Goal: Task Accomplishment & Management: Manage account settings

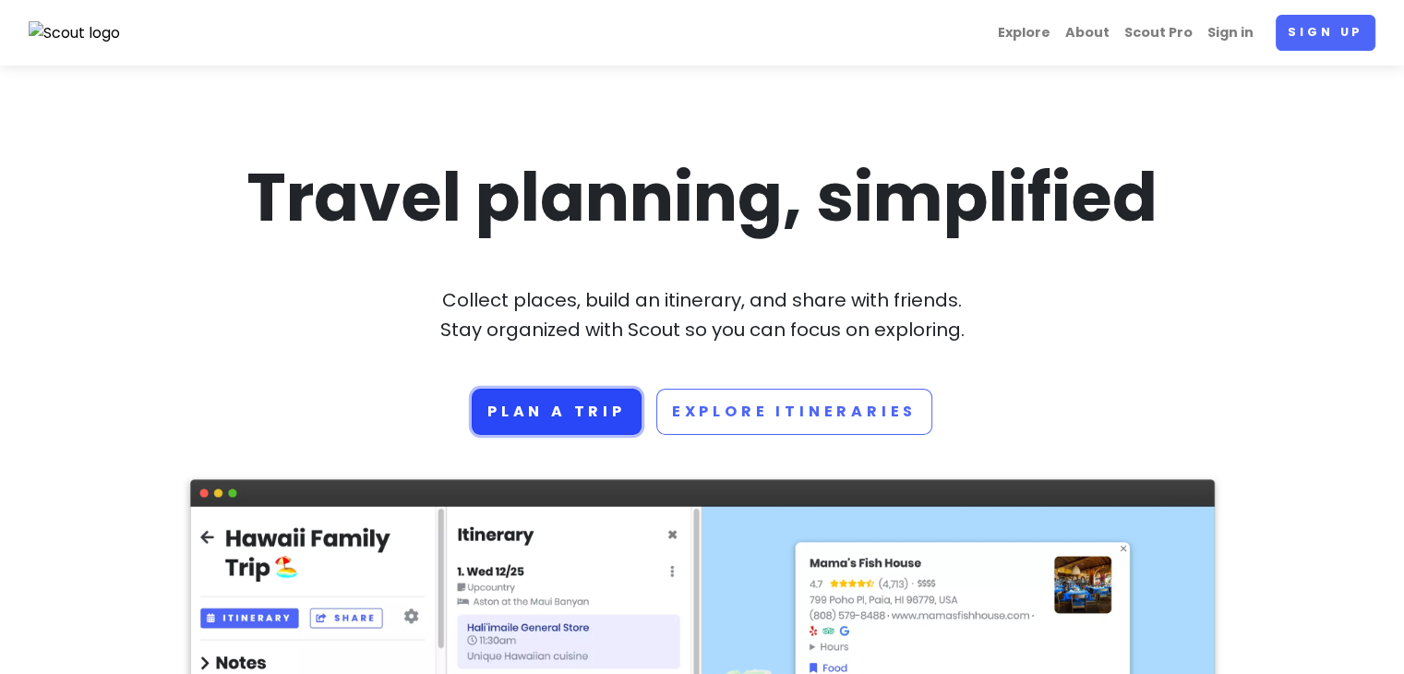
click at [620, 406] on link "Plan a trip" at bounding box center [557, 412] width 170 height 46
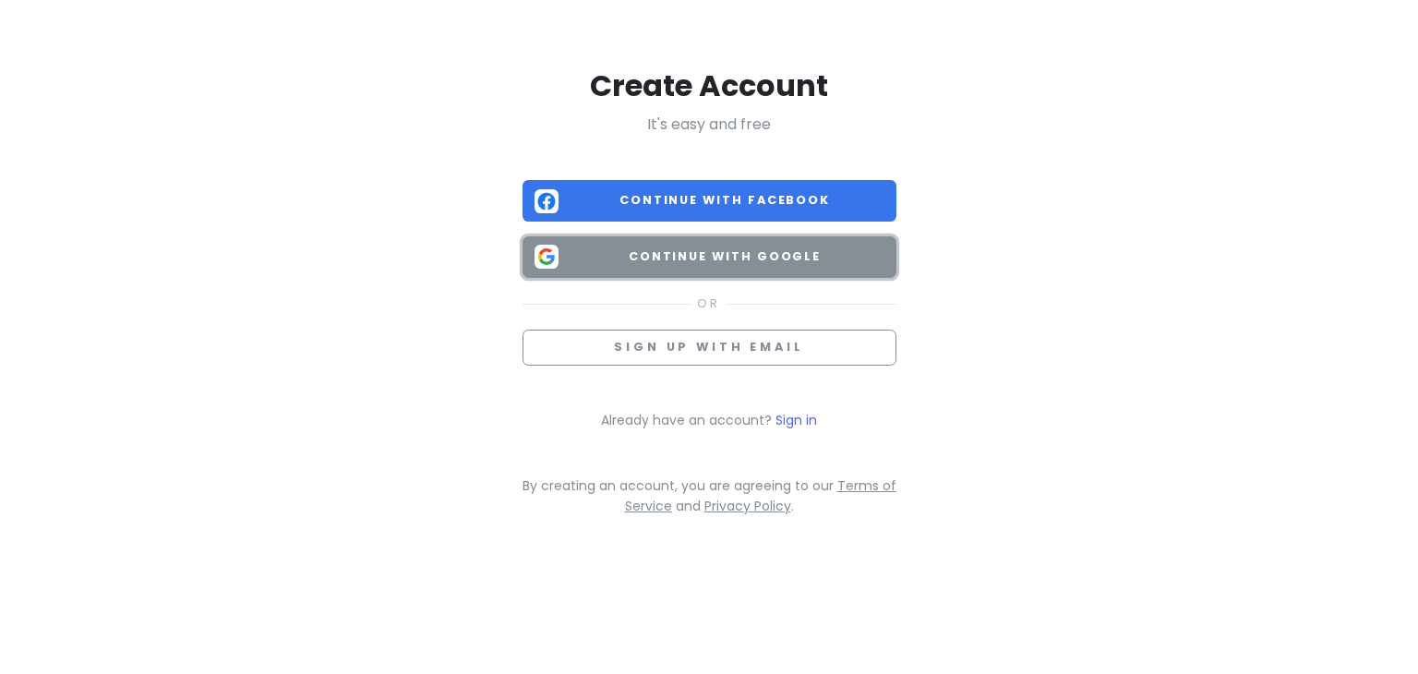
click at [705, 259] on span "Continue with Google" at bounding box center [725, 256] width 318 height 18
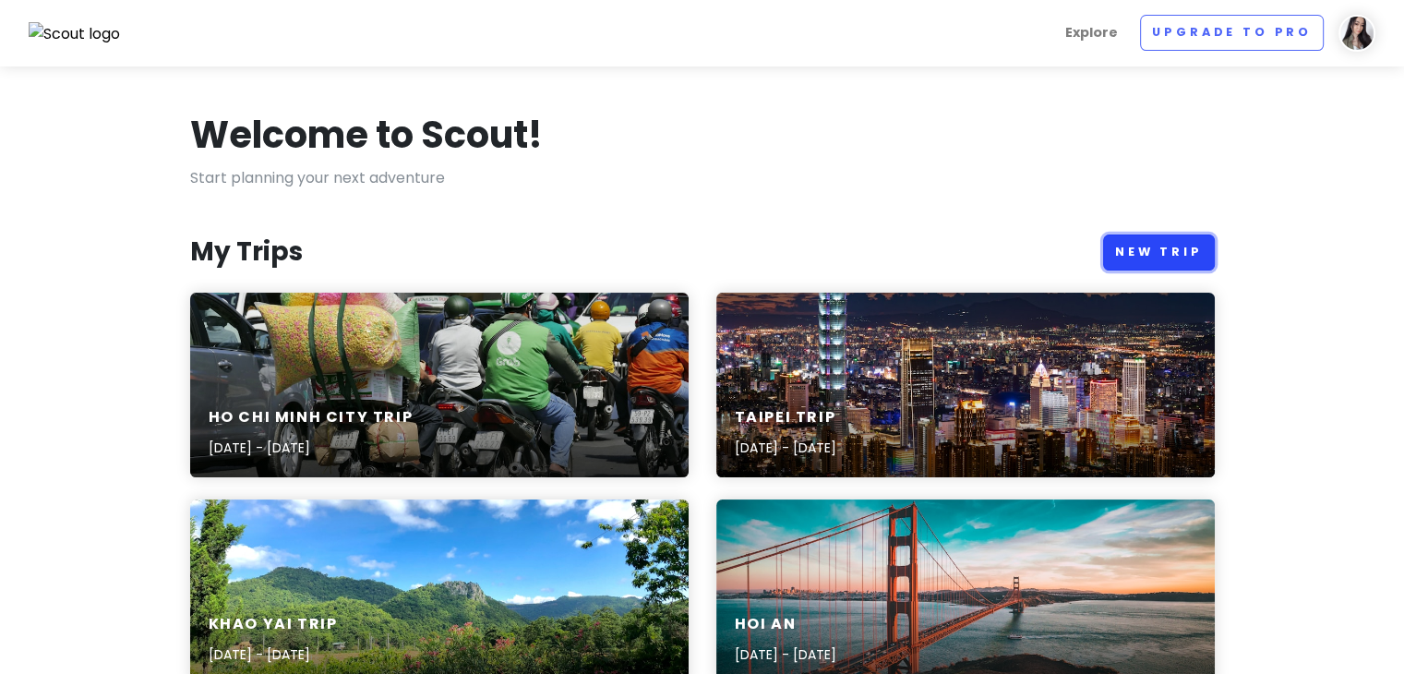
click at [1191, 254] on link "New Trip" at bounding box center [1159, 252] width 112 height 36
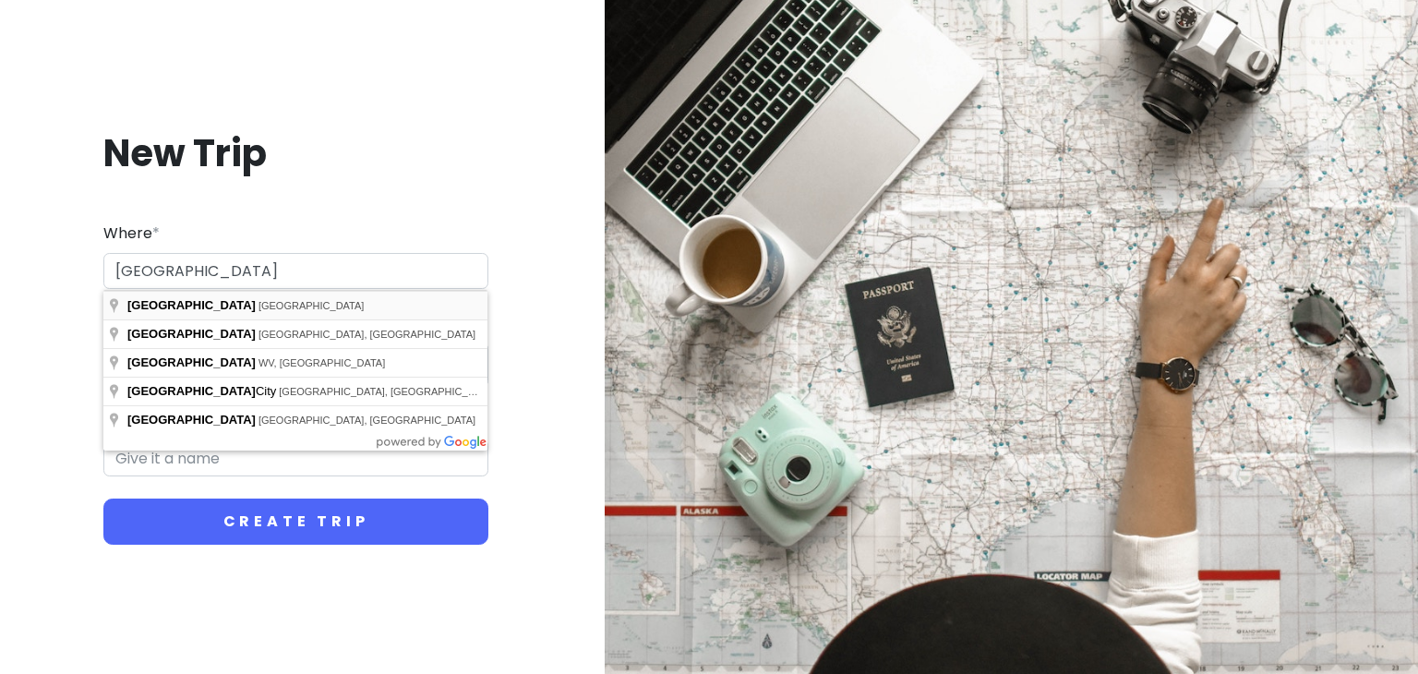
type input "Shanghai, China"
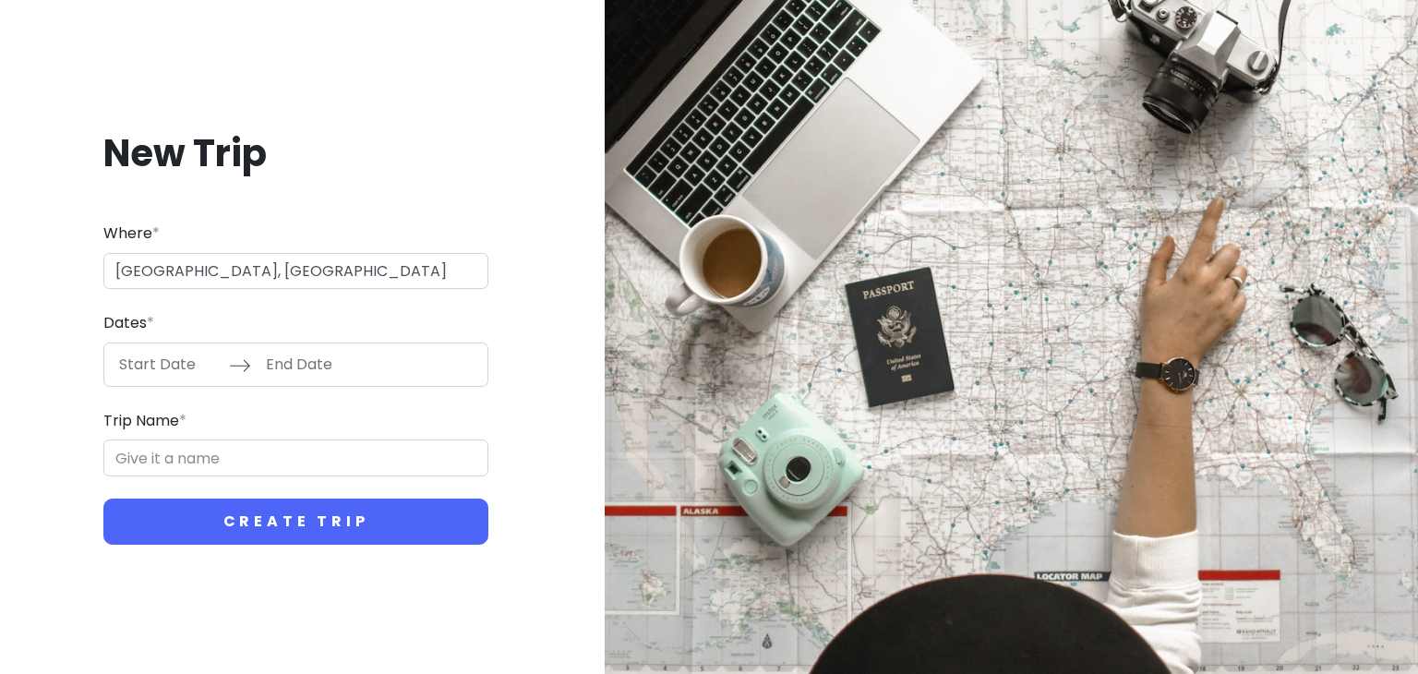
type input "Shanghai Trip"
click at [202, 359] on input "Start Date" at bounding box center [169, 364] width 120 height 42
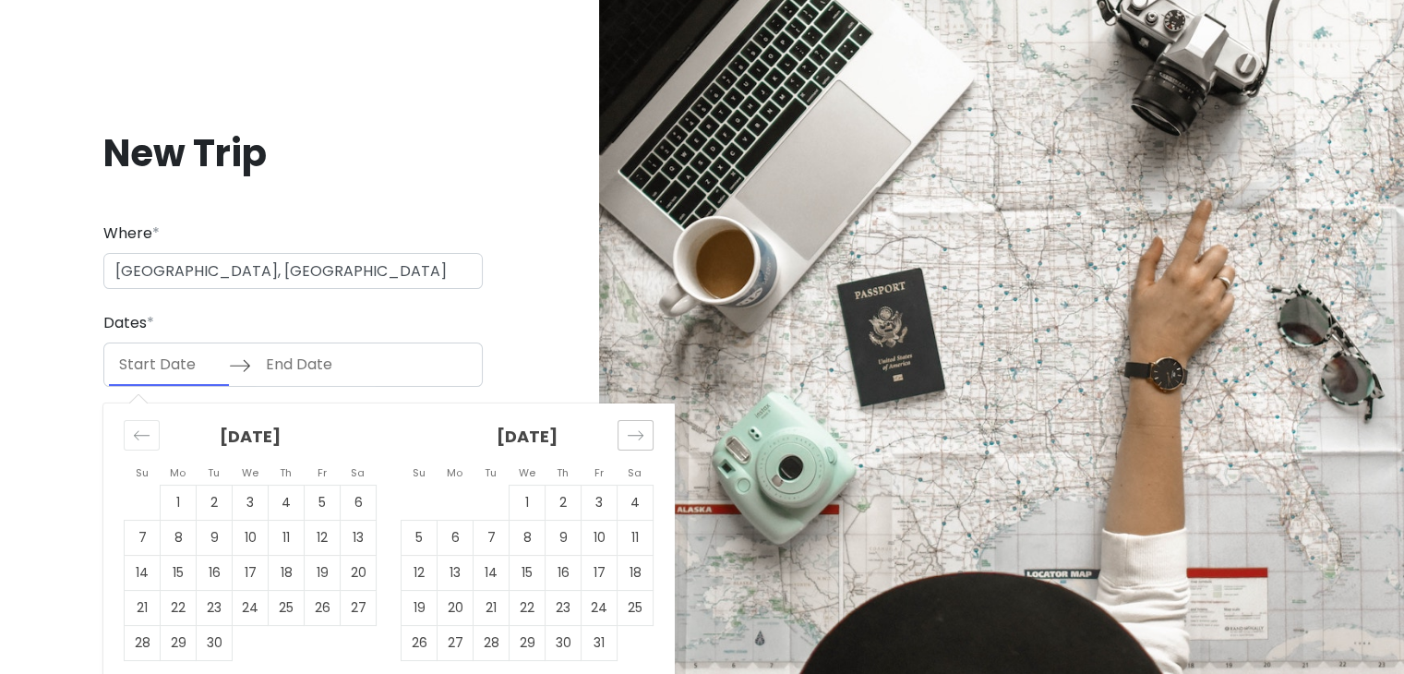
click at [625, 425] on div "Move forward to switch to the next month." at bounding box center [635, 435] width 36 height 30
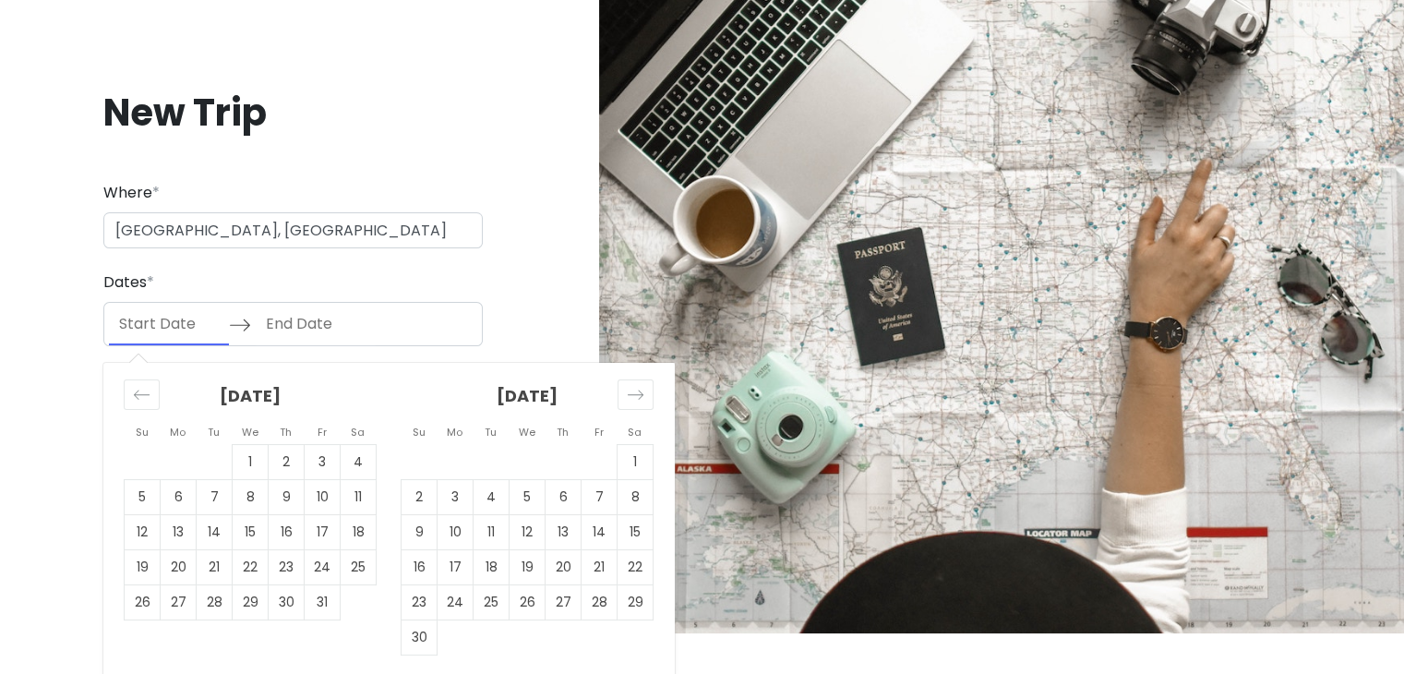
scroll to position [44, 0]
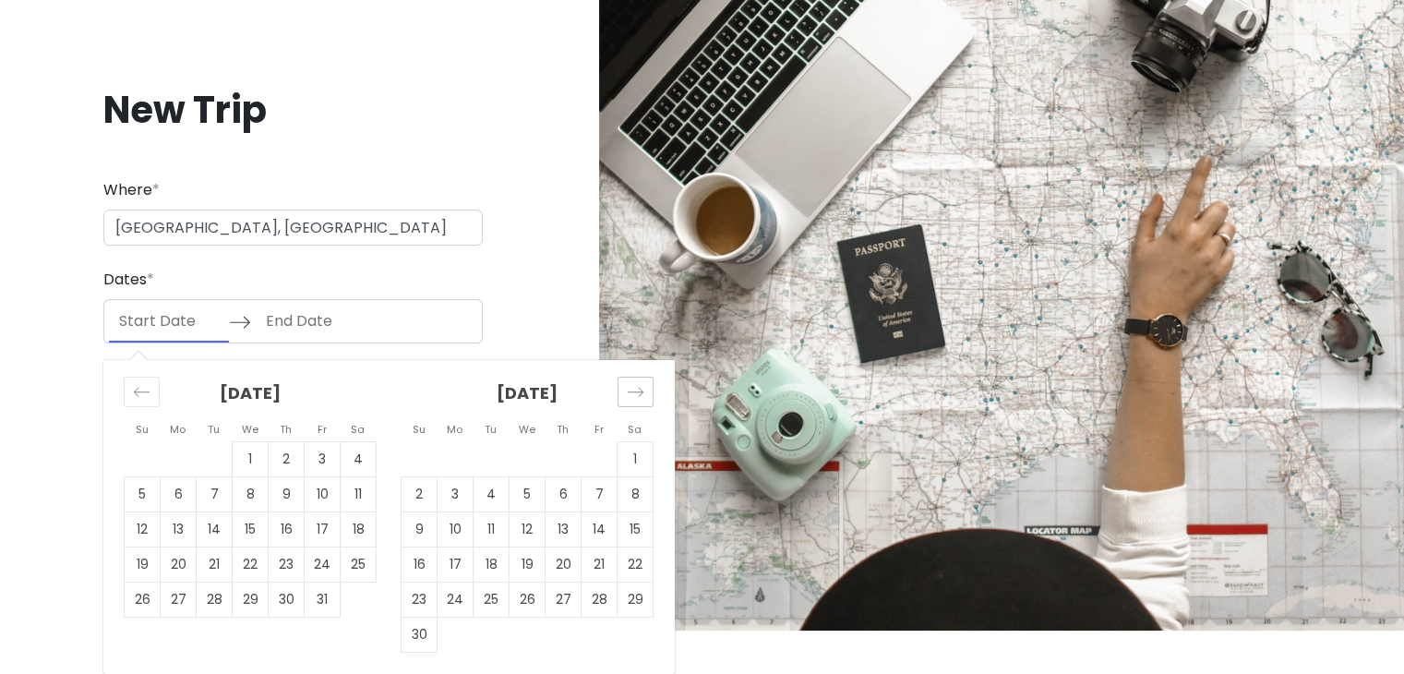
click at [642, 383] on icon "Move forward to switch to the next month." at bounding box center [636, 392] width 18 height 18
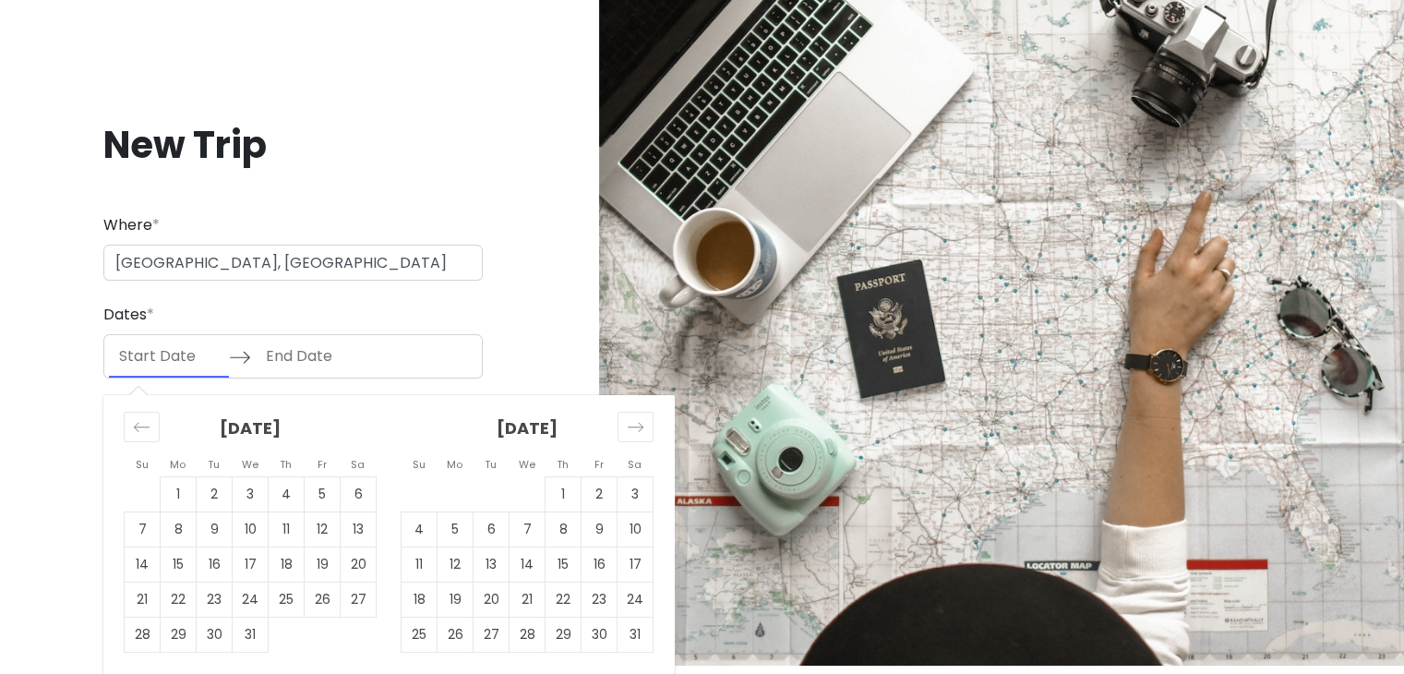
scroll to position [8, 0]
click at [640, 382] on div at bounding box center [1001, 329] width 805 height 674
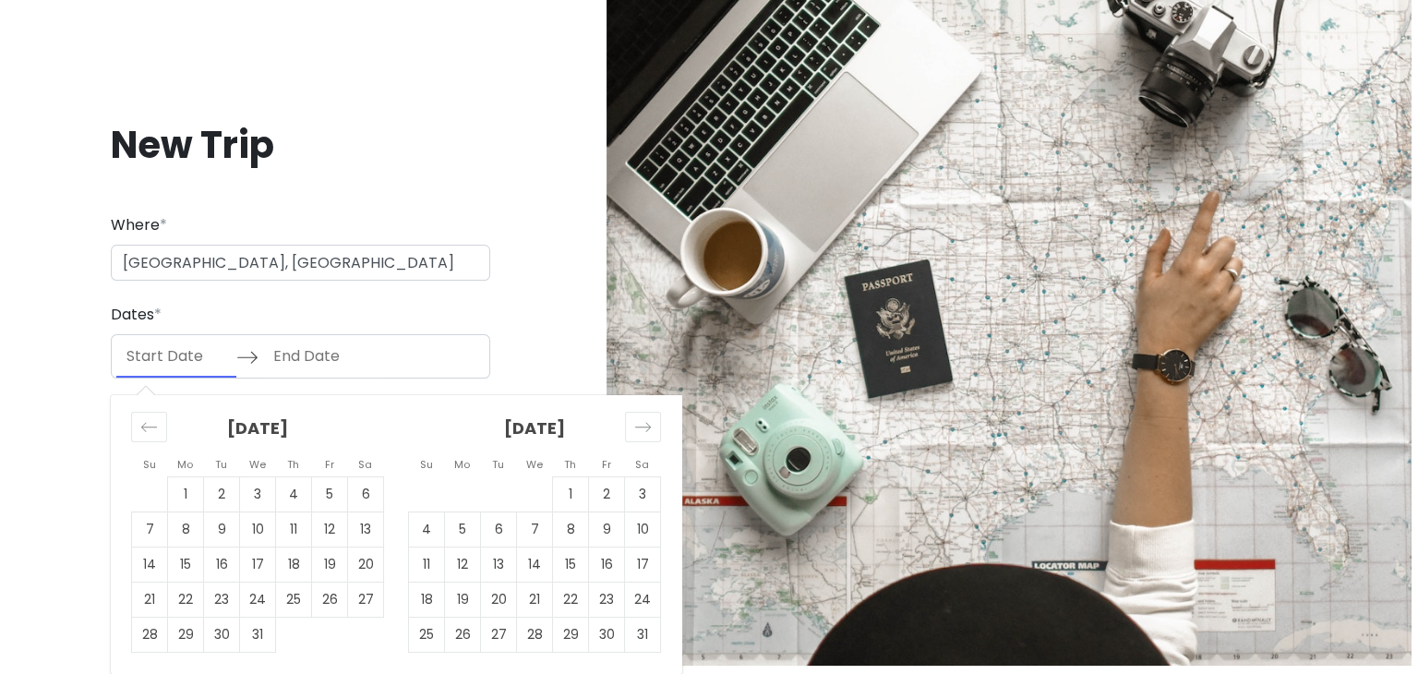
scroll to position [0, 0]
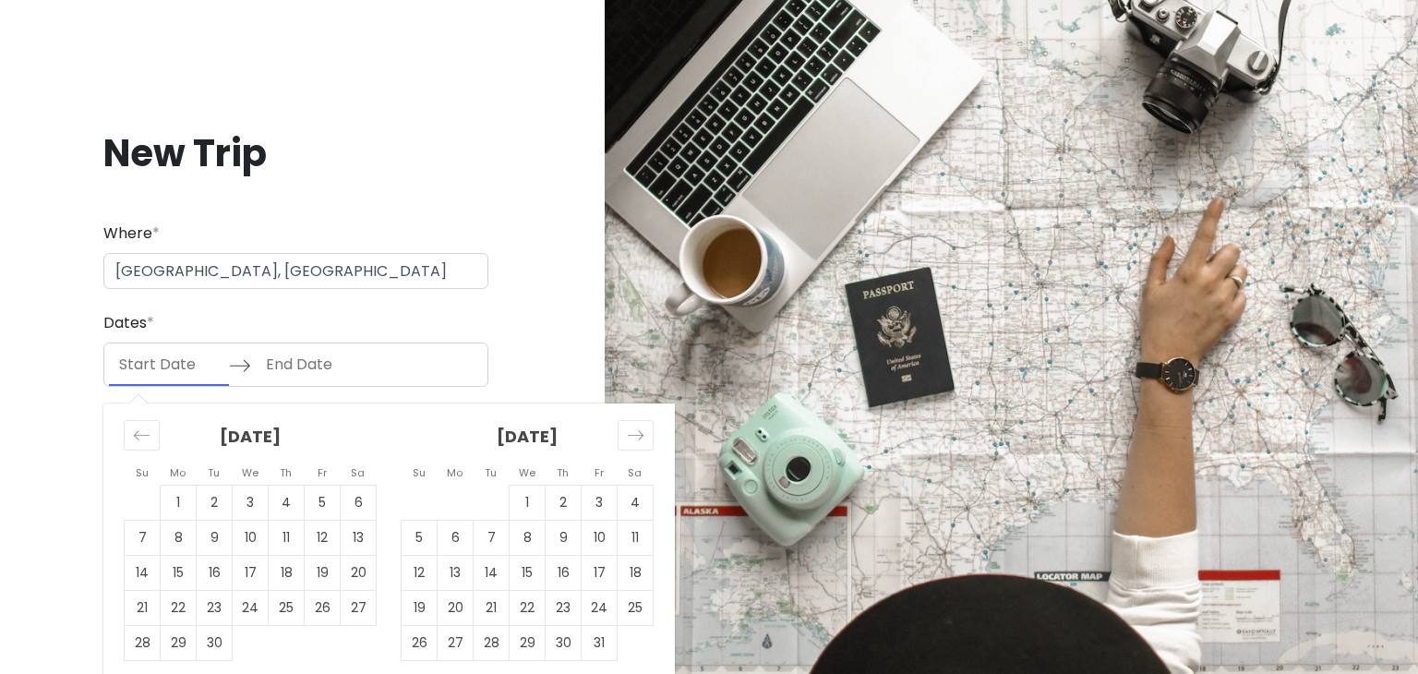
click at [186, 343] on input "Start Date" at bounding box center [169, 364] width 120 height 42
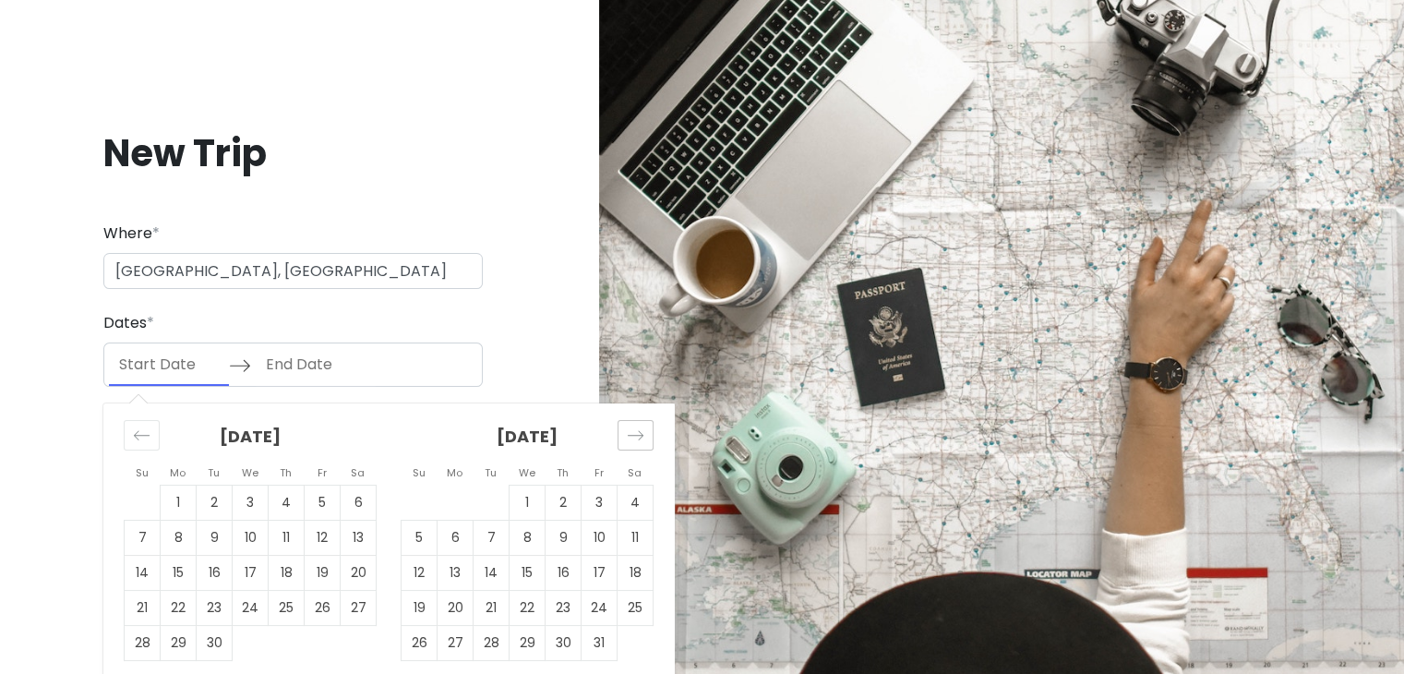
click at [640, 439] on icon "Move forward to switch to the next month." at bounding box center [636, 435] width 18 height 18
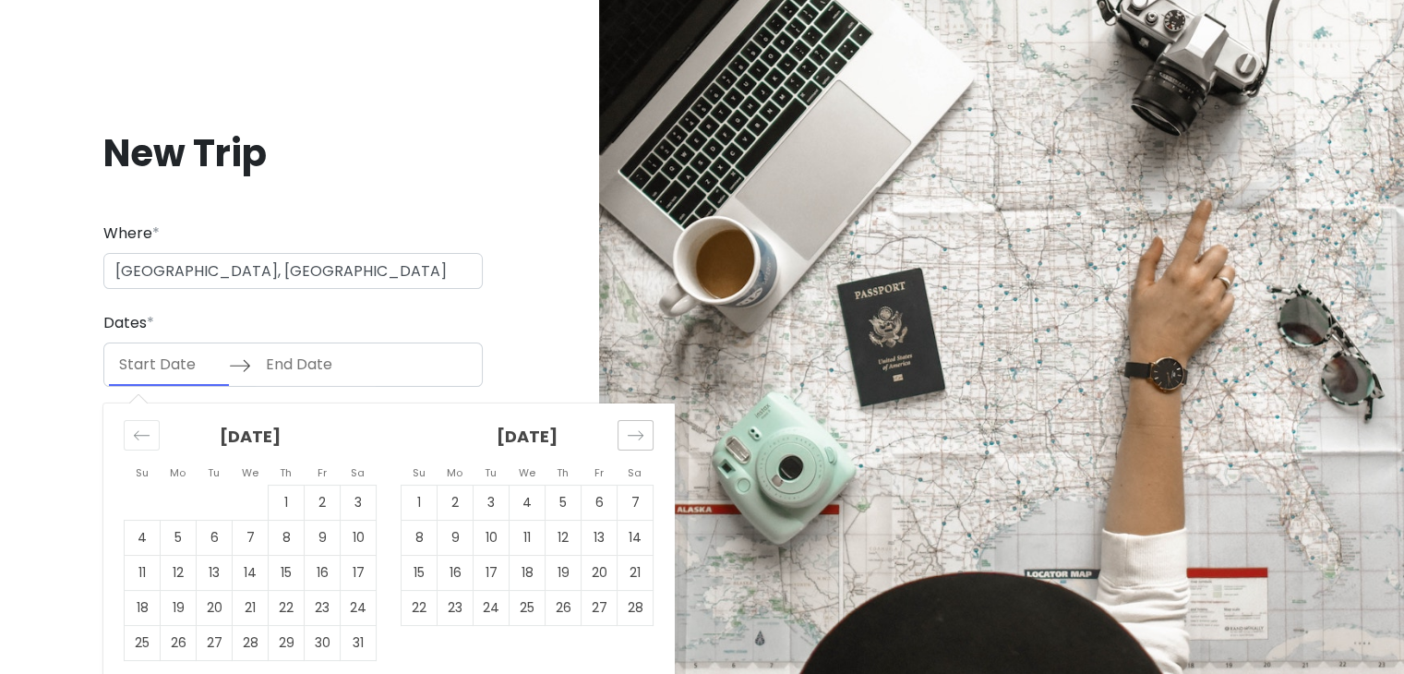
click at [640, 439] on icon "Move forward to switch to the next month." at bounding box center [636, 435] width 18 height 18
click at [634, 433] on icon "Move forward to switch to the next month." at bounding box center [636, 435] width 18 height 18
click at [624, 536] on td "11" at bounding box center [635, 537] width 36 height 35
type input "04/11/2026"
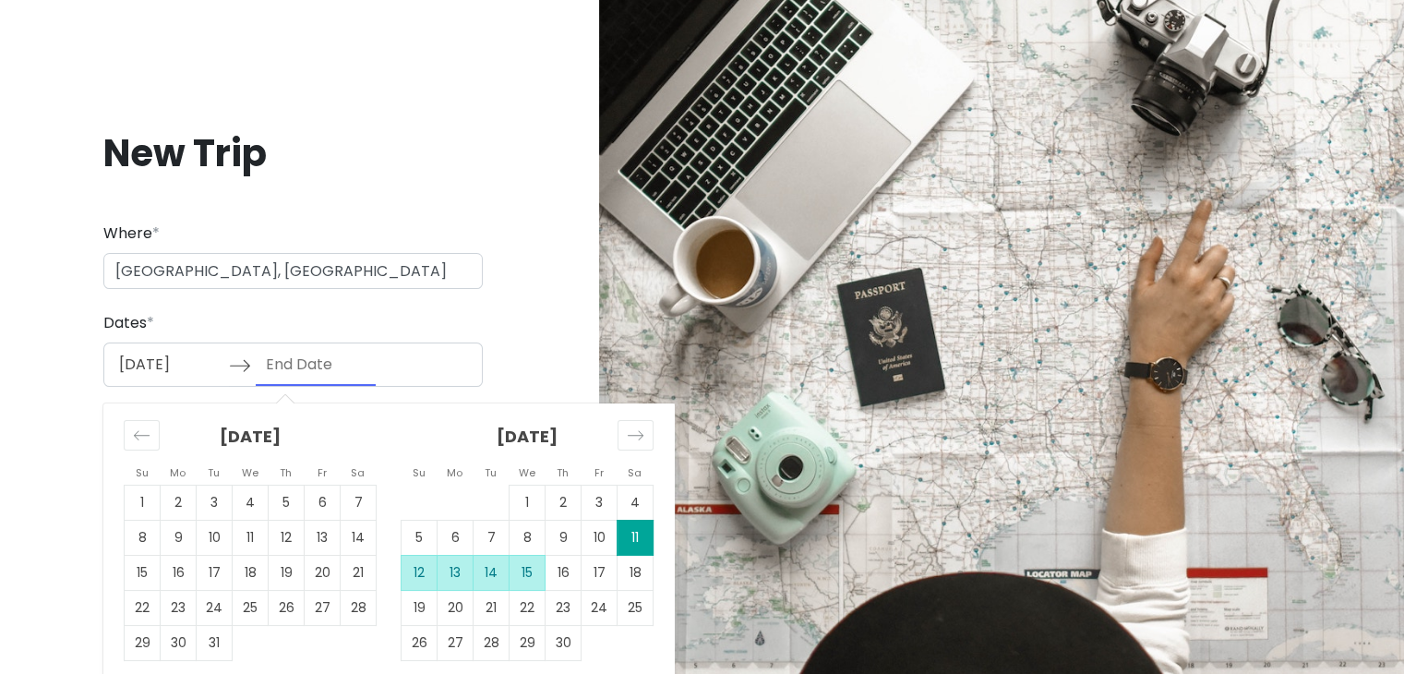
click at [513, 570] on td "15" at bounding box center [527, 572] width 36 height 35
type input "04/15/2026"
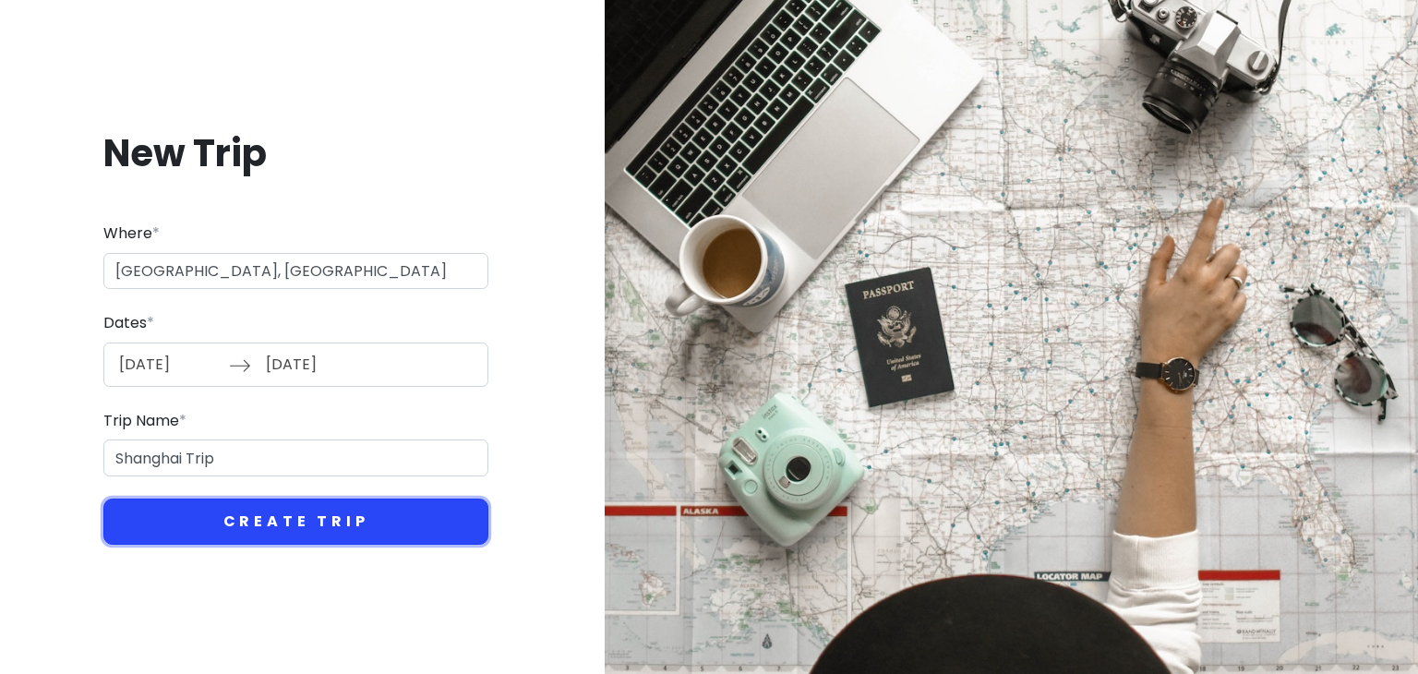
click at [326, 524] on button "Create Trip" at bounding box center [295, 521] width 385 height 46
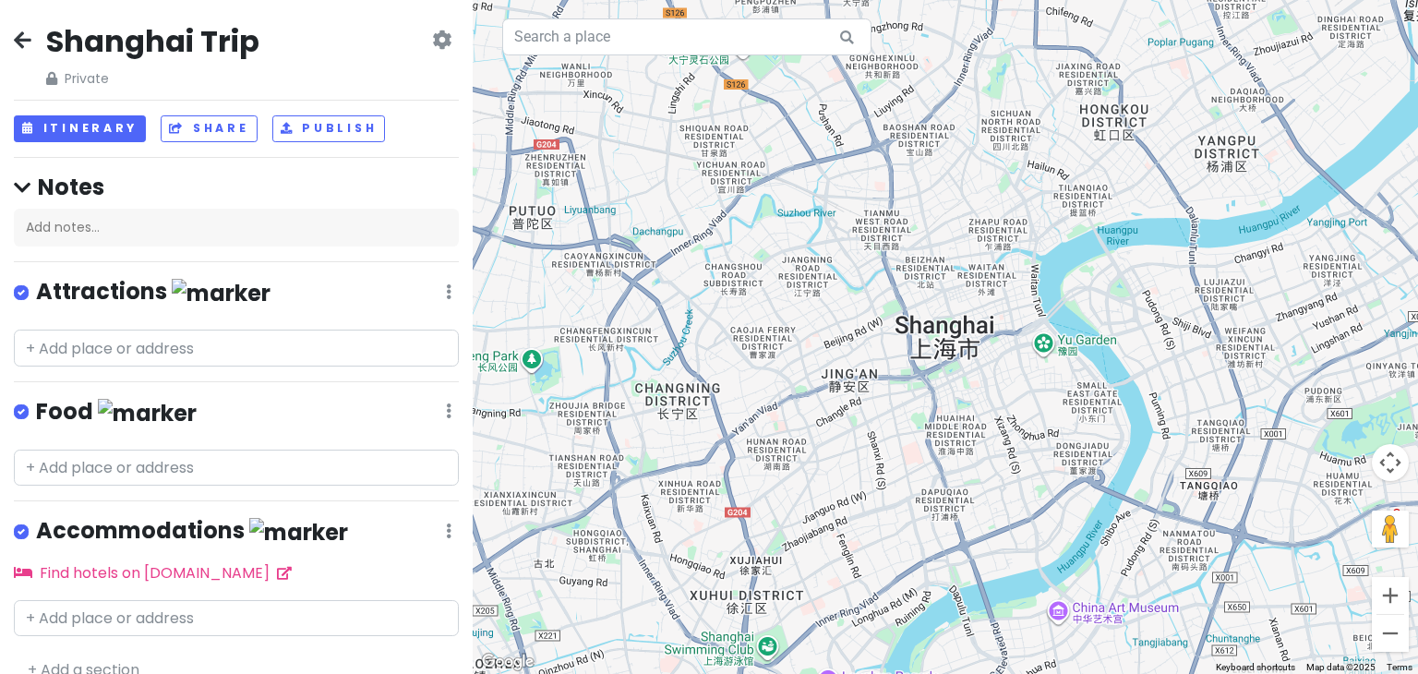
click at [32, 40] on div "Shanghai Trip Private Change Dates Make a Copy Delete Trip Go Pro ⚡️ Give Feedb…" at bounding box center [236, 55] width 445 height 66
click at [20, 34] on icon at bounding box center [23, 39] width 18 height 15
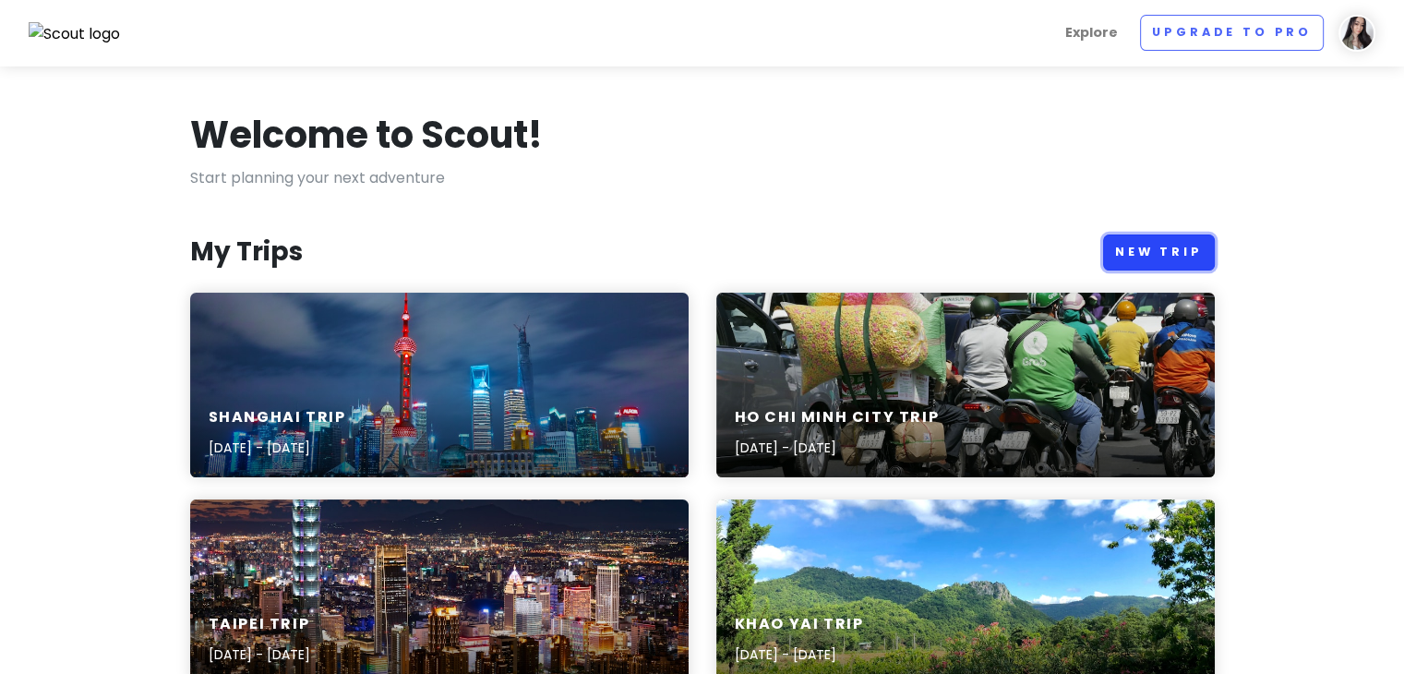
click at [1143, 253] on link "New Trip" at bounding box center [1159, 252] width 112 height 36
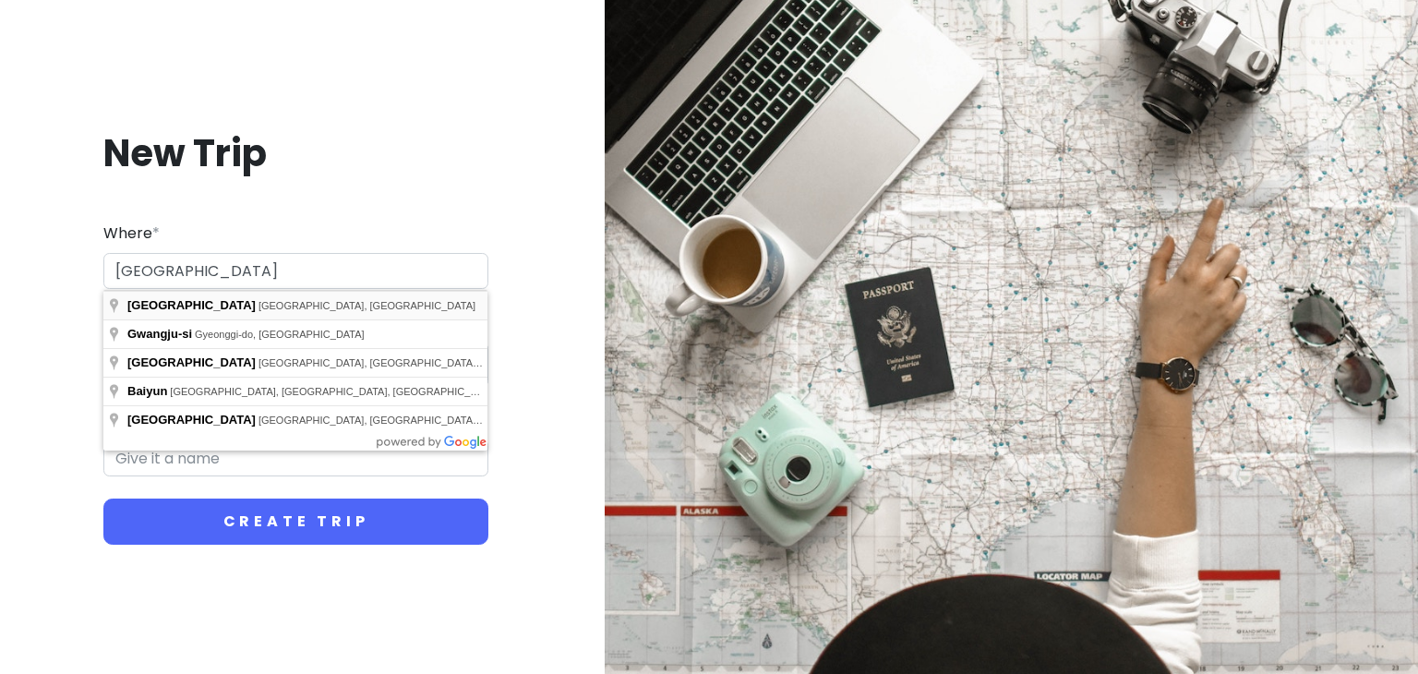
type input "Guangzhou, Guangdong Province, China"
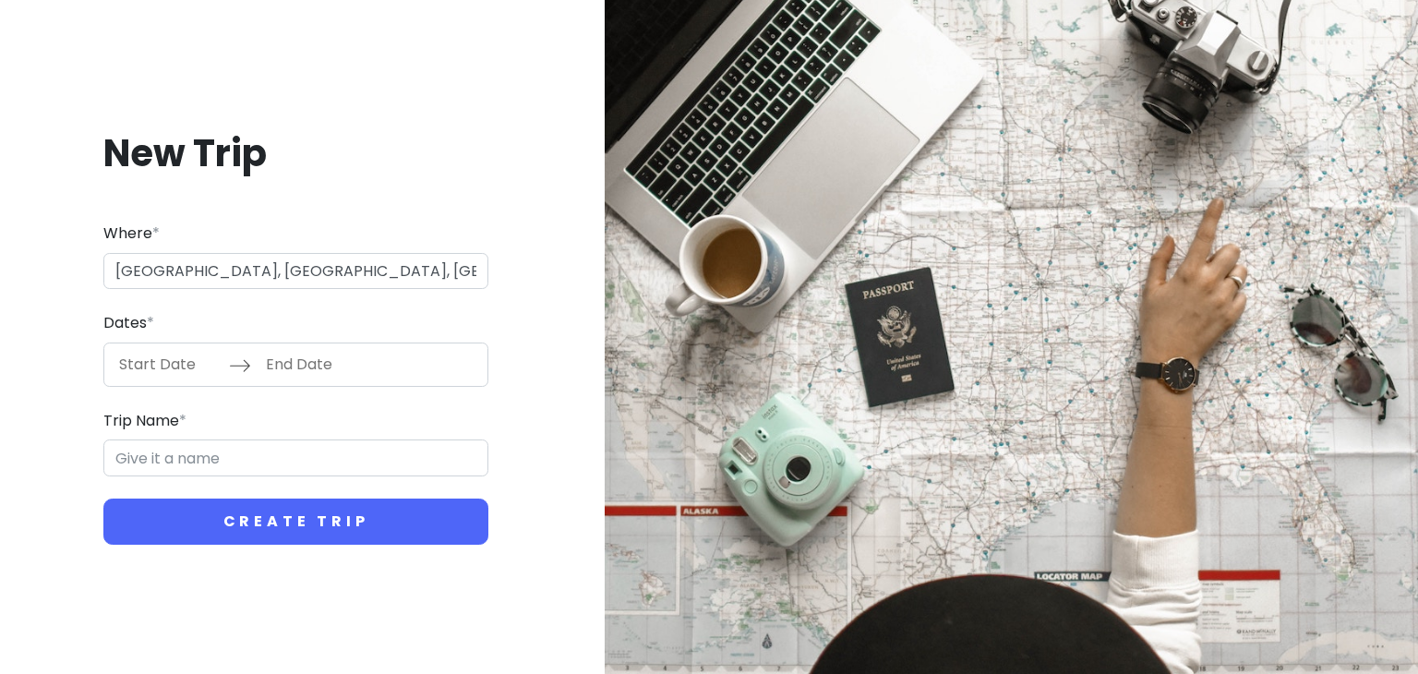
type input "Guangzhou Trip"
click at [187, 359] on input "Start Date" at bounding box center [169, 364] width 120 height 42
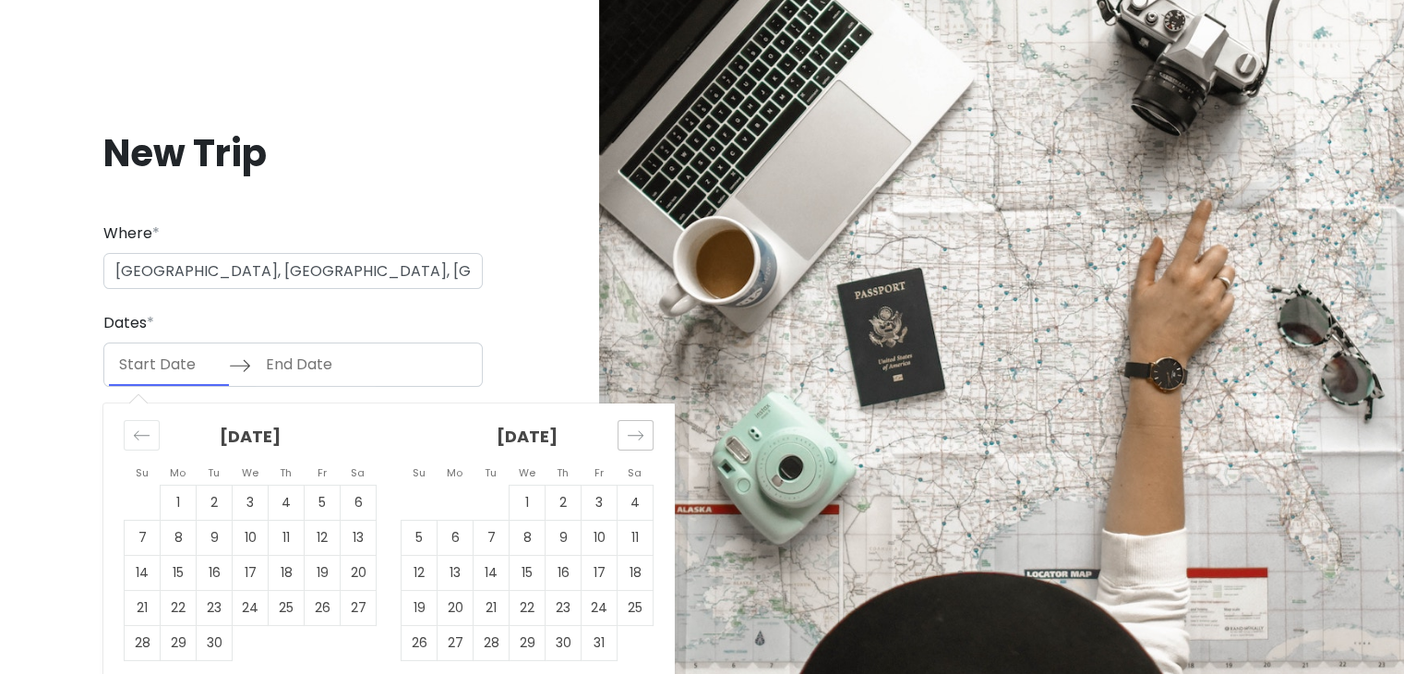
click at [630, 424] on div "Move forward to switch to the next month." at bounding box center [635, 435] width 36 height 30
click at [629, 424] on div "Move forward to switch to the next month." at bounding box center [635, 435] width 36 height 30
click at [628, 424] on div "Move forward to switch to the next month." at bounding box center [635, 435] width 36 height 30
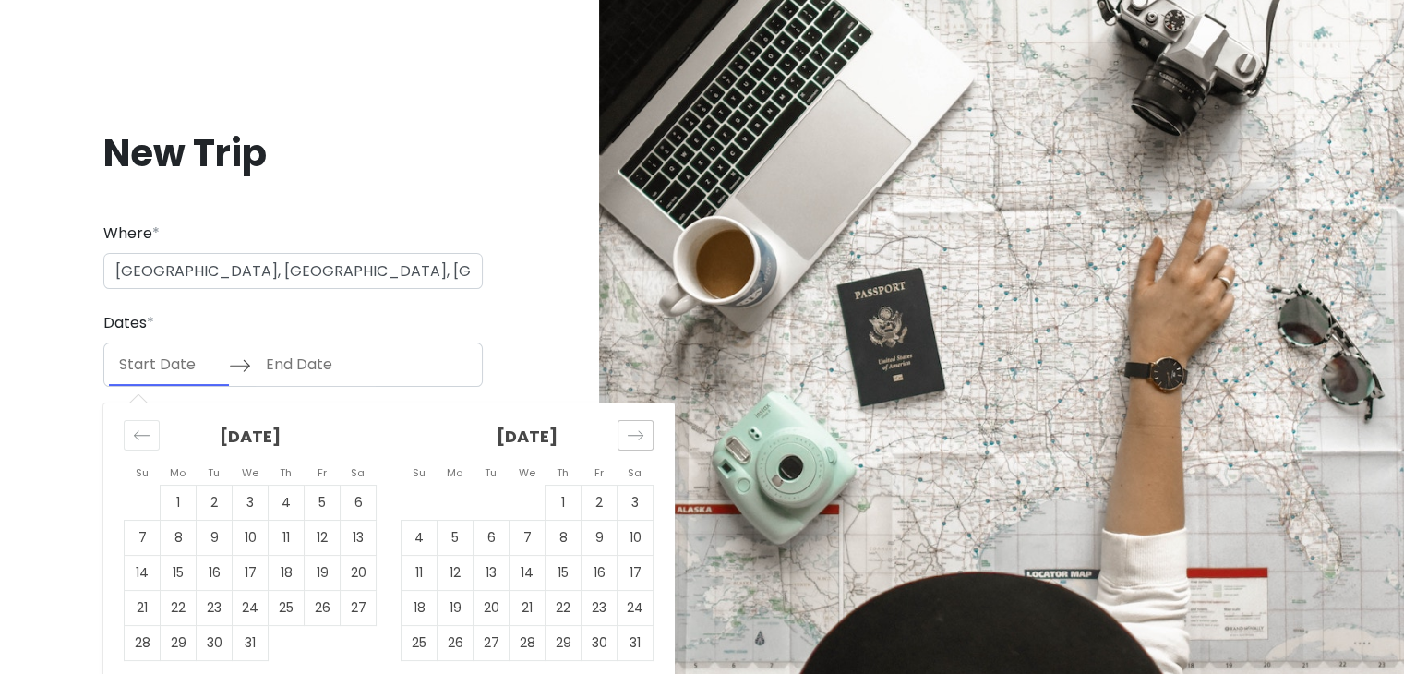
click at [628, 425] on div "Move forward to switch to the next month." at bounding box center [635, 435] width 36 height 30
click at [628, 426] on icon "Move forward to switch to the next month." at bounding box center [636, 435] width 18 height 18
click at [628, 433] on icon "Move forward to switch to the next month." at bounding box center [636, 435] width 18 height 18
click at [526, 575] on td "15" at bounding box center [527, 572] width 36 height 35
type input "04/15/2026"
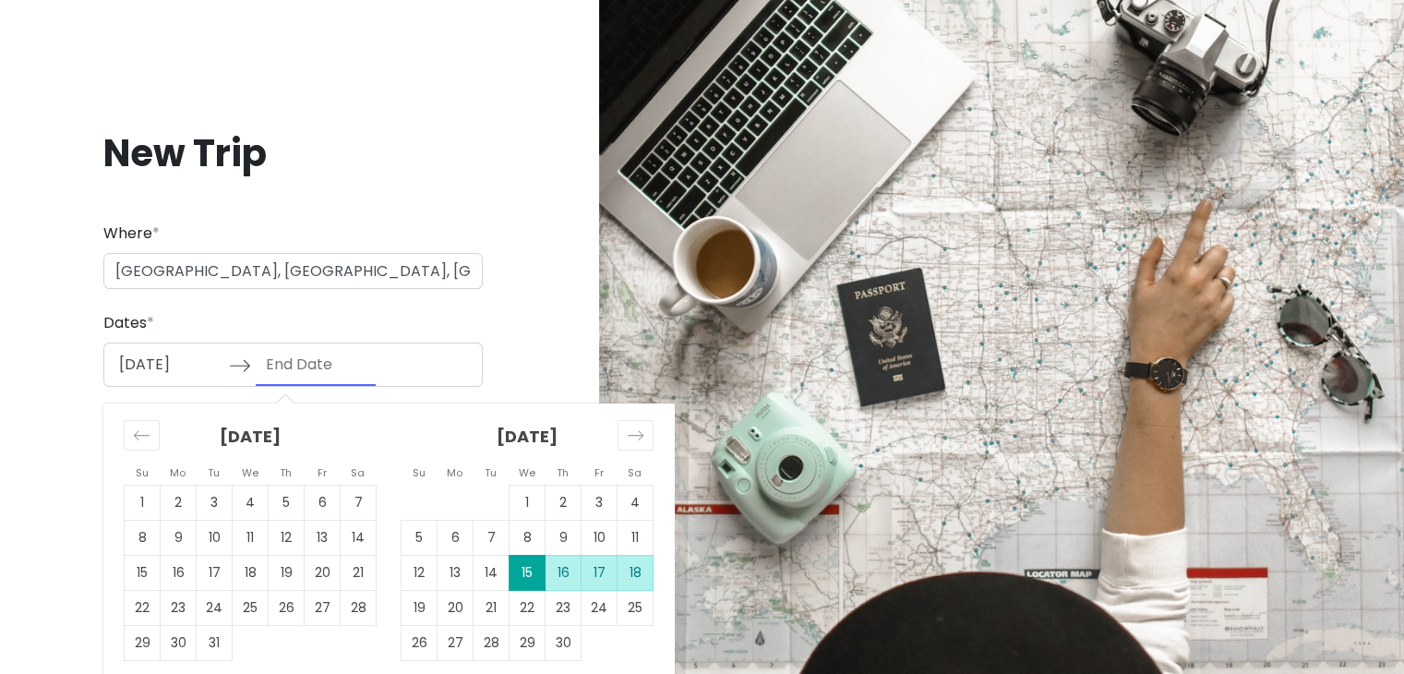
click at [632, 574] on td "18" at bounding box center [635, 572] width 36 height 35
type input "04/18/2026"
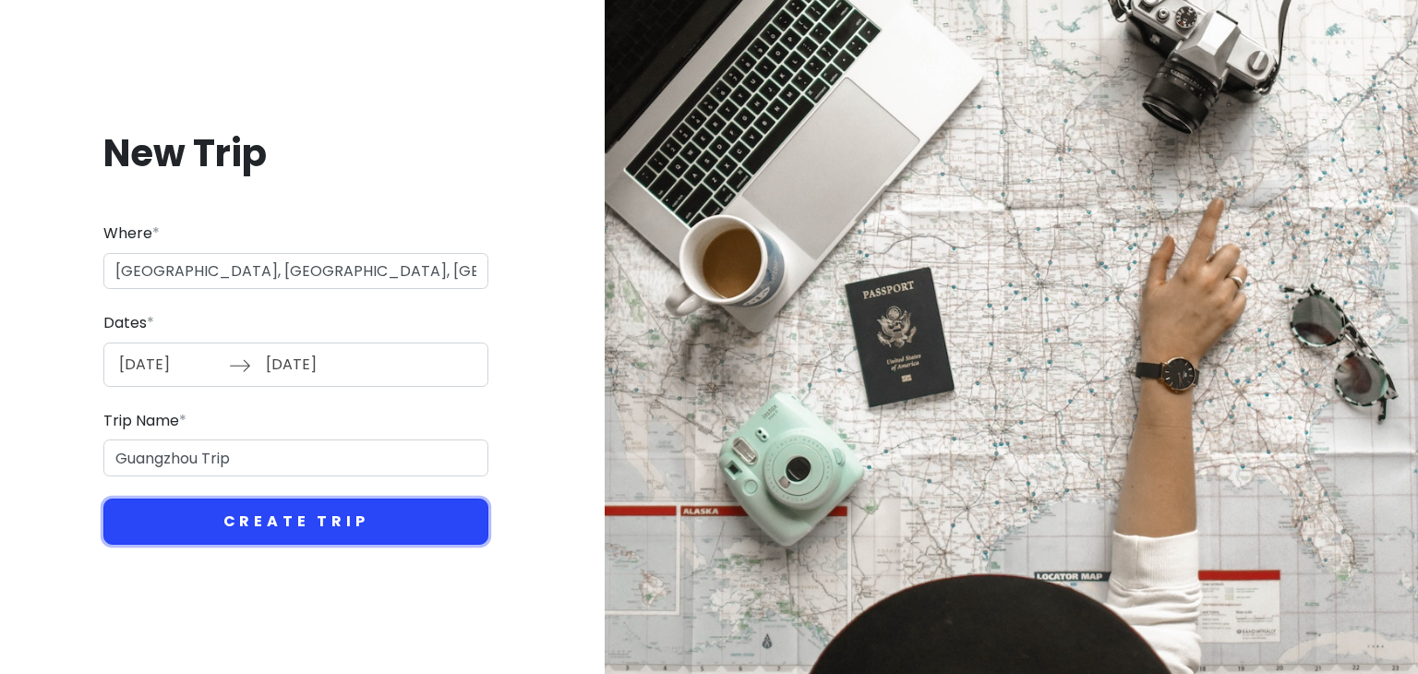
click at [288, 510] on button "Create Trip" at bounding box center [295, 521] width 385 height 46
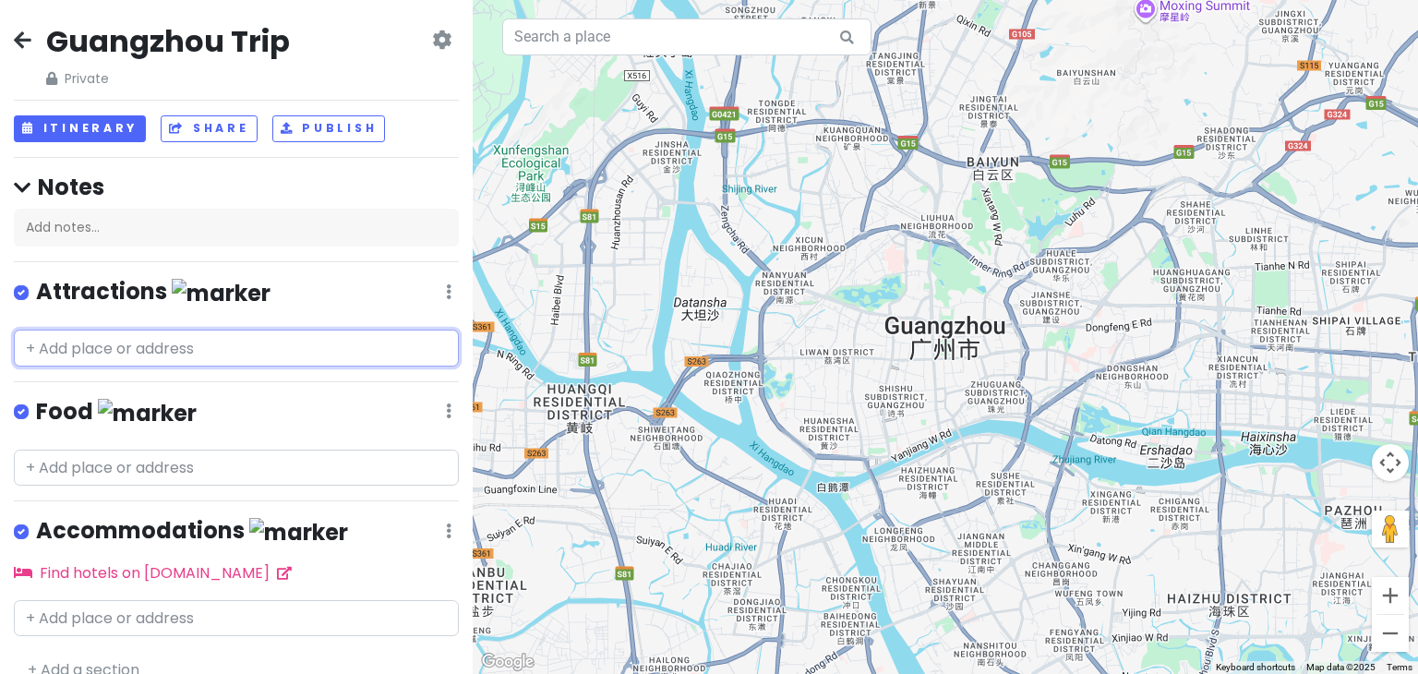
click at [121, 329] on input "text" at bounding box center [236, 347] width 445 height 37
paste input "after making banana pancake with just banana and egg, how long can it be kept?"
type input "after making banana pancake with just banana and egg, how long can it be kept?"
paste input "after making banana pancake with just banana and egg, how long can it be kept?"
type input "after making banana pancake with just banana and egg, how long can it be kept?"
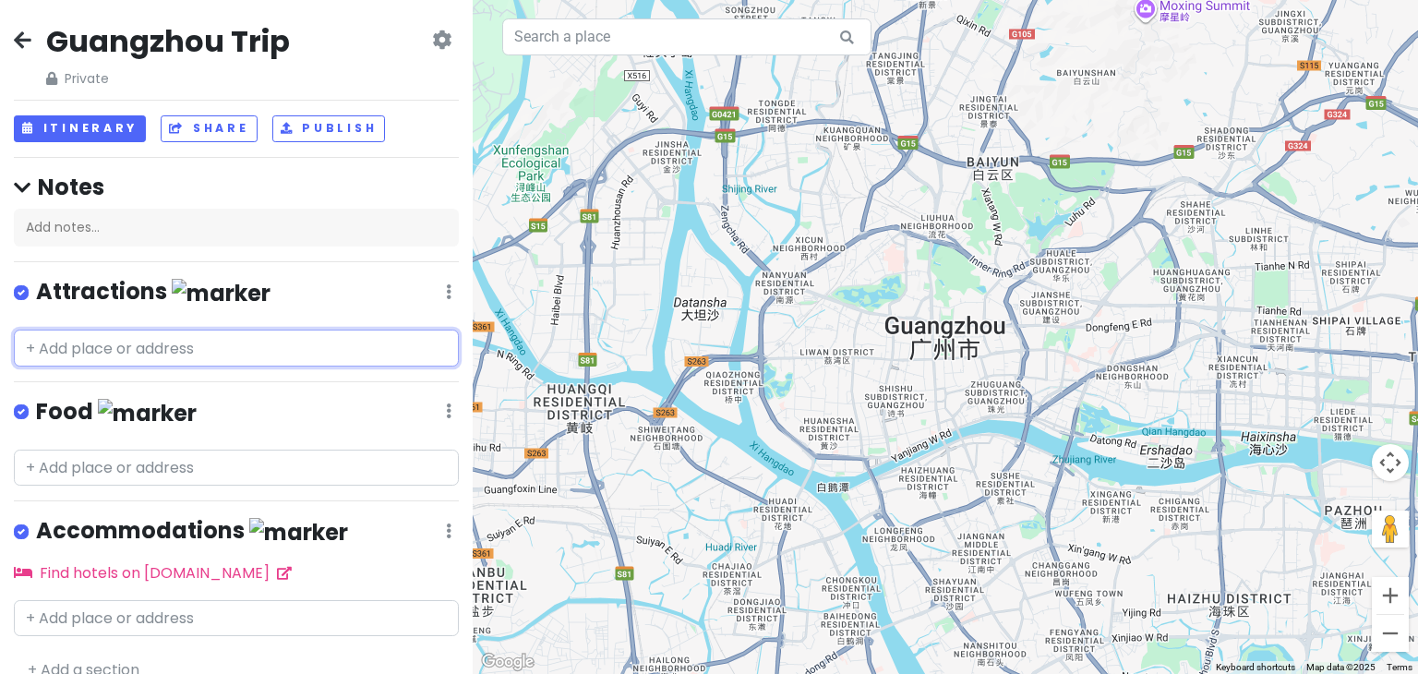
paste input "Wanguo Factory Outlet 万国奥特莱斯"
type input "Wanguo Factory Outlet 万国奥特莱斯"
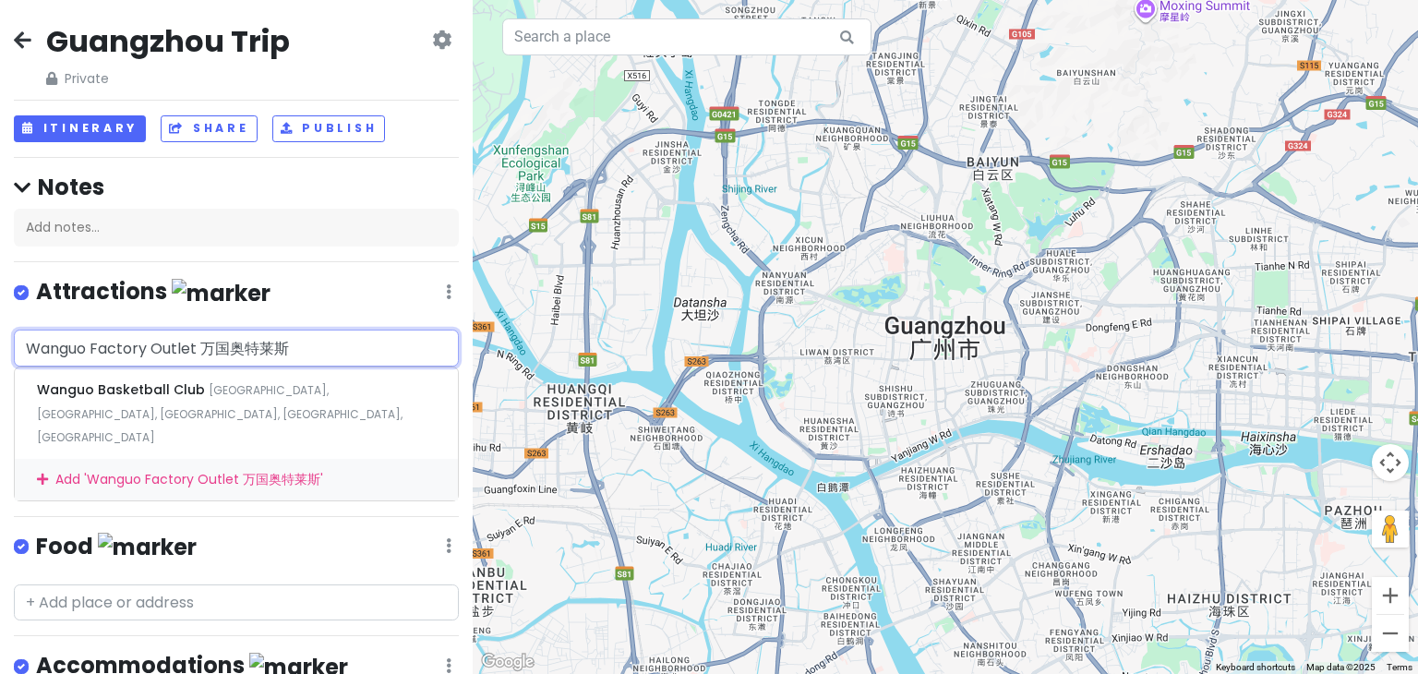
click at [130, 462] on div "Add ' Wanguo Factory Outlet 万国奥特莱斯 '" at bounding box center [236, 480] width 443 height 42
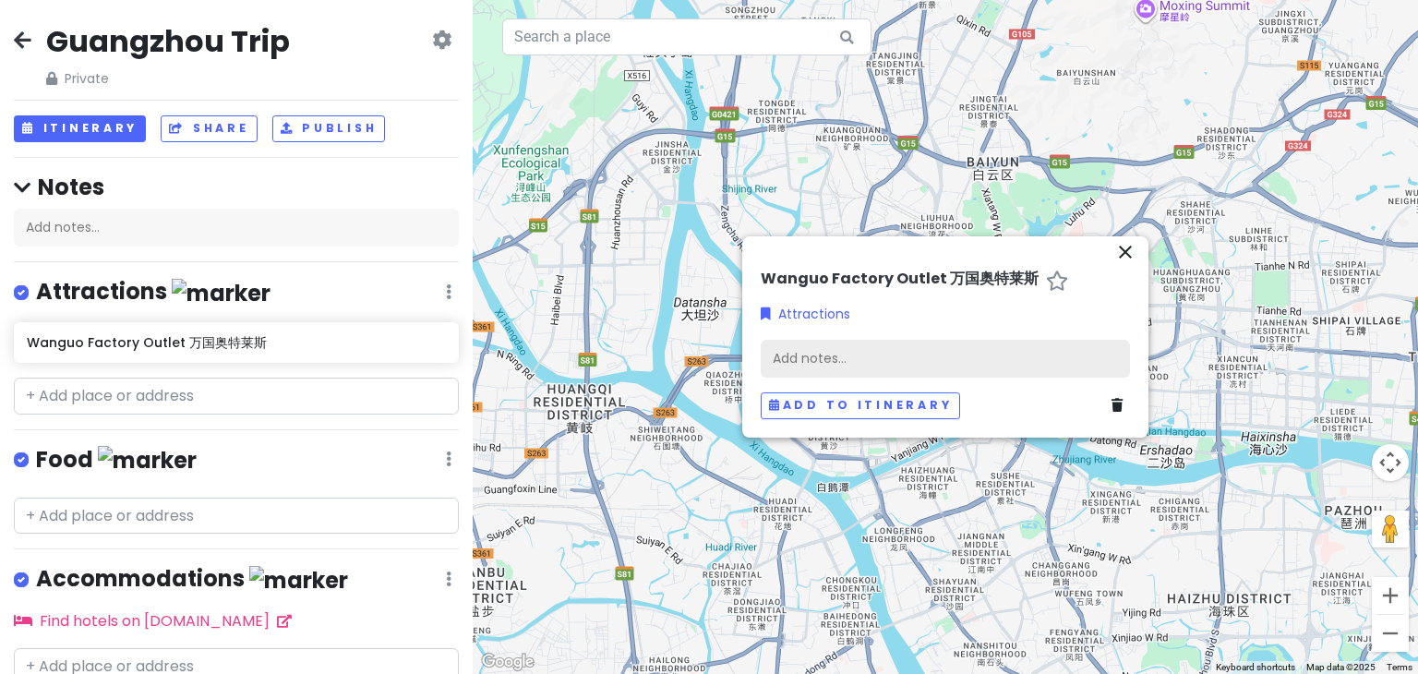
click at [882, 359] on div "Add notes..." at bounding box center [944, 359] width 369 height 39
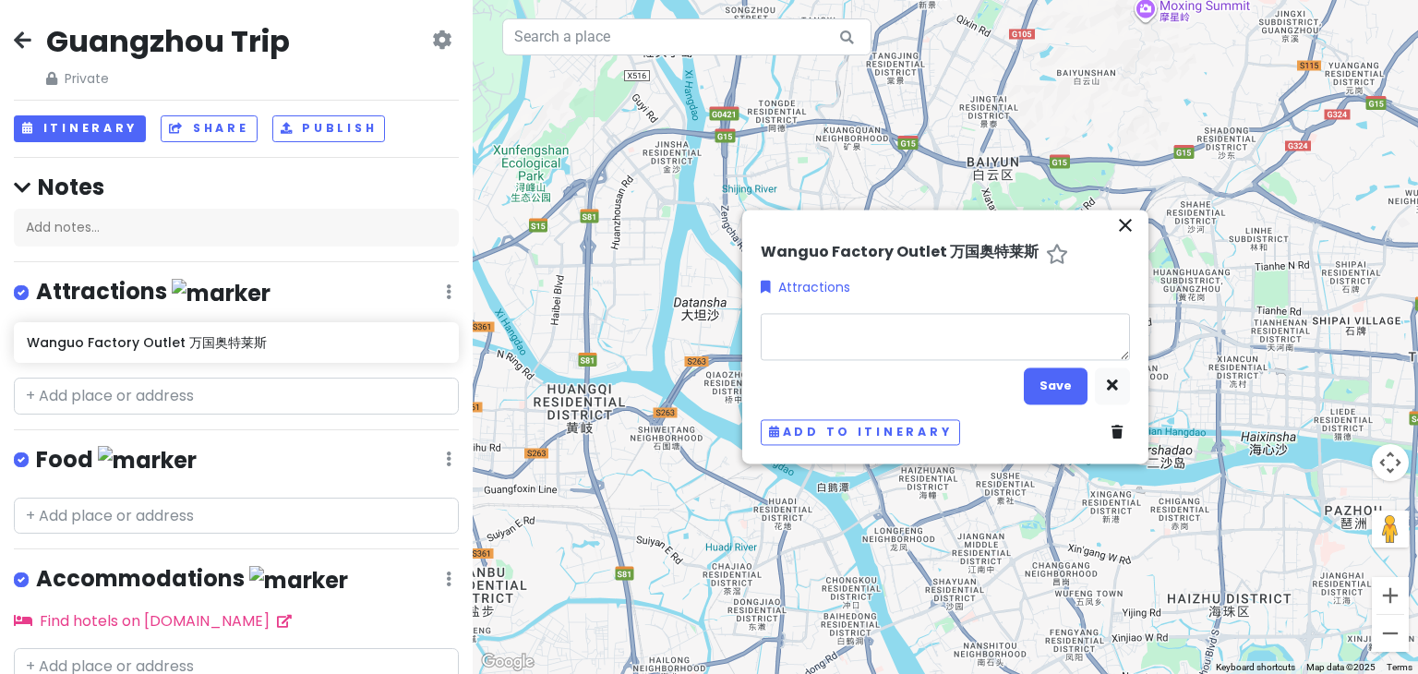
type textarea "x"
type textarea "40 Qianjin Rd, Haizhu District, Guangzhou, Guangdong Province, China, 510240"
click at [1058, 387] on button "Save" at bounding box center [1055, 386] width 64 height 36
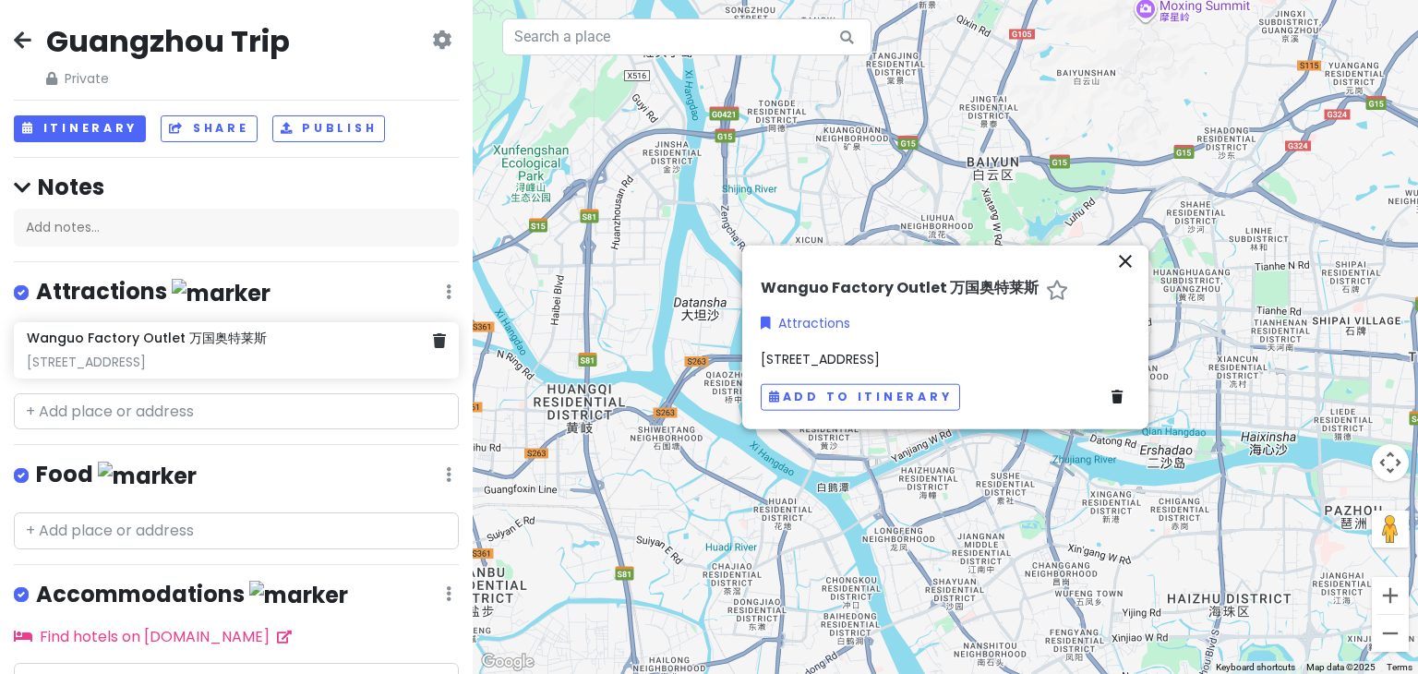
click at [264, 369] on div "40 Qianjin Rd, Haizhu District, Guangzhou, Guangdong Province, China, 510240" at bounding box center [236, 361] width 418 height 17
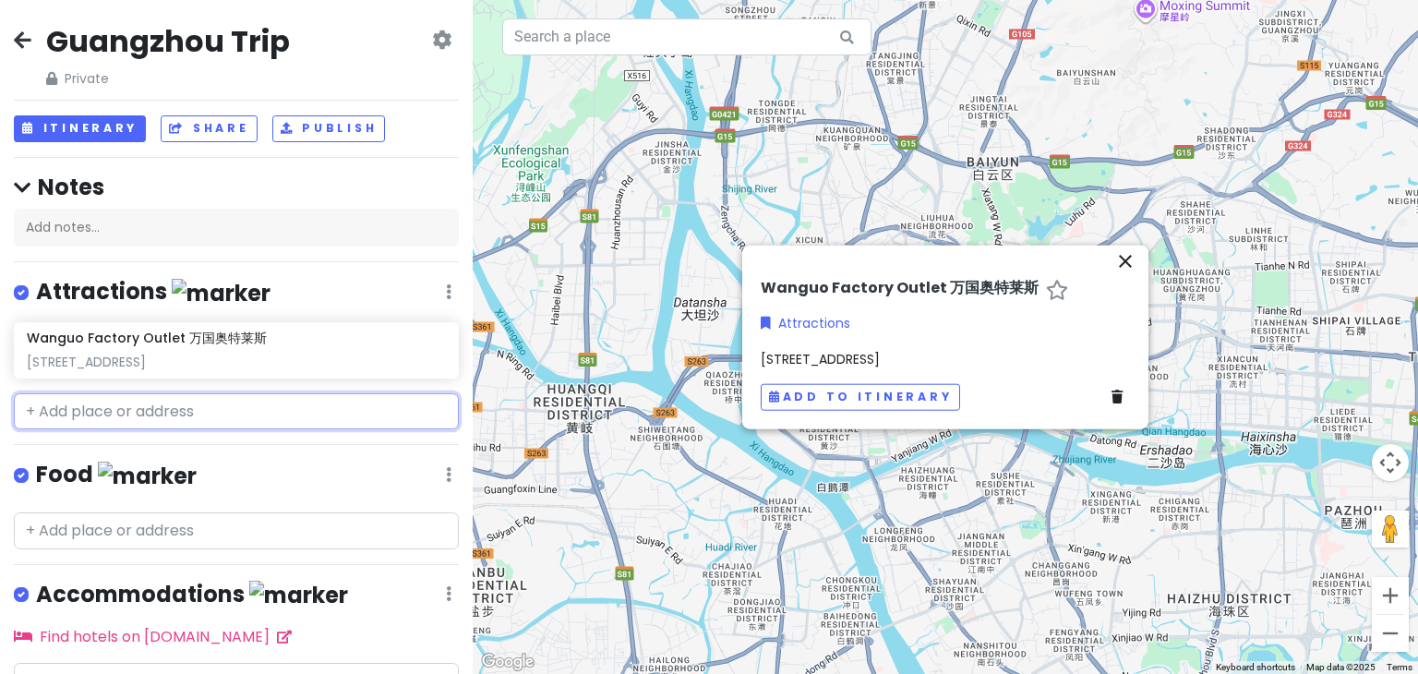
click at [337, 409] on input "text" at bounding box center [236, 411] width 445 height 37
paste input "40 Qianjin Rd, Haizhu District, Guangzhou, Guangdong Province, China, 510240"
type input "40 Qianjin Rd, Haizhu District, Guangzhou, Guangdong Province, China, 510240"
click at [350, 349] on div "Wanguo Factory Outlet 万国奥特莱斯 40 Qianjin Rd, Haizhu District, Guangzhou, Guangdo…" at bounding box center [236, 349] width 418 height 41
click at [433, 345] on icon at bounding box center [439, 340] width 13 height 15
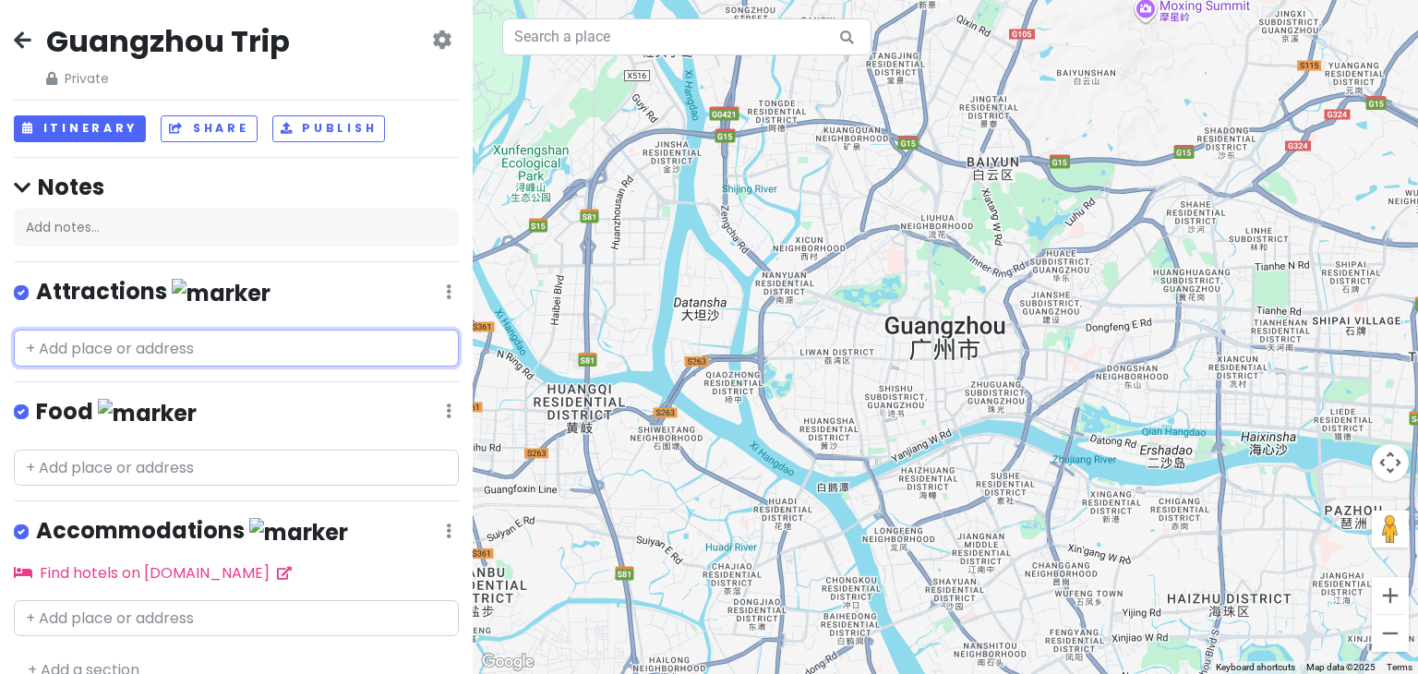
type input "40 Qianjin Rd, Haizhu District, Guangzhou, Guangdong Province, China, 510240"
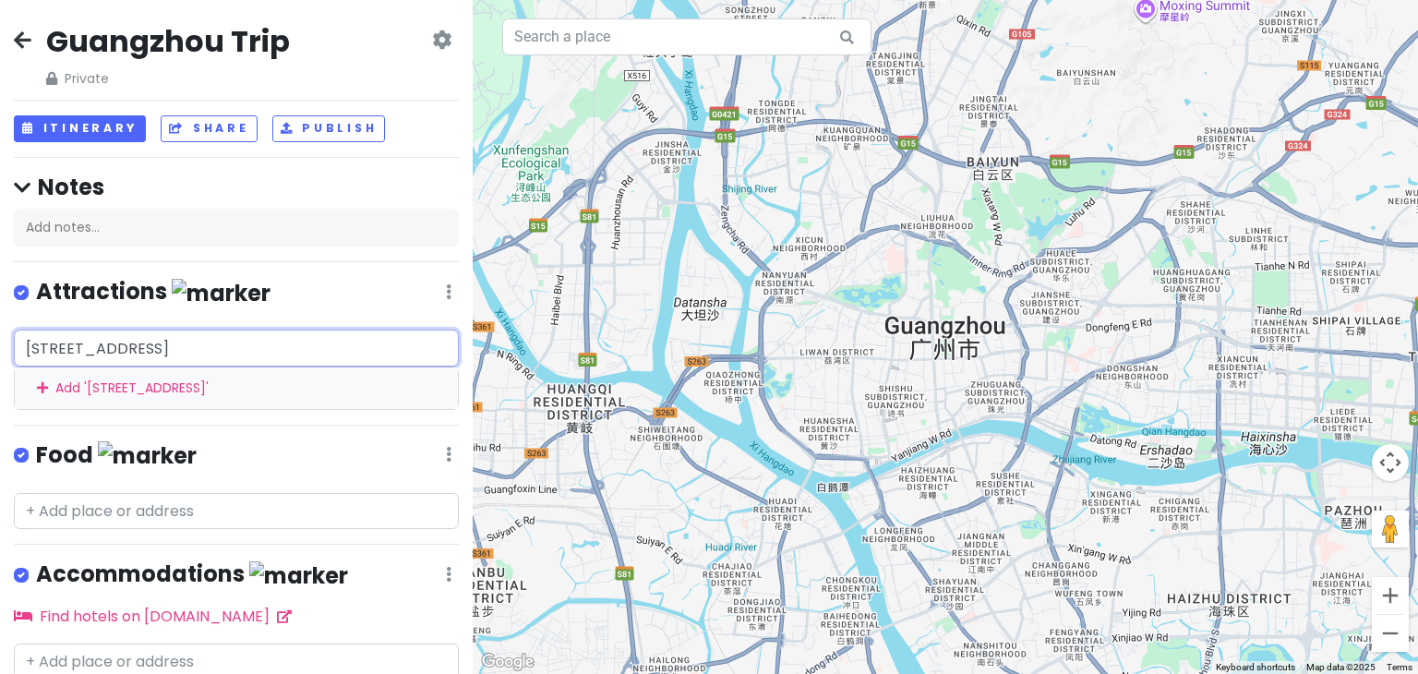
scroll to position [0, 163]
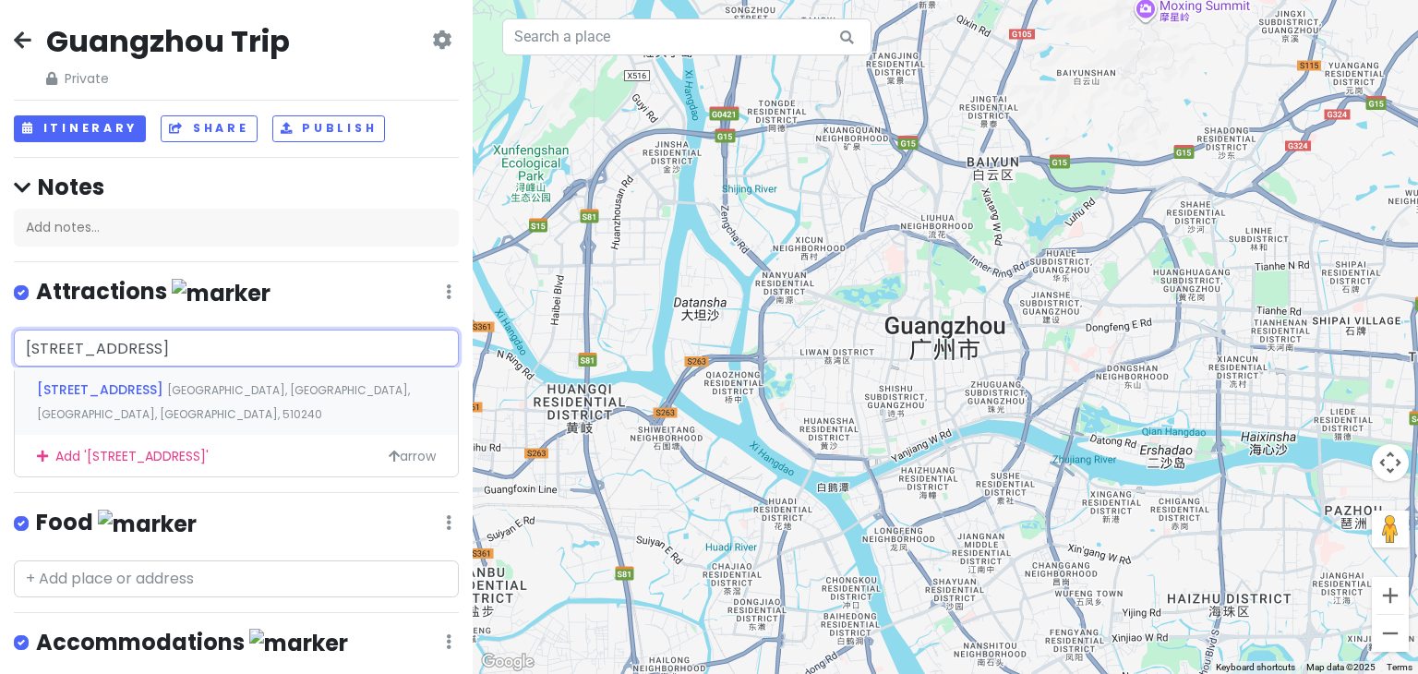
click at [156, 402] on div "40 Qianjin Rd Haizhu District, Guangzhou, Guangdong Province, China, 510240" at bounding box center [236, 401] width 443 height 68
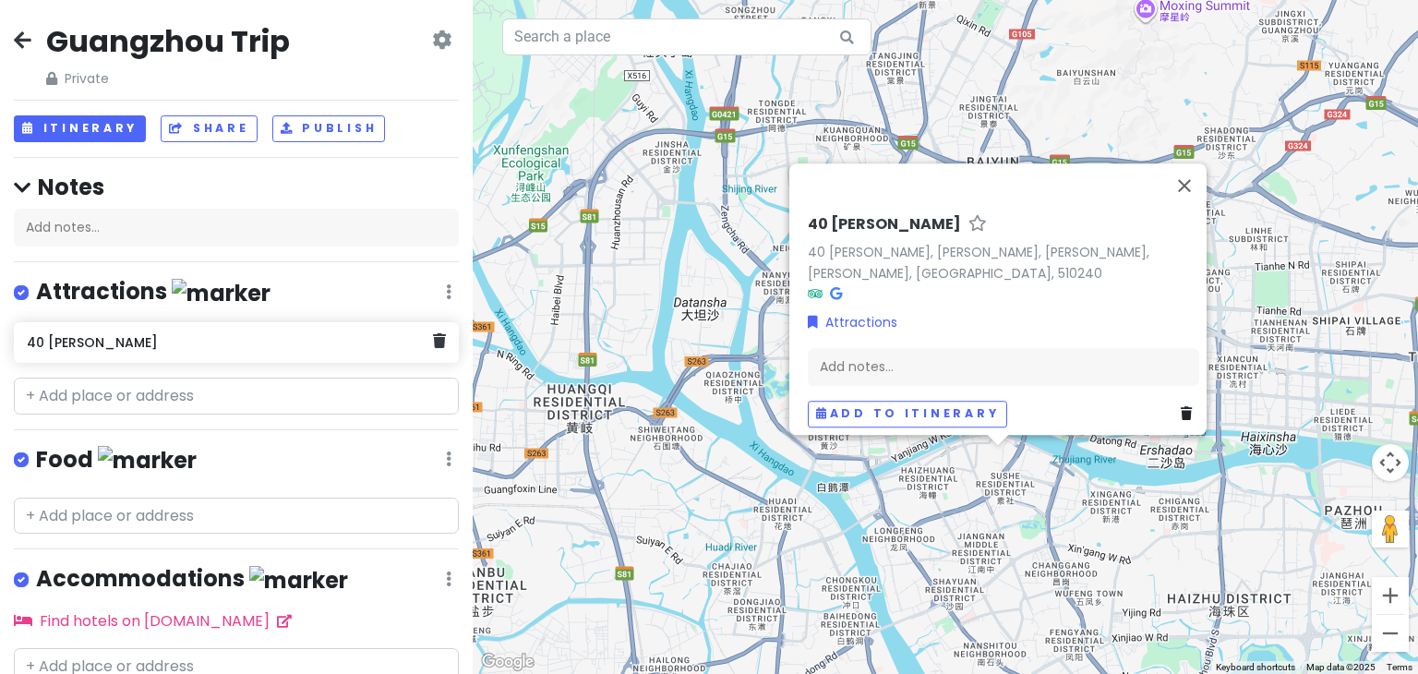
click at [167, 344] on h6 "40 Qian Jin Lu" at bounding box center [229, 342] width 405 height 17
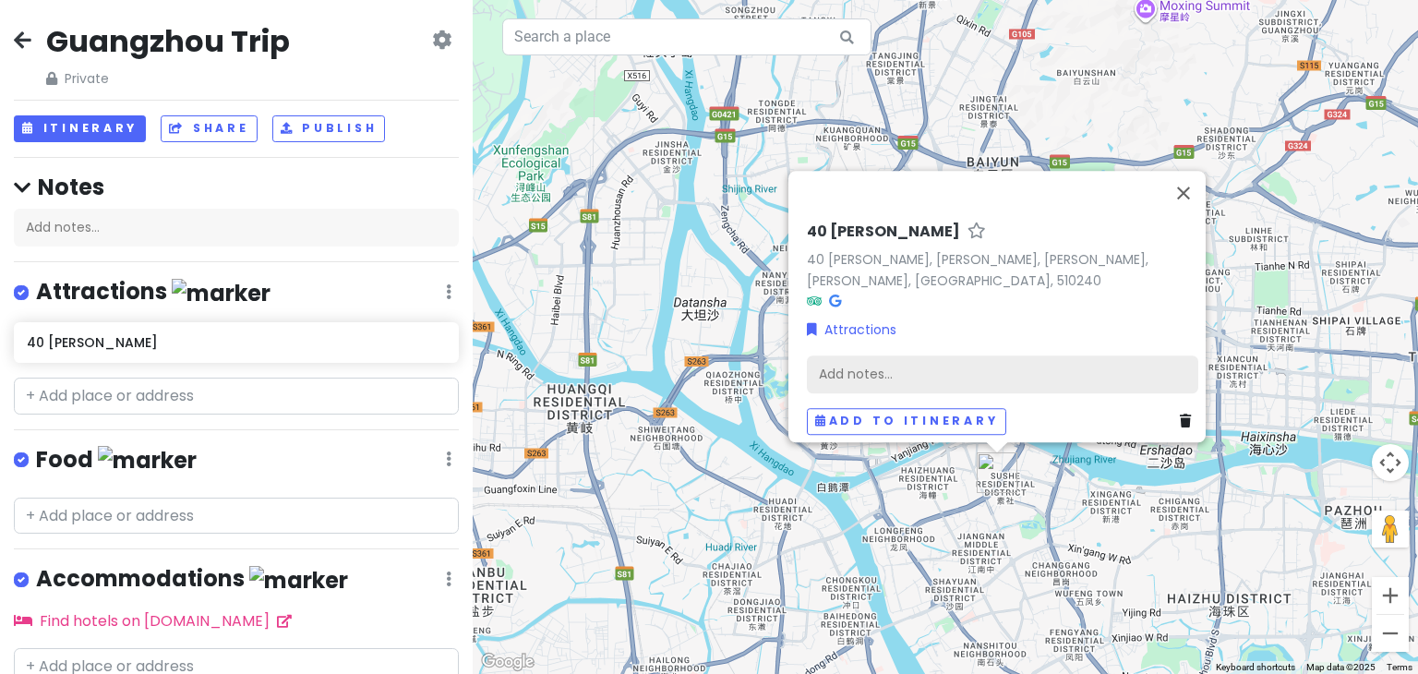
click at [823, 355] on div "Add notes..." at bounding box center [1002, 374] width 391 height 39
click at [876, 363] on div "Add notes..." at bounding box center [1002, 374] width 391 height 39
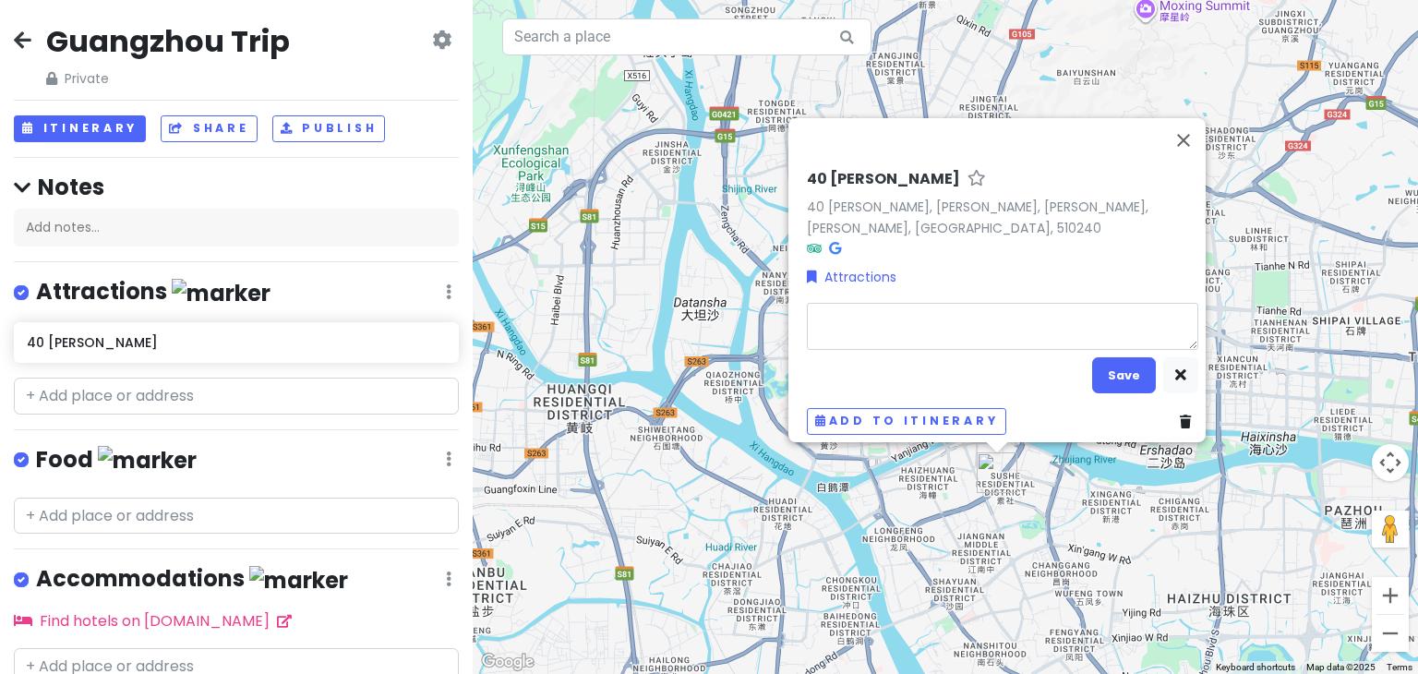
type textarea "x"
type textarea "Wanguo Factory Outlet 万国奥特莱斯"
click at [1092, 357] on button "Save" at bounding box center [1124, 375] width 64 height 36
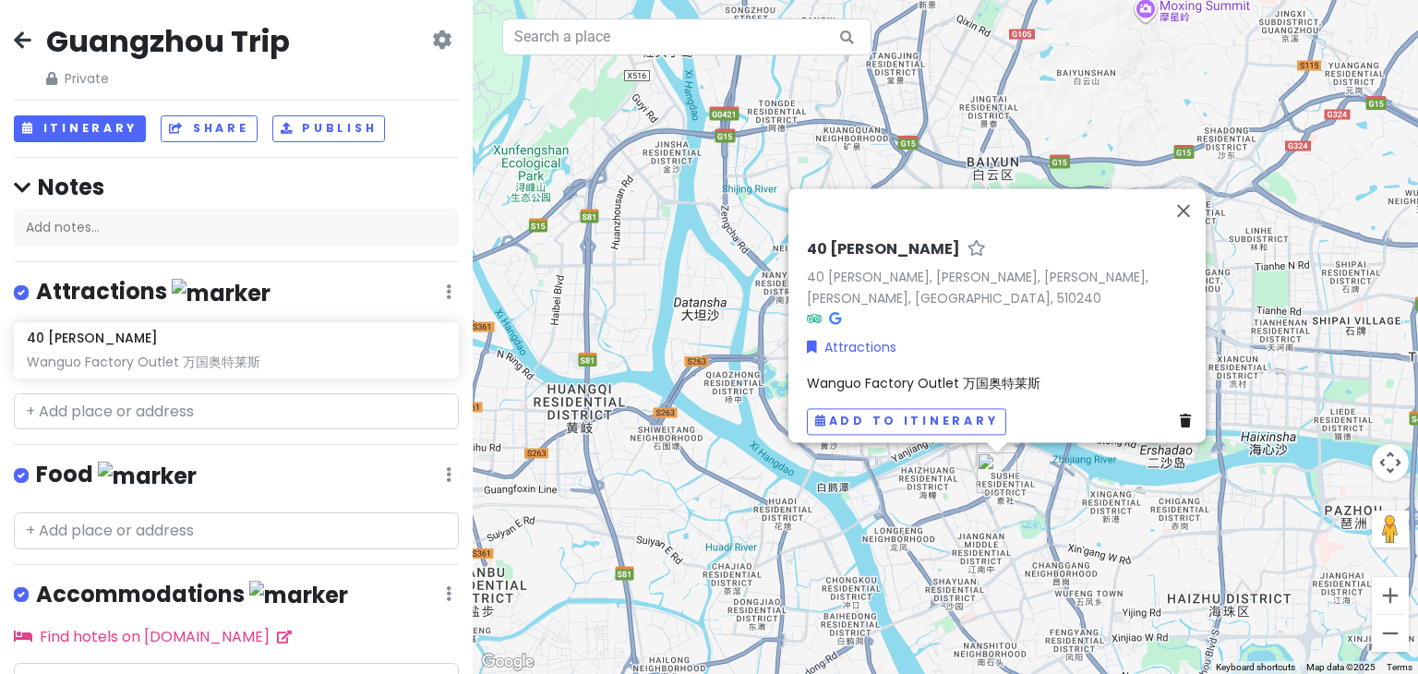
click at [245, 432] on div "Guangzhou Trip Private Change Dates Make a Copy Delete Trip Go Pro ⚡️ Give Feed…" at bounding box center [236, 337] width 473 height 674
click at [258, 407] on input "text" at bounding box center [236, 411] width 445 height 37
click at [110, 222] on div "Add notes..." at bounding box center [236, 228] width 445 height 39
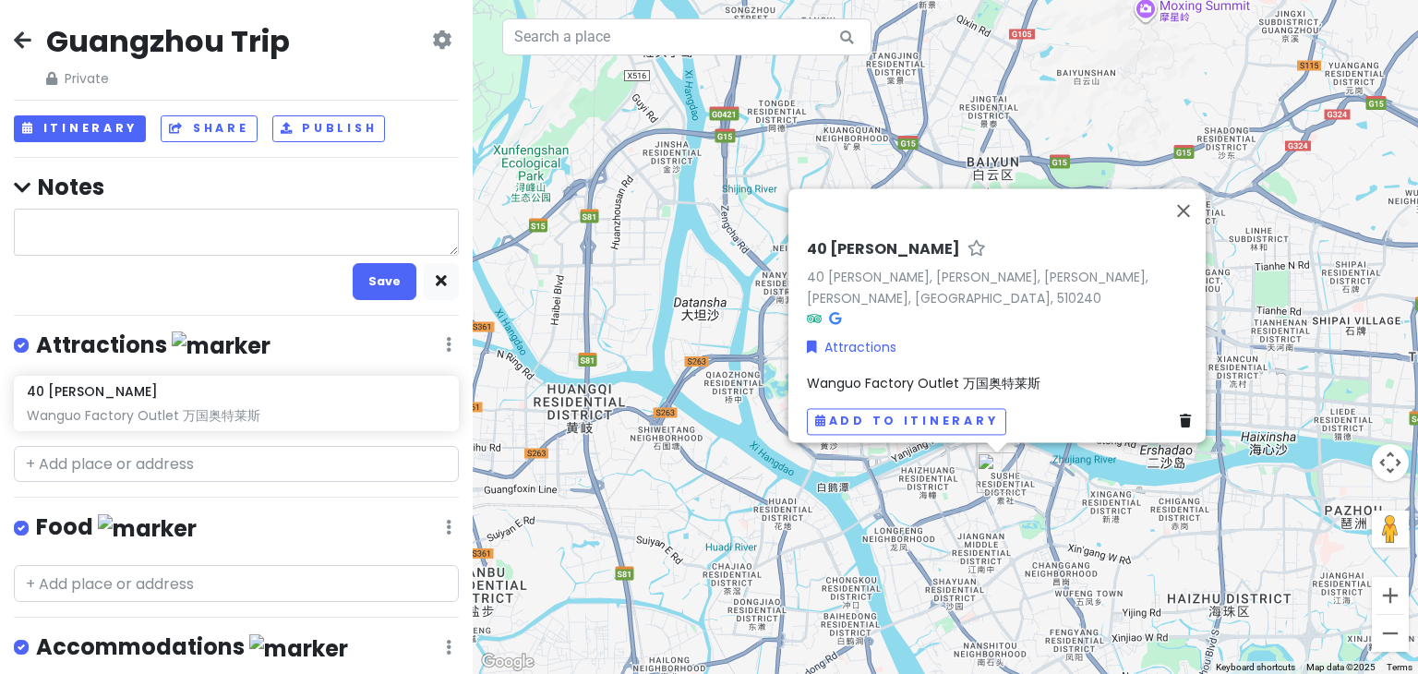
type textarea "x"
type textarea "O"
type textarea "x"
type textarea "On"
type textarea "x"
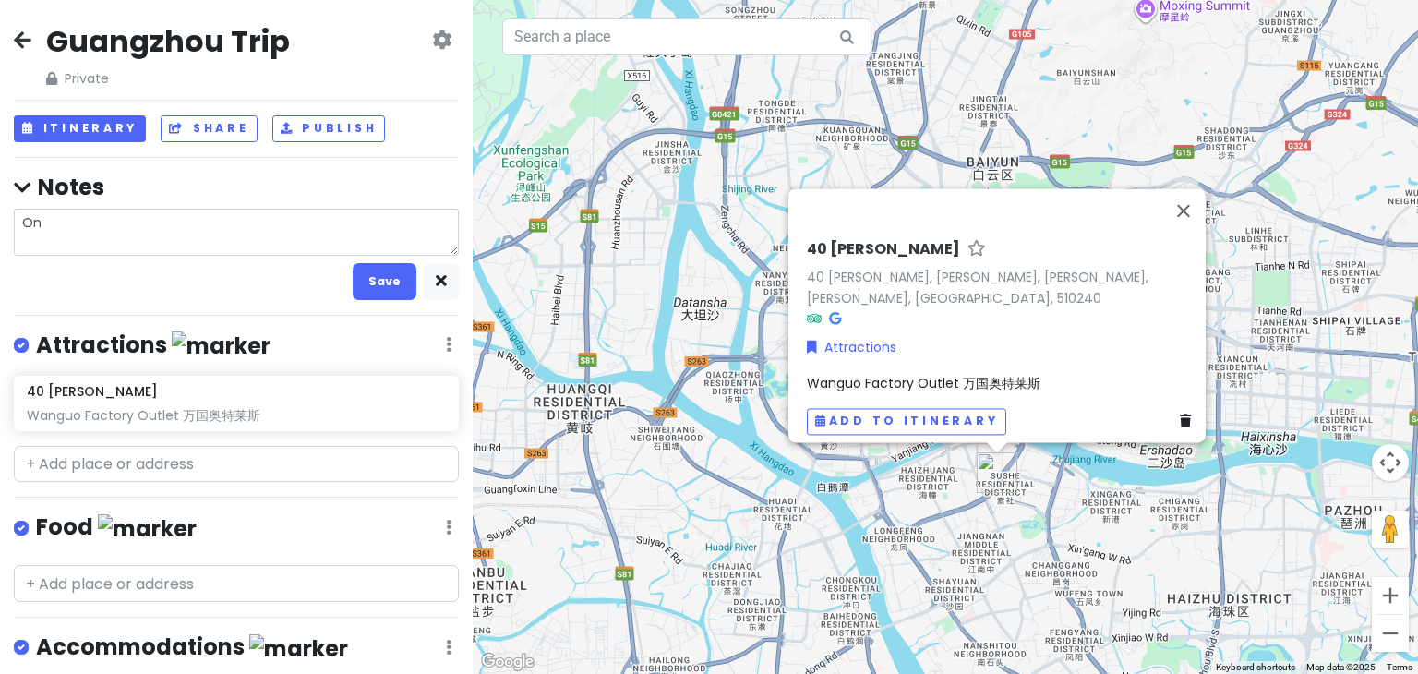
type textarea "On"
type textarea "x"
type textarea "On t"
type textarea "x"
type textarea "On th"
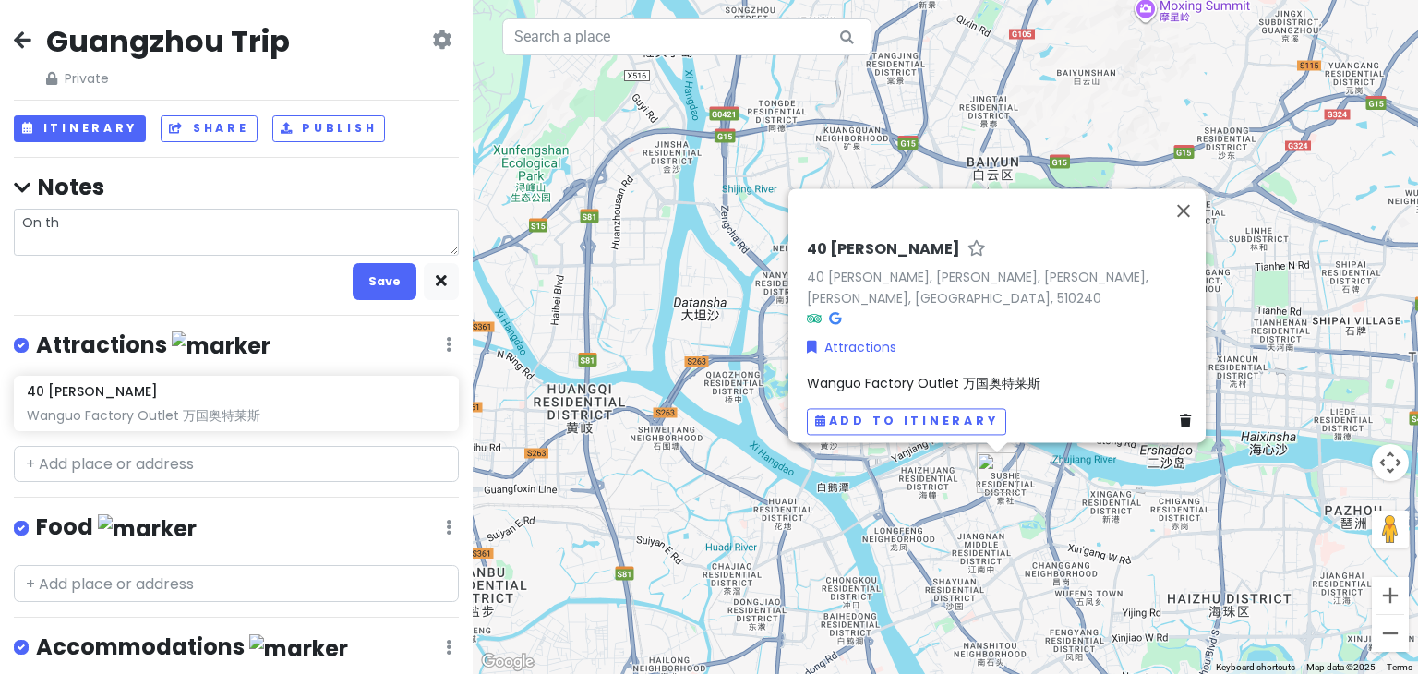
type textarea "x"
type textarea "On the"
type textarea "x"
type textarea "On the"
type textarea "x"
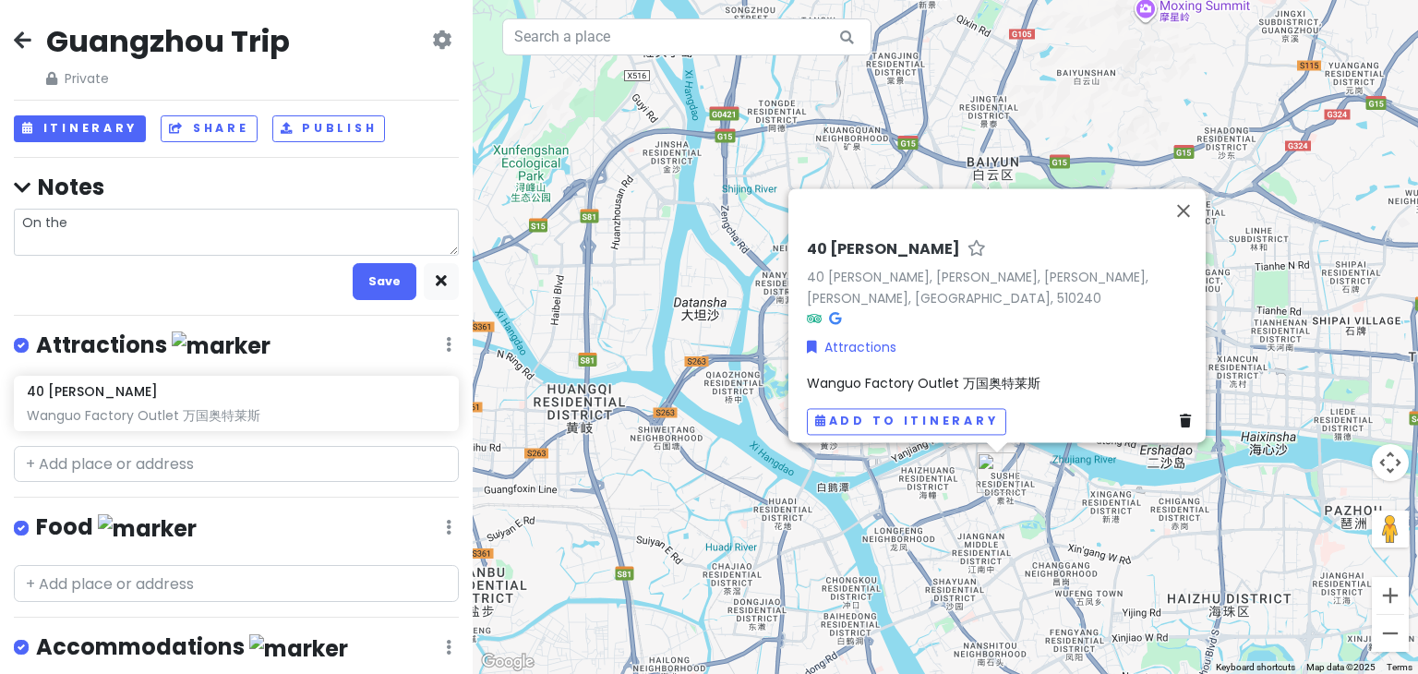
type textarea "On the 1"
type textarea "x"
type textarea "On the 15"
type textarea "x"
type textarea "On the 15"
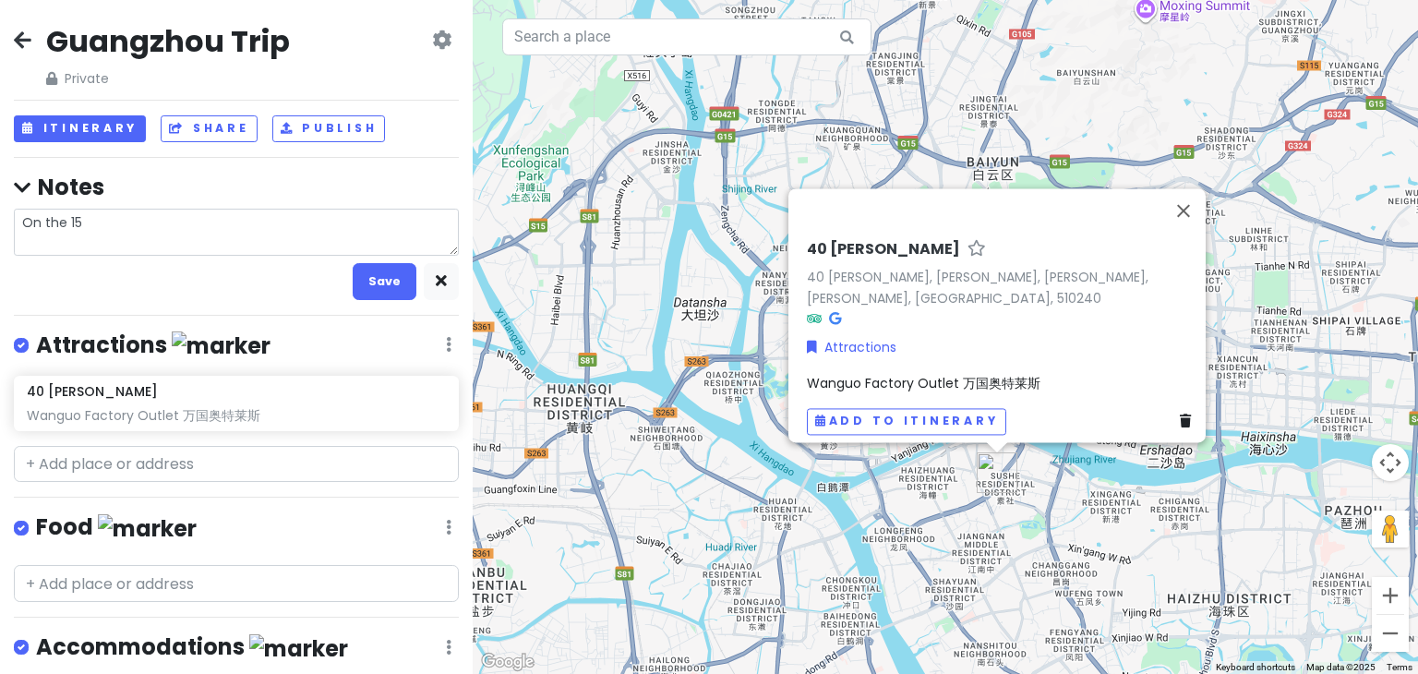
type textarea "x"
type textarea "On the 15 H"
type textarea "x"
type textarea "On the 15 He"
type textarea "x"
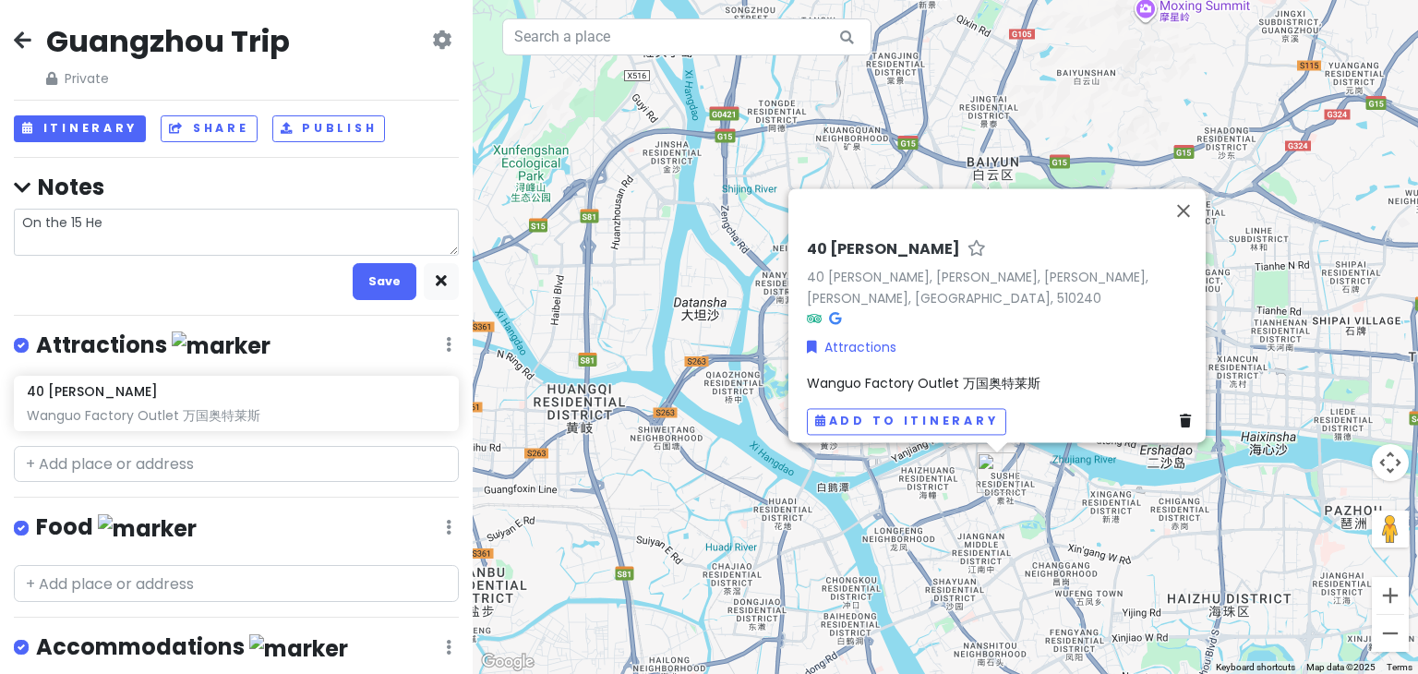
type textarea "On the 15 Hee"
type textarea "x"
type textarea "On the 15 He"
type textarea "x"
type textarea "On the 15 H"
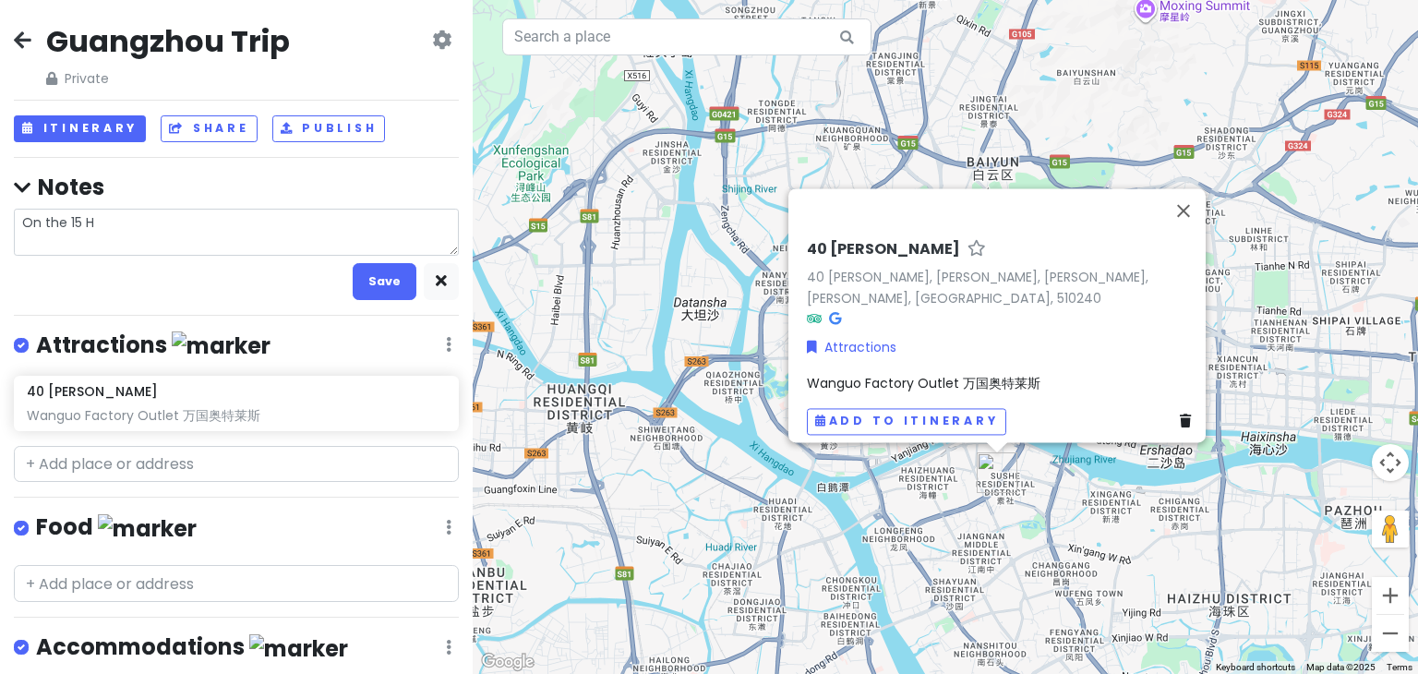
type textarea "x"
type textarea "On the 15 He"
type textarea "x"
type textarea "On the 15 Hea"
type textarea "x"
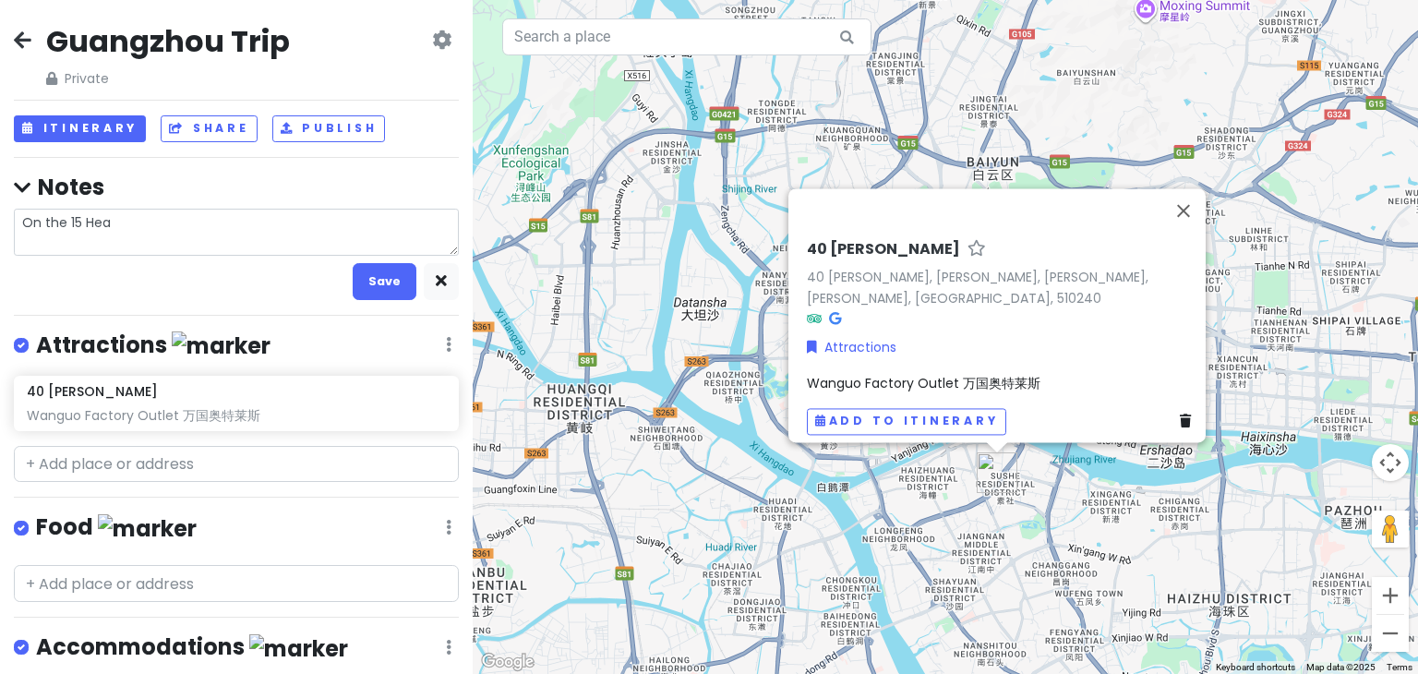
type textarea "On the 15 Head"
type textarea "x"
type textarea "On the 15 Head"
type textarea "x"
type textarea "On the 15 Head o"
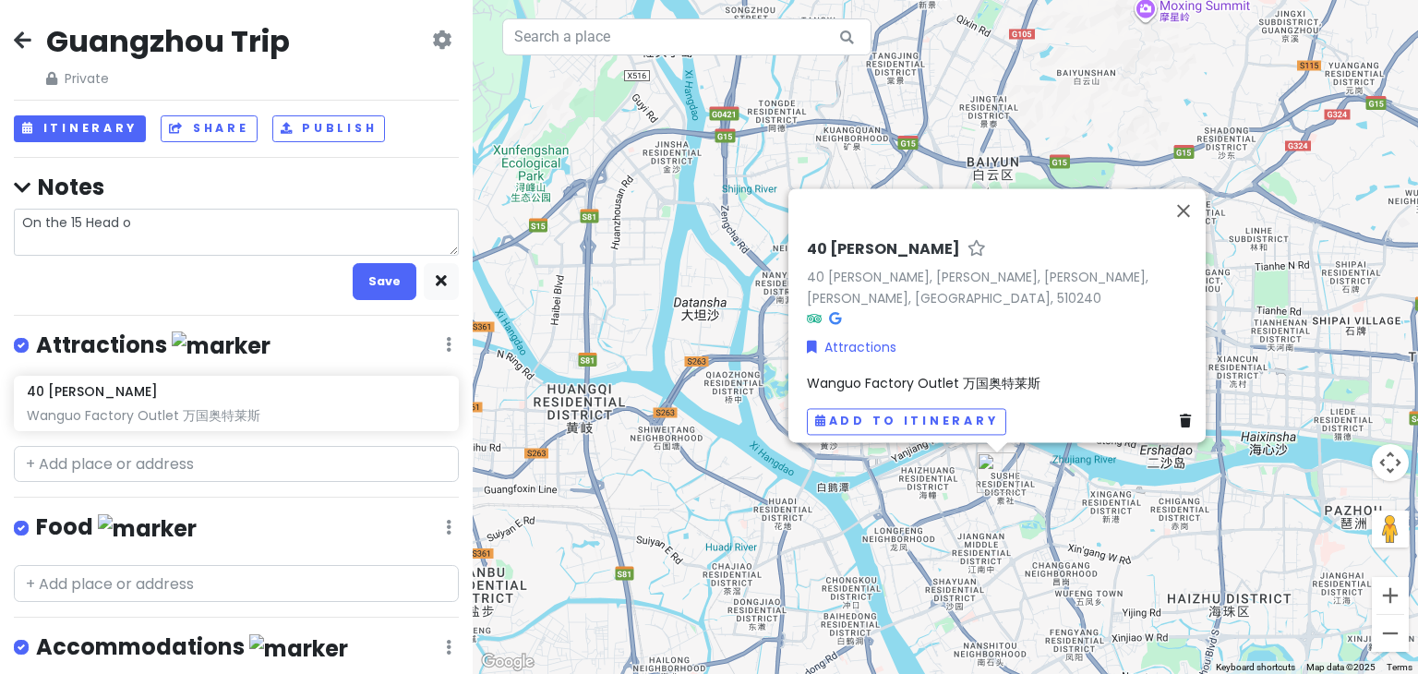
type textarea "x"
type textarea "On the 15 Head ov"
type textarea "x"
type textarea "On the 15 Head ove"
type textarea "x"
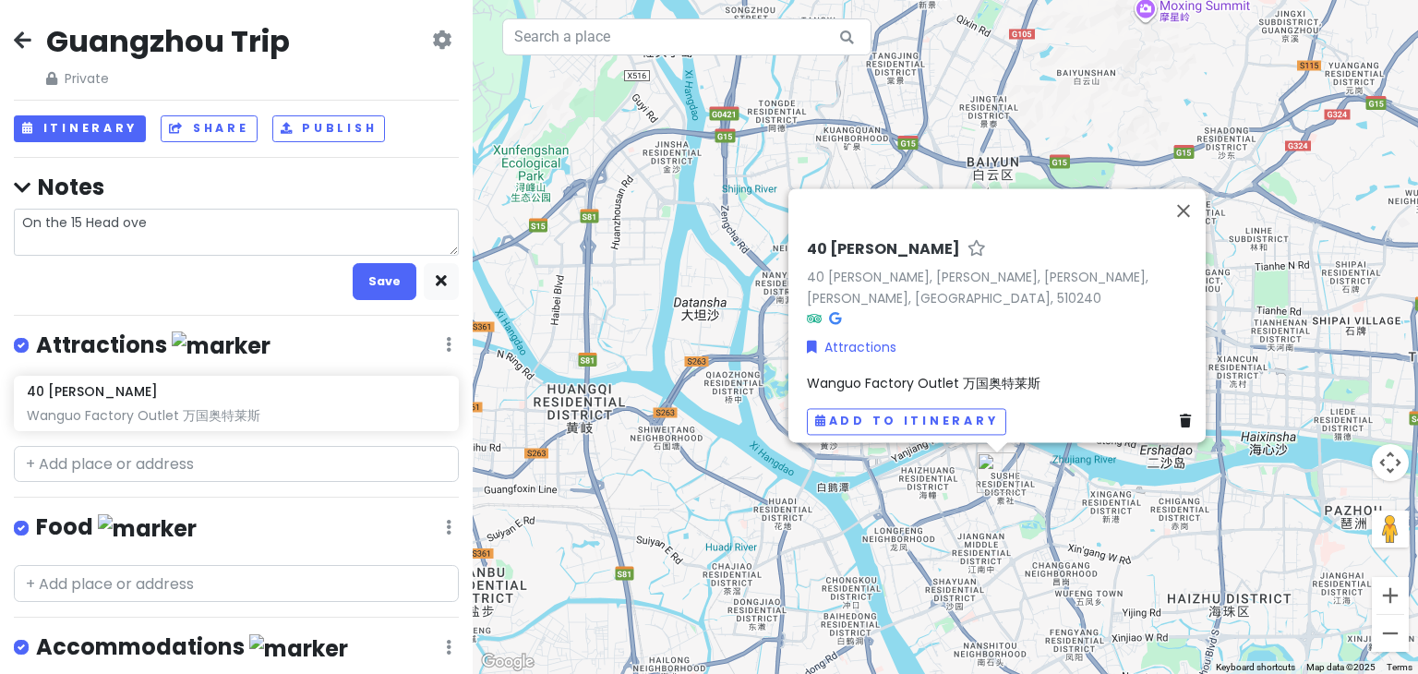
type textarea "On the 15 Head over"
type textarea "x"
type textarea "On the 15 Head over"
type textarea "x"
type textarea "On the 15 Head over t"
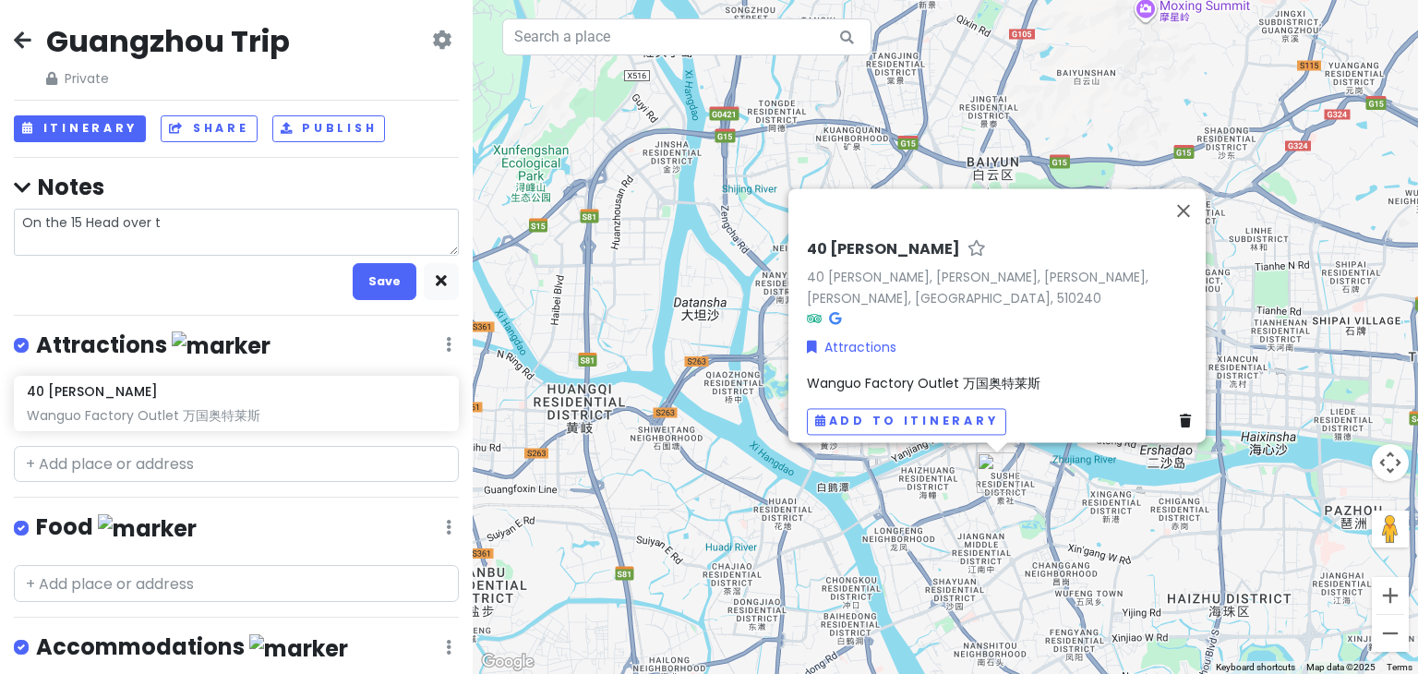
type textarea "x"
type textarea "On the 15 Head over to"
type textarea "x"
type textarea "On the 15 Head over to"
type textarea "x"
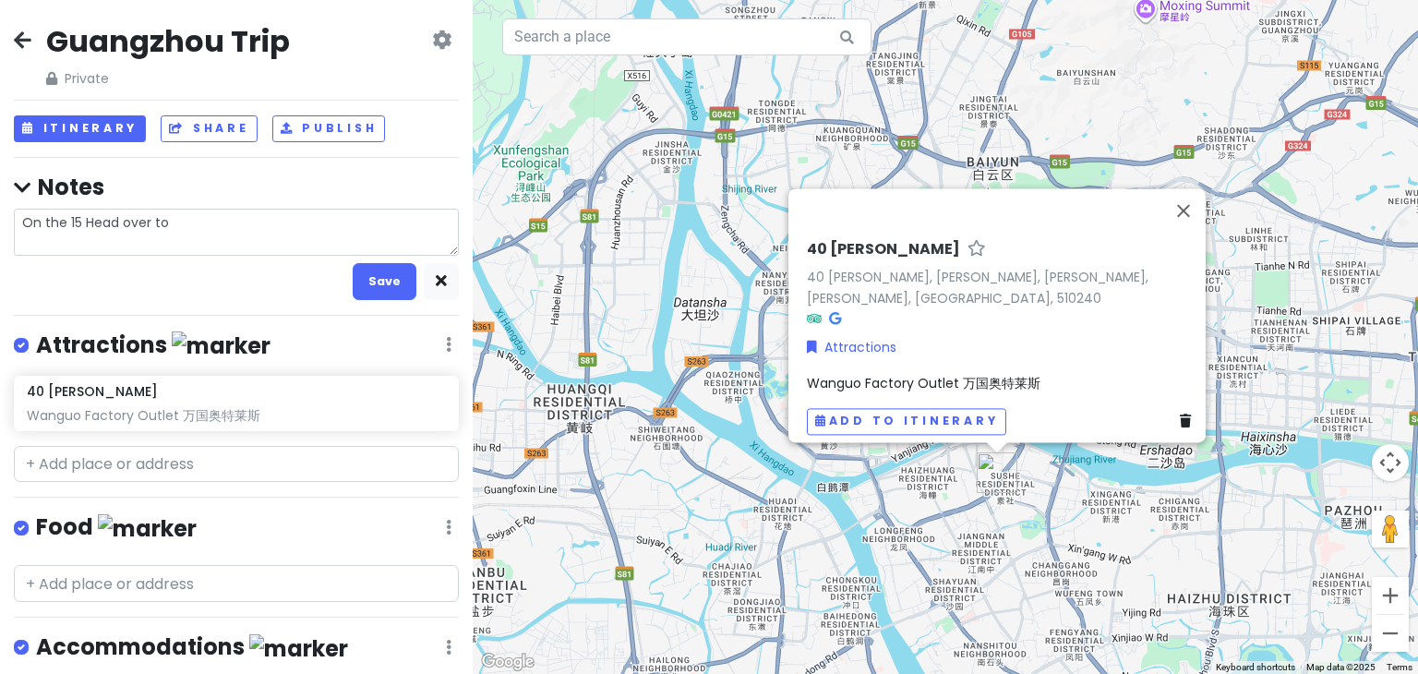
type textarea "On the 15 Head over to g"
type textarea "x"
type textarea "On the 15 Head over to gu"
type textarea "x"
type textarea "On the 15 Head over to gua"
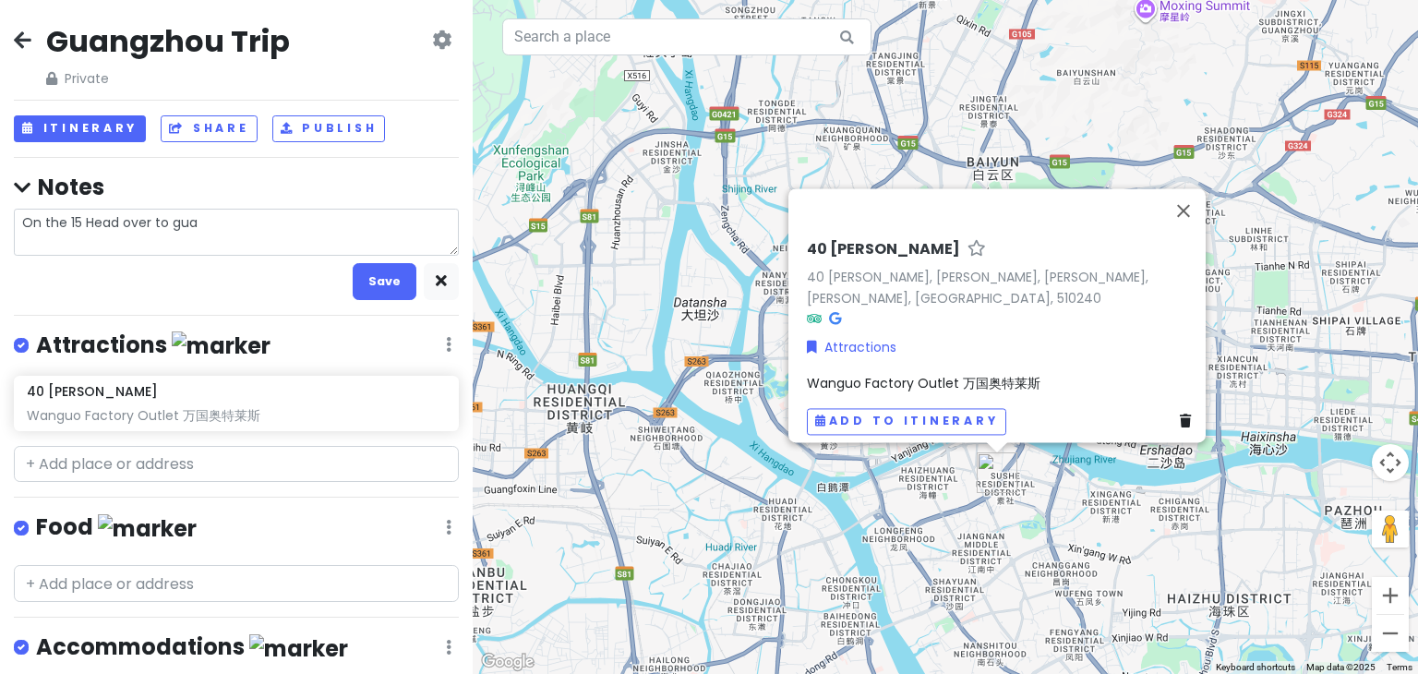
type textarea "x"
type textarea "On the 15 Head over to guan"
type textarea "x"
type textarea "On the 15 Head over to guang"
type textarea "x"
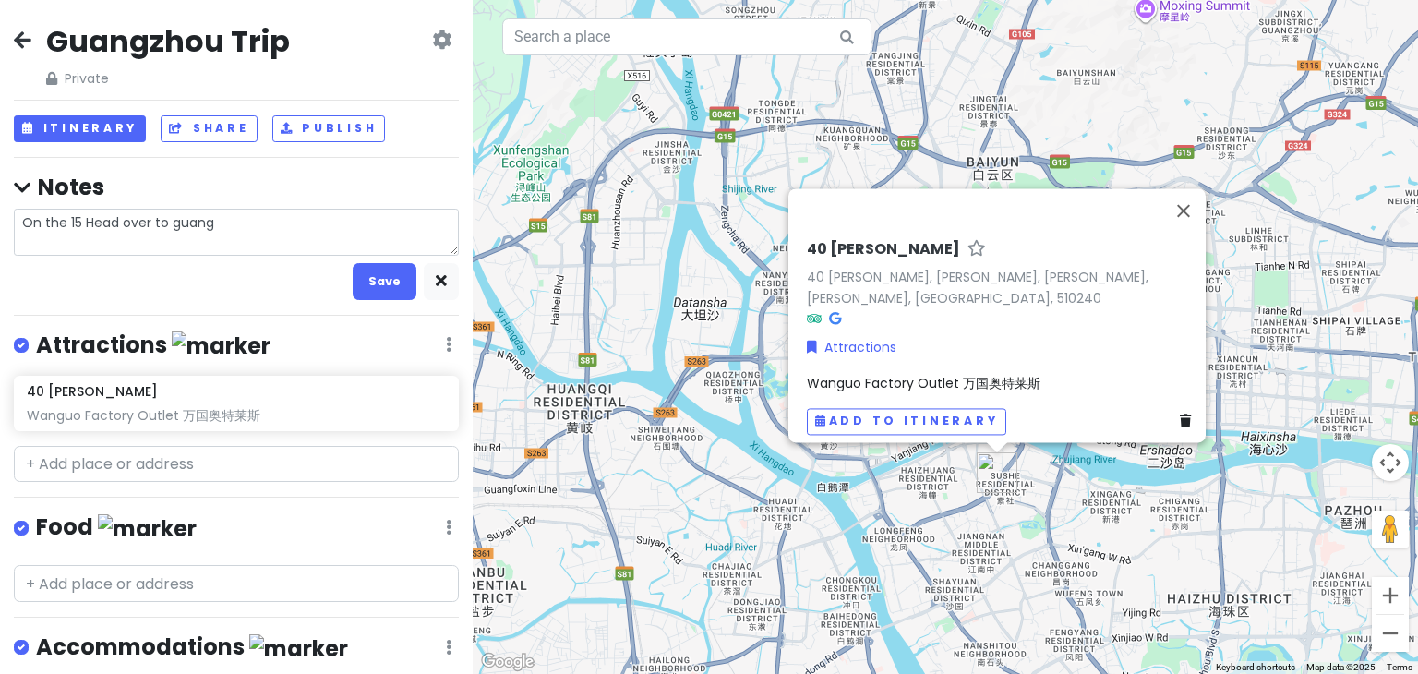
type textarea "On the 15 Head over to guangz"
type textarea "x"
type textarea "On the 15 Head over to guangzh"
type textarea "x"
type textarea "On the 15 Head over to guangzho"
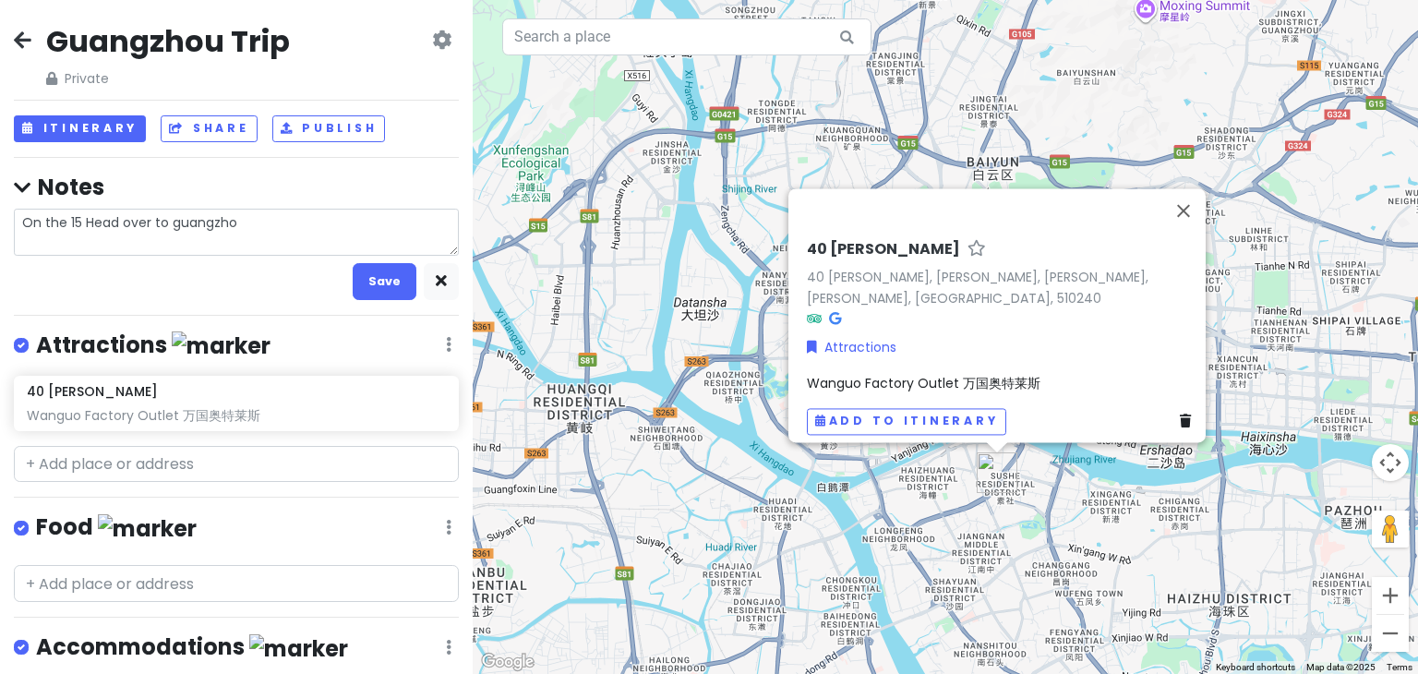
type textarea "x"
type textarea "On the 15 Head over to guangzhou"
type textarea "x"
type textarea "On the 15 Head over to guangzhou"
type textarea "x"
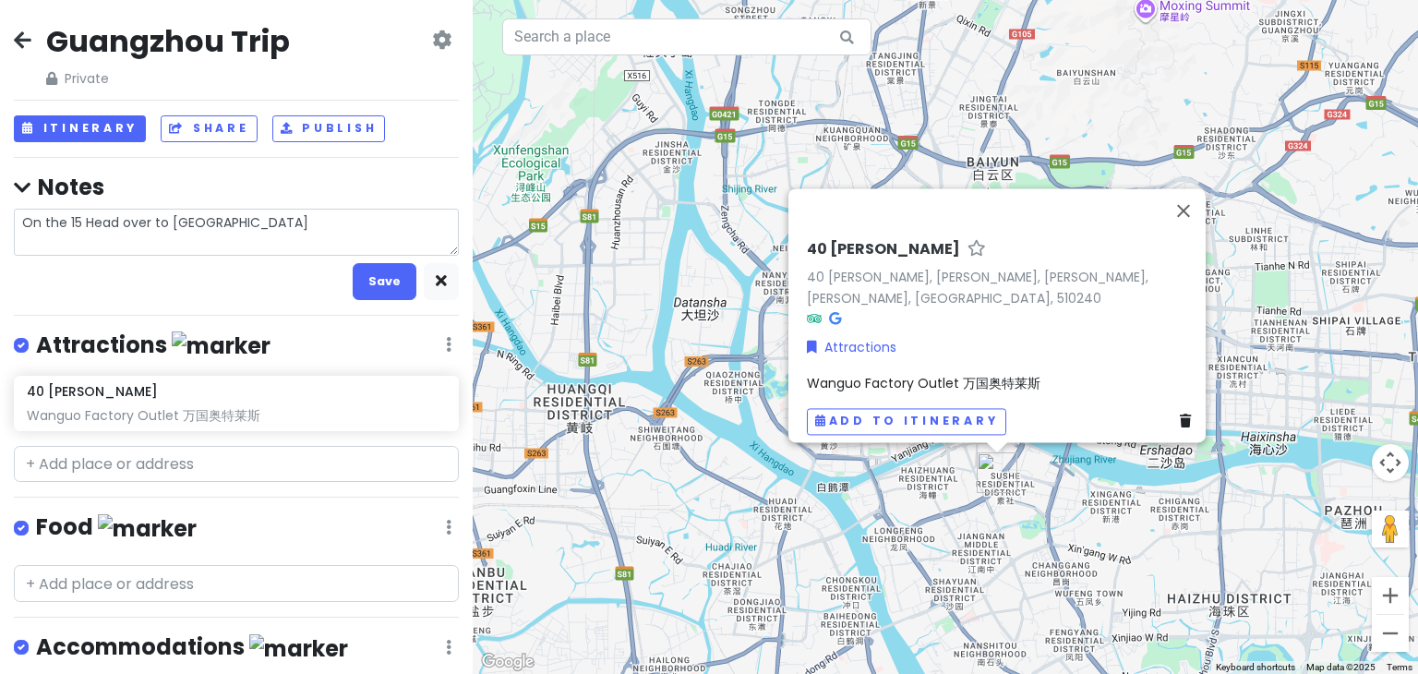
type textarea "On the 15 Head over to guangzhou f"
type textarea "x"
type textarea "On the 15 Head over to guangzhou fo"
type textarea "x"
type textarea "On the 15 Head over to guangzhou for"
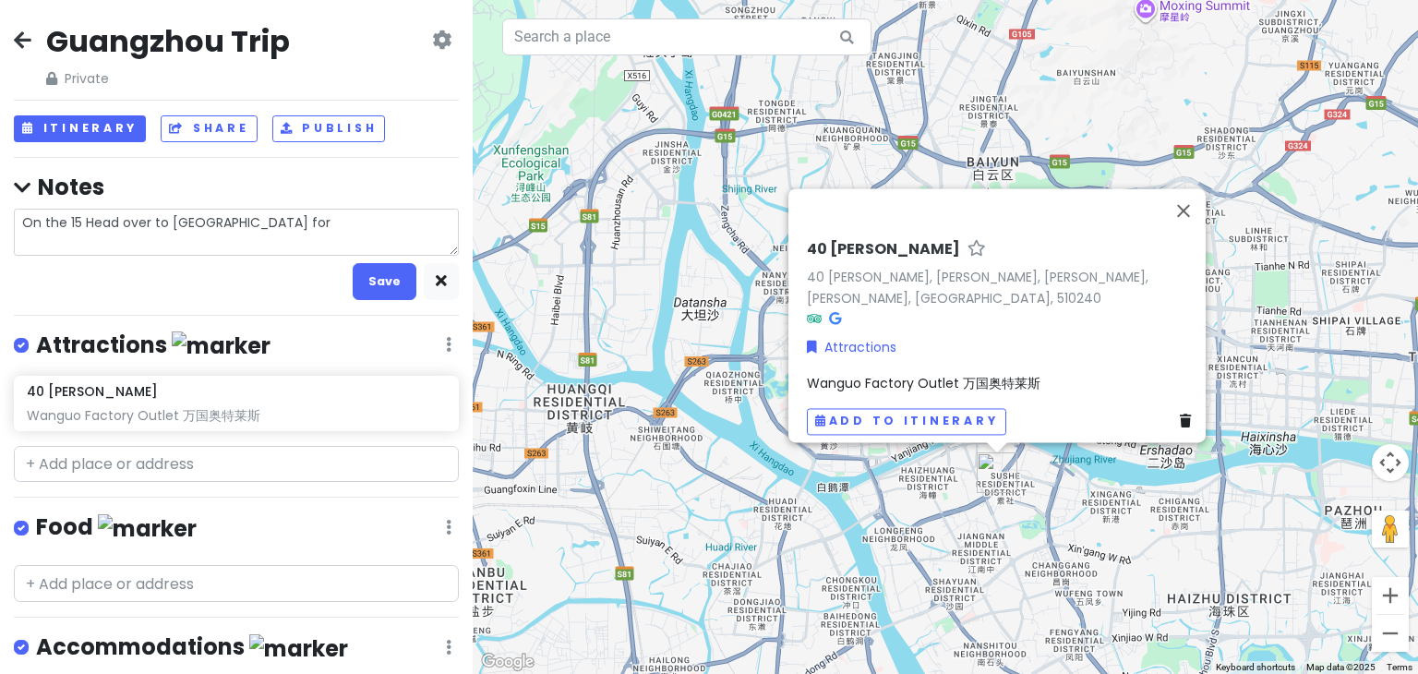
type textarea "x"
type textarea "On the 15 Head over to guangzhou form"
type textarea "x"
type textarea "On the 15 Head over to guangzhou form"
type textarea "x"
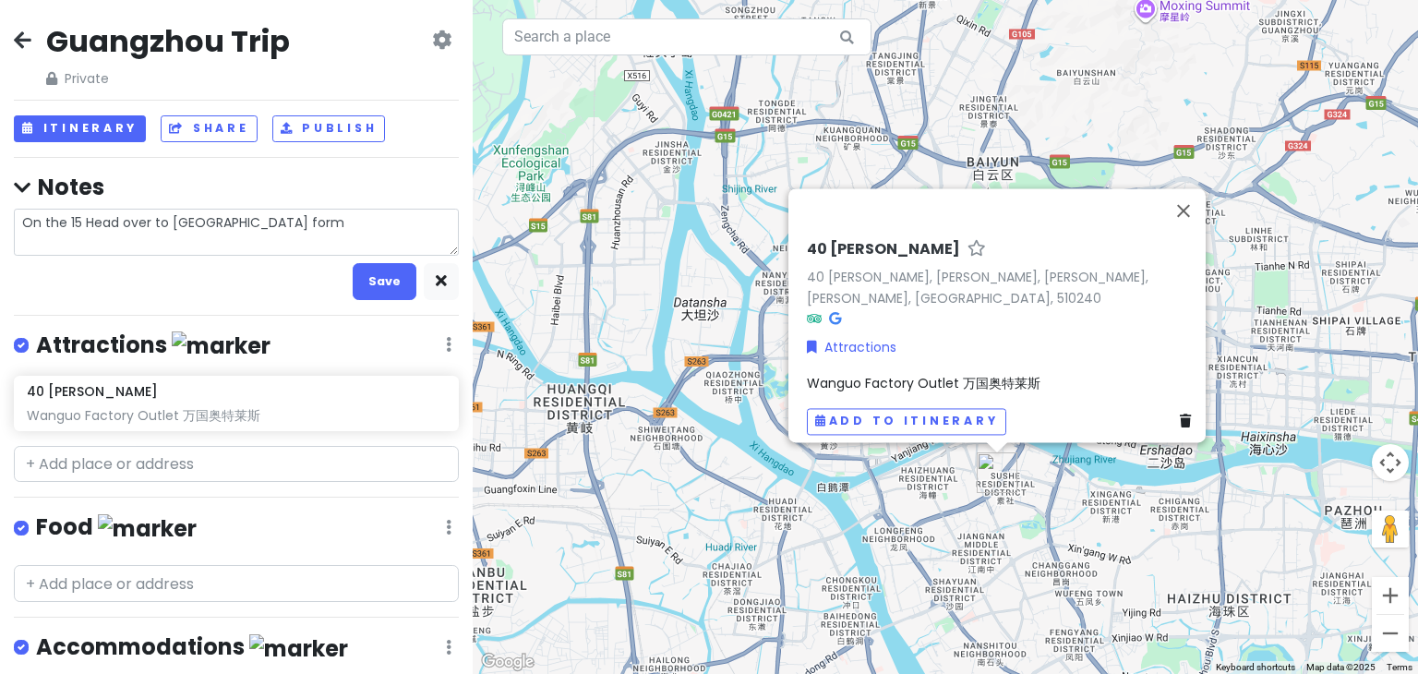
type textarea "On the 15 Head over to guangzhou form"
type textarea "x"
type textarea "On the 15 Head over to guangzhou for"
type textarea "x"
type textarea "On the 15 Head over to guangzhou fo"
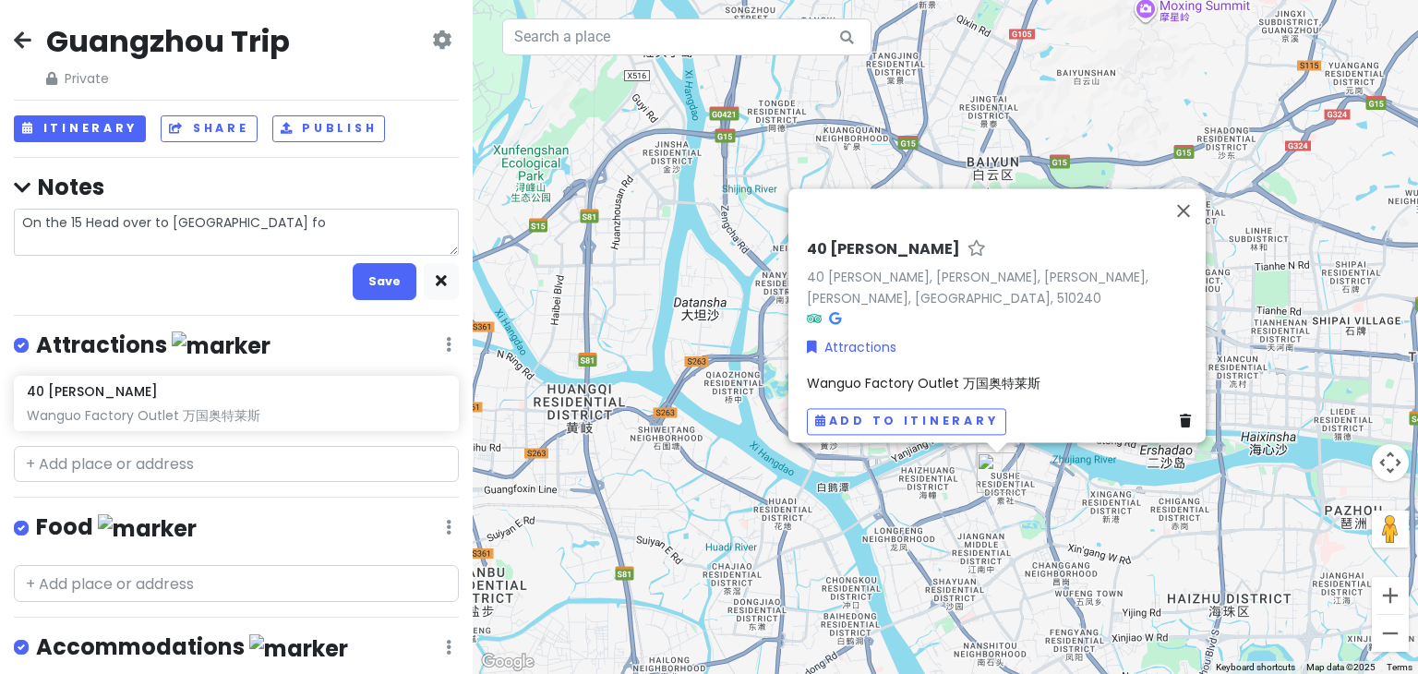
type textarea "x"
type textarea "On the 15 Head over to guangzhou f"
type textarea "x"
type textarea "On the 15 Head over to guangzhou fr"
type textarea "x"
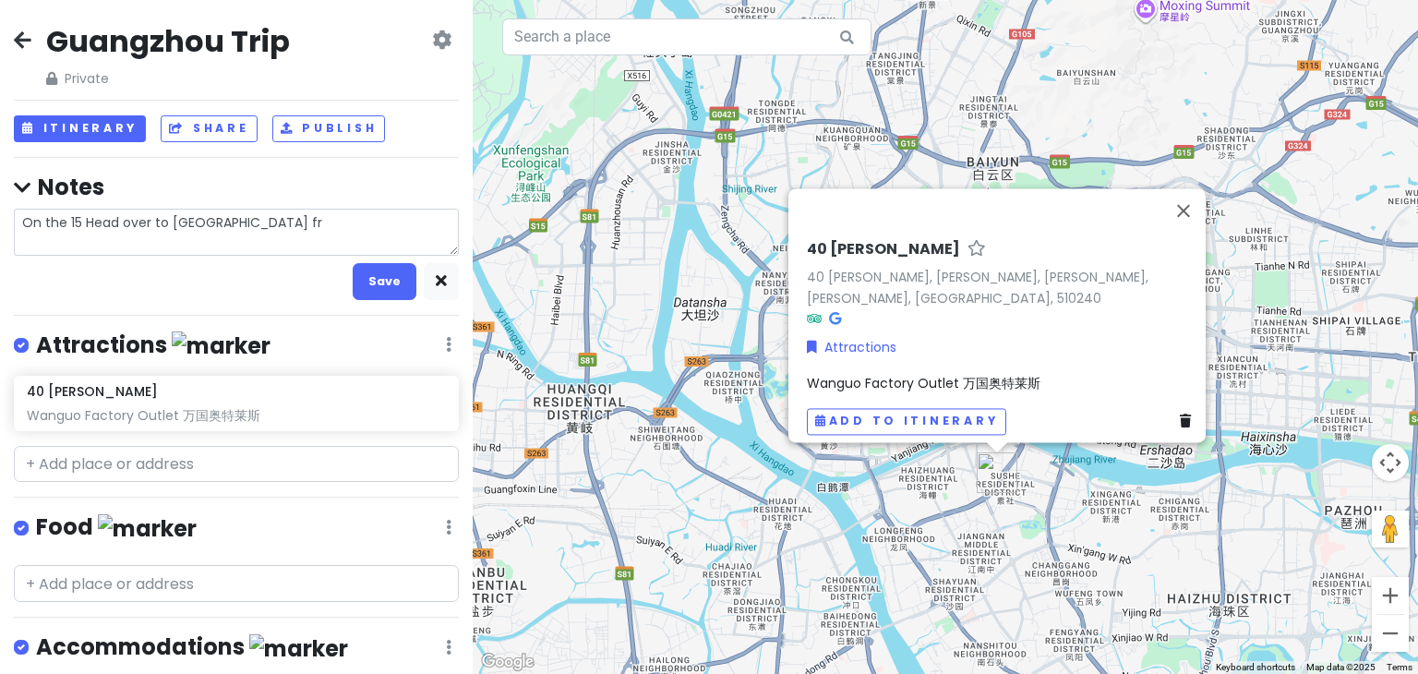
type textarea "On the 15 Head over to guangzhou fro"
type textarea "x"
type textarea "On the 15 Head over to guangzhou from"
type textarea "x"
type textarea "On the 15 Head over to guangzhou from"
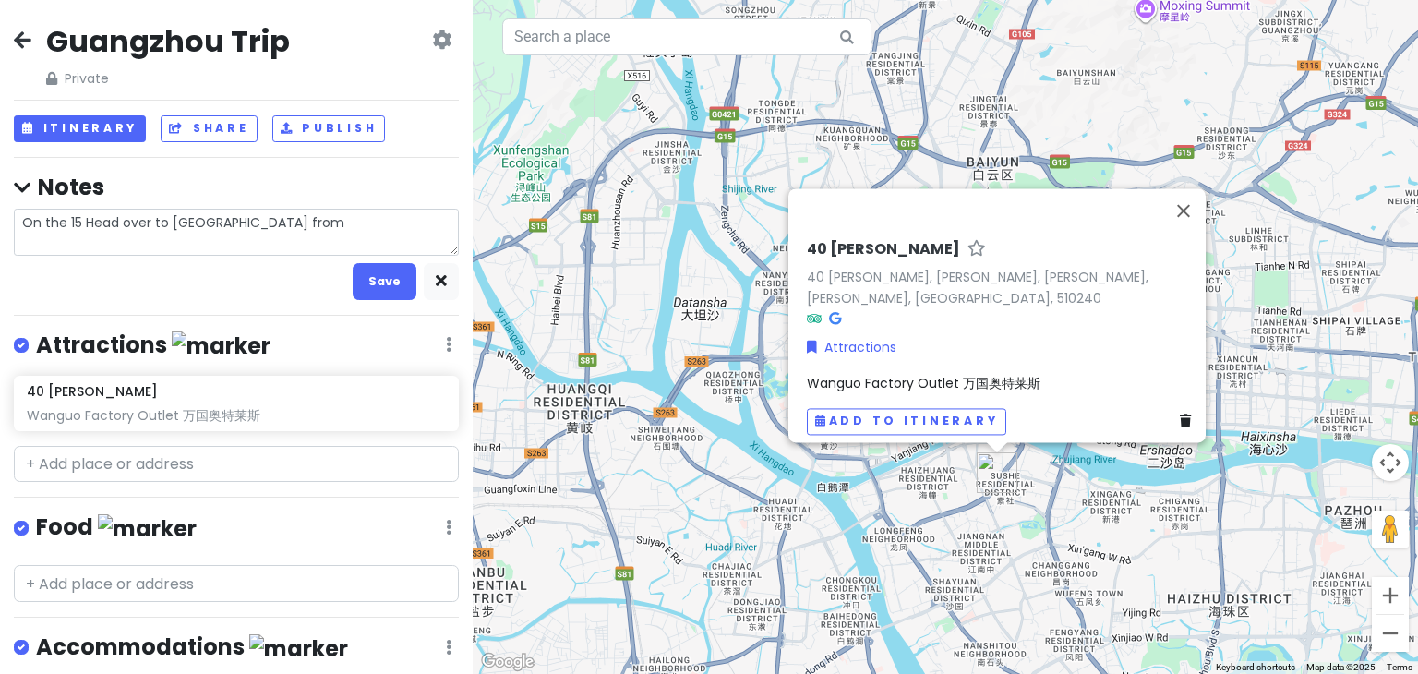
type textarea "x"
type textarea "On the 15 Head over to guangzhou from S"
type textarea "x"
type textarea "On the 15 Head over to guangzhou from Sh"
type textarea "x"
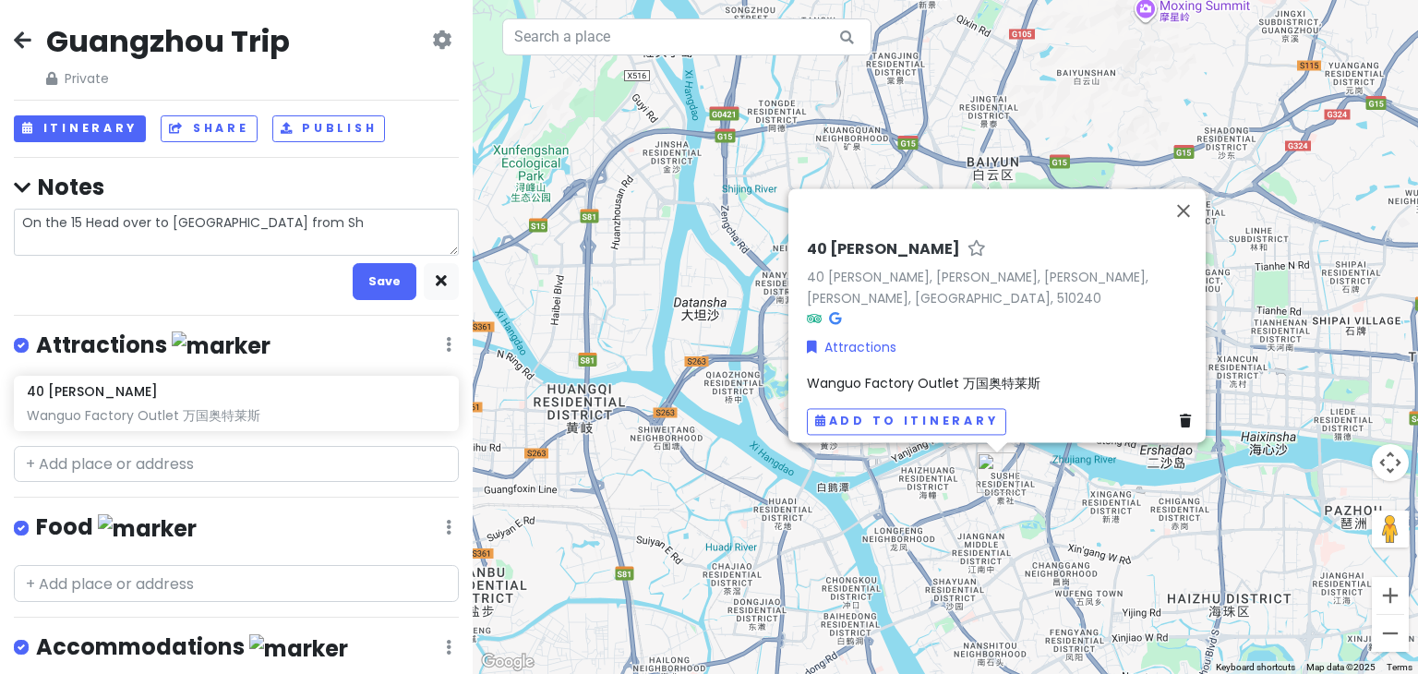
type textarea "On the 15 Head over to guangzhou from Sha"
type textarea "x"
type textarea "On the 15 Head over to guangzhou from Shan"
type textarea "x"
type textarea "On the 15 Head over to guangzhou from Shang"
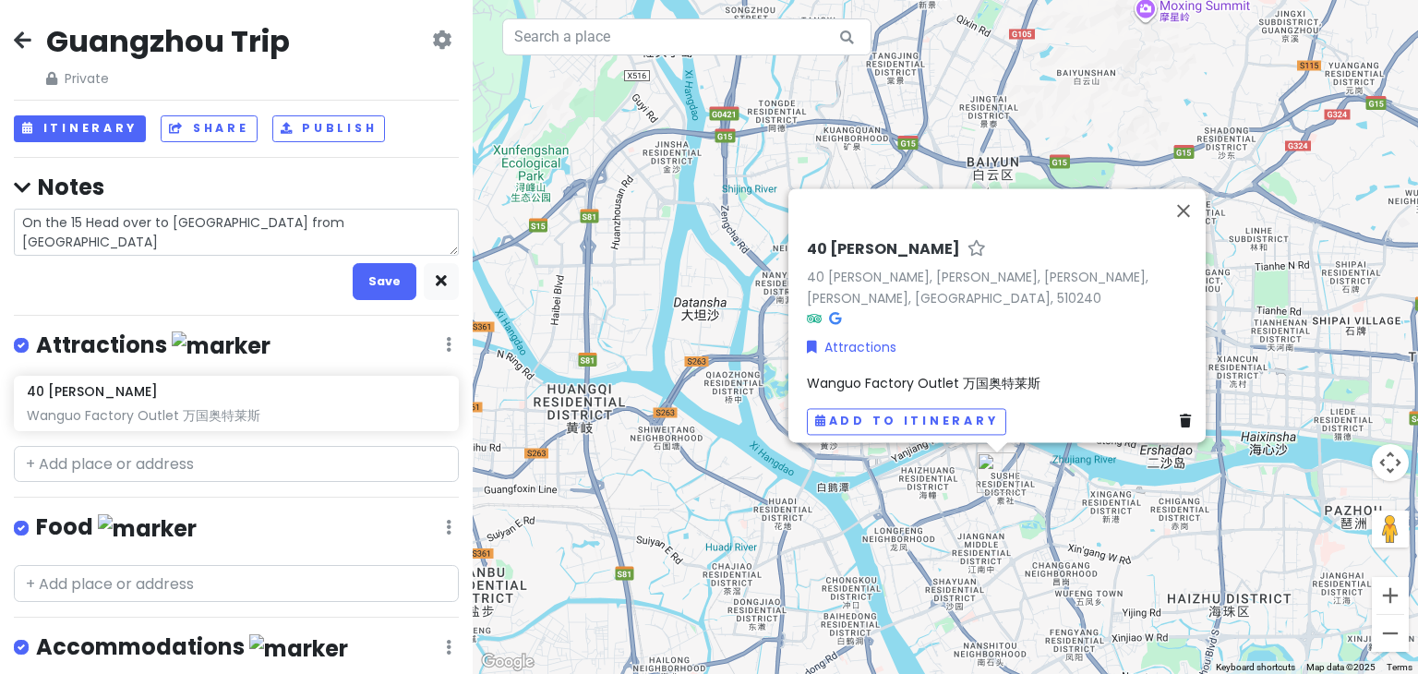
type textarea "x"
type textarea "On the 15 Head over to guangzhou from Shangh"
type textarea "x"
type textarea "On the 15 Head over to guangzhou from Shangha"
type textarea "x"
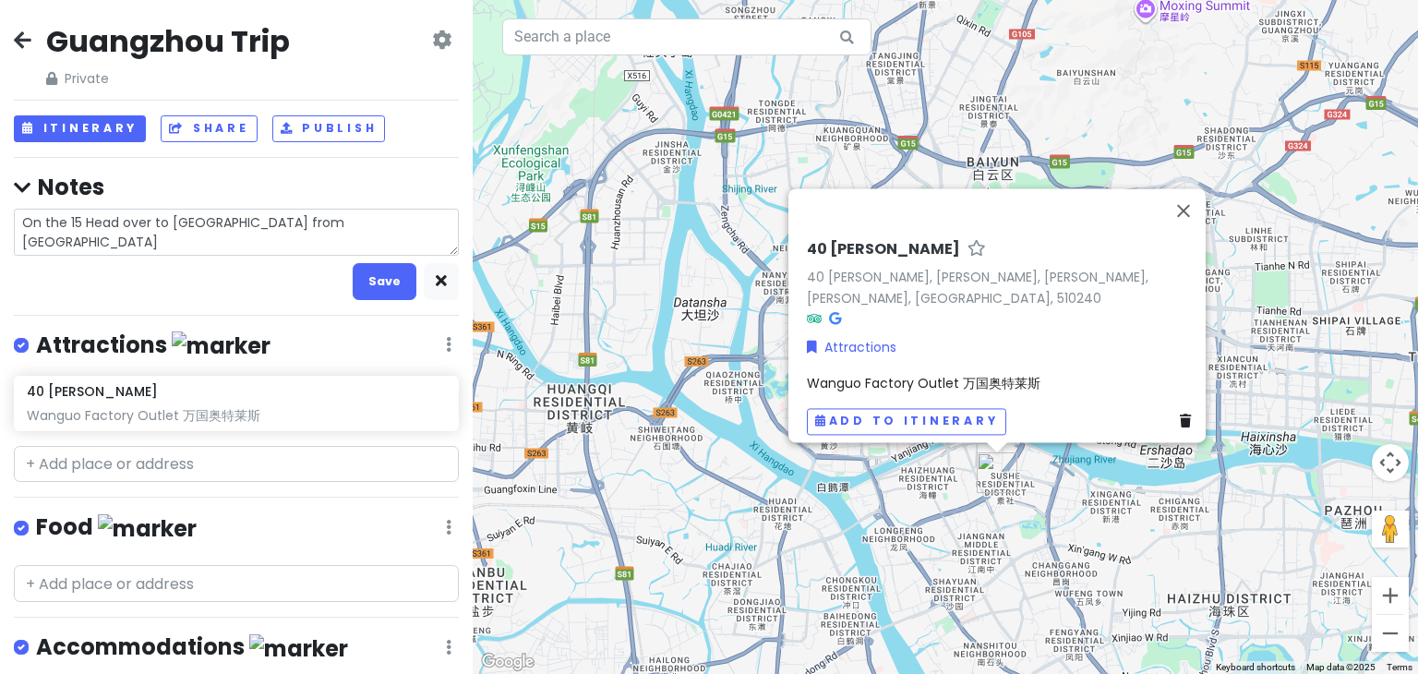
type textarea "On the 15 Head over to guangzhou from Shanghai"
type textarea "x"
type textarea "On the 15 Head over to guangzhou from Shanghai,"
type textarea "x"
type textarea "On the 15 Head over to guangzhou from Shanghai,"
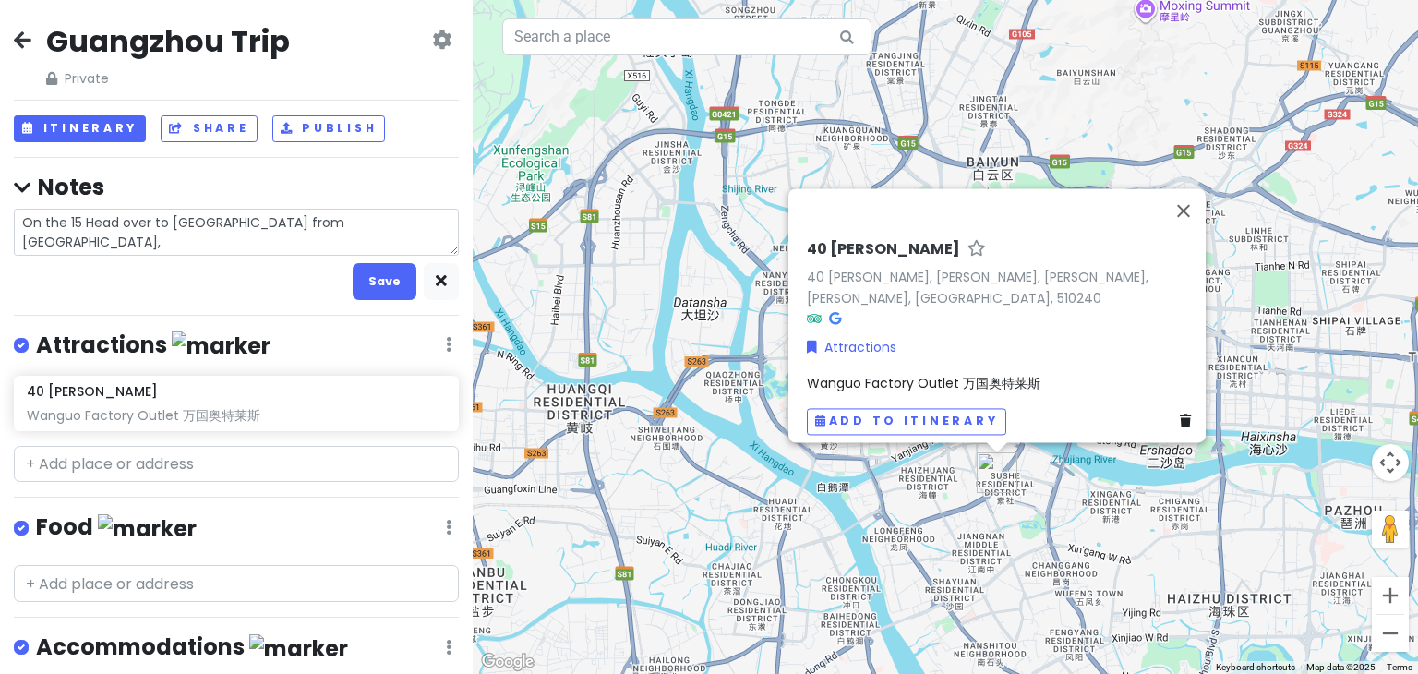
type textarea "x"
type textarea "On the 15 Head over to guangzhou from Shanghai, 3"
type textarea "x"
type textarea "On the 15 Head over to guangzhou from Shanghai,"
type textarea "x"
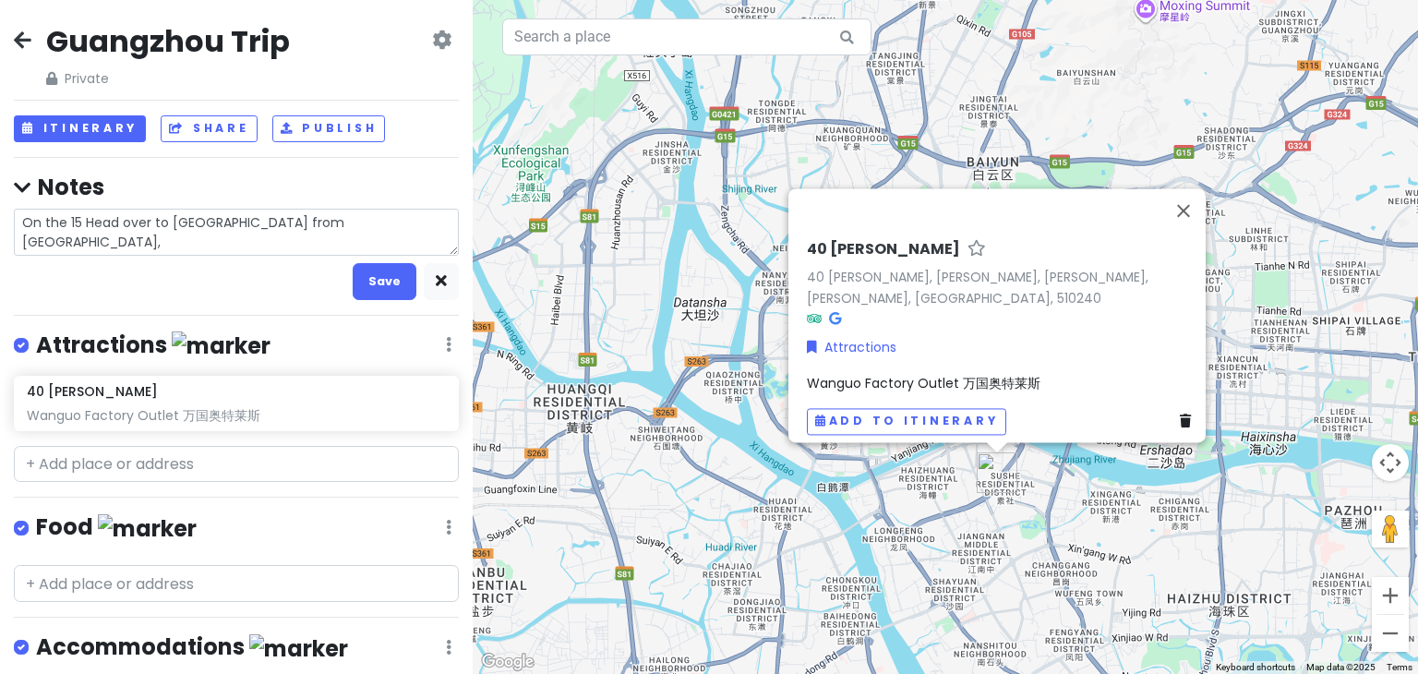
type textarea "On the 15 Head over to guangzhou from Shanghai,"
type textarea "x"
type textarea "On the 15 Head over to guangzhou from Shanghai"
type textarea "x"
type textarea "On the 15 Head over to guangzhou from Shanghai."
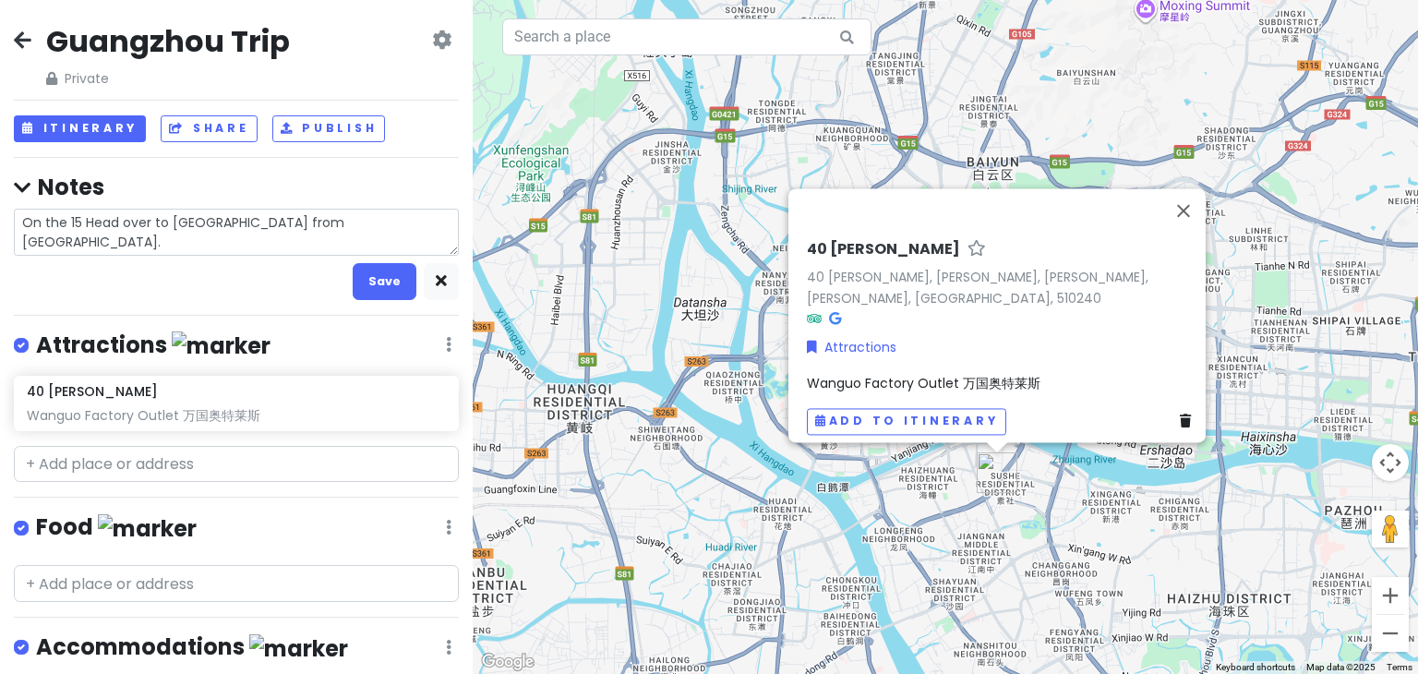
type textarea "x"
type textarea "On the 15 Head over to guangzhou from Shanghai."
type textarea "x"
type textarea "On the 15 Head over to guangzhou from Shanghai."
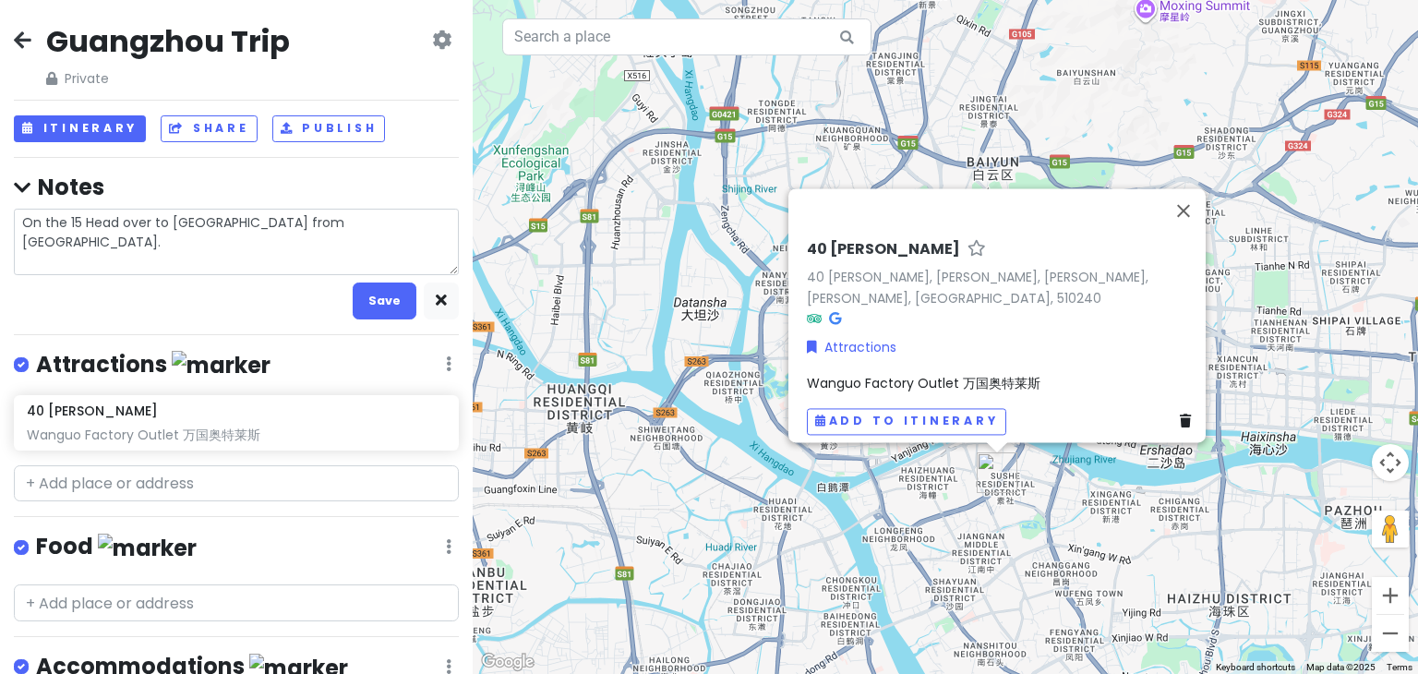
type textarea "x"
type textarea "On the 15 Head over to guangzhou from Shanghai."
type textarea "x"
type textarea "On the 15 Head over to guangzhou from Shanghai. F"
type textarea "x"
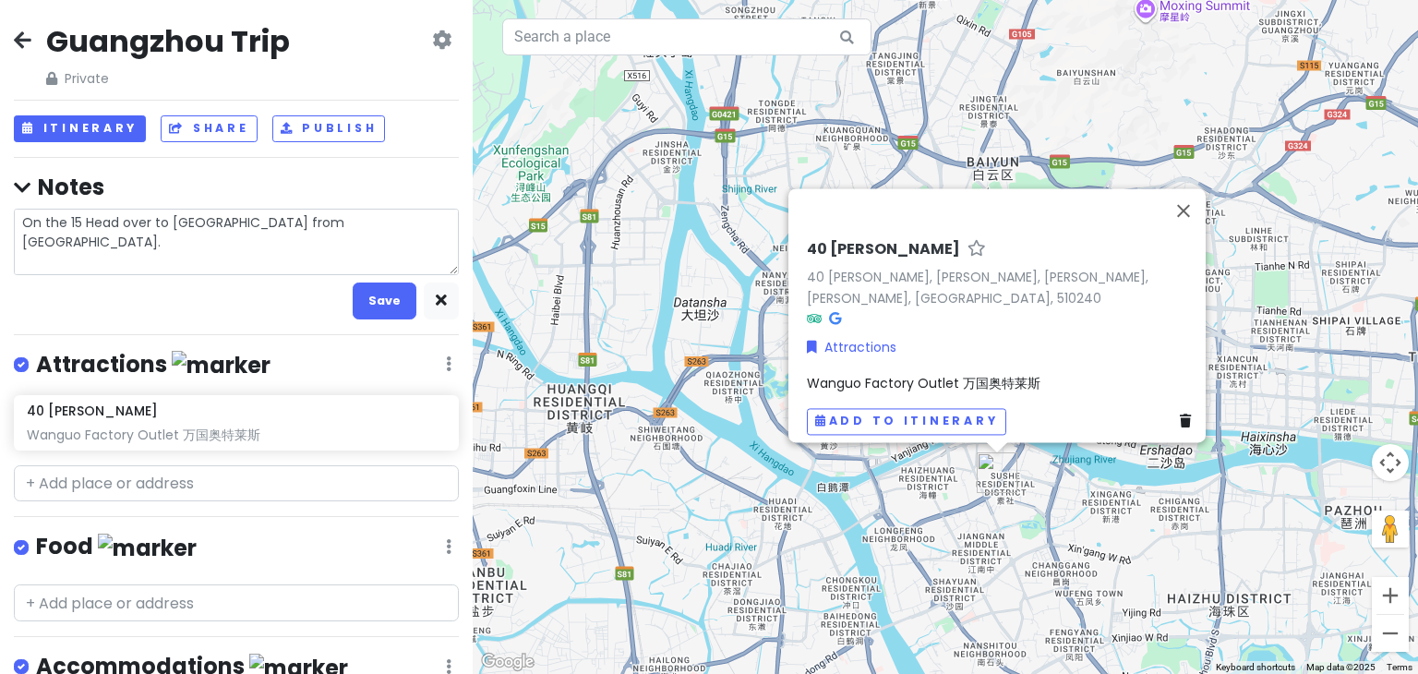
type textarea "On the 15 Head over to guangzhou from Shanghai. Fl"
type textarea "x"
type textarea "On the 15 Head over to guangzhou from Shanghai. Fli"
type textarea "x"
type textarea "On the 15 Head over to guangzhou from Shanghai. Flig"
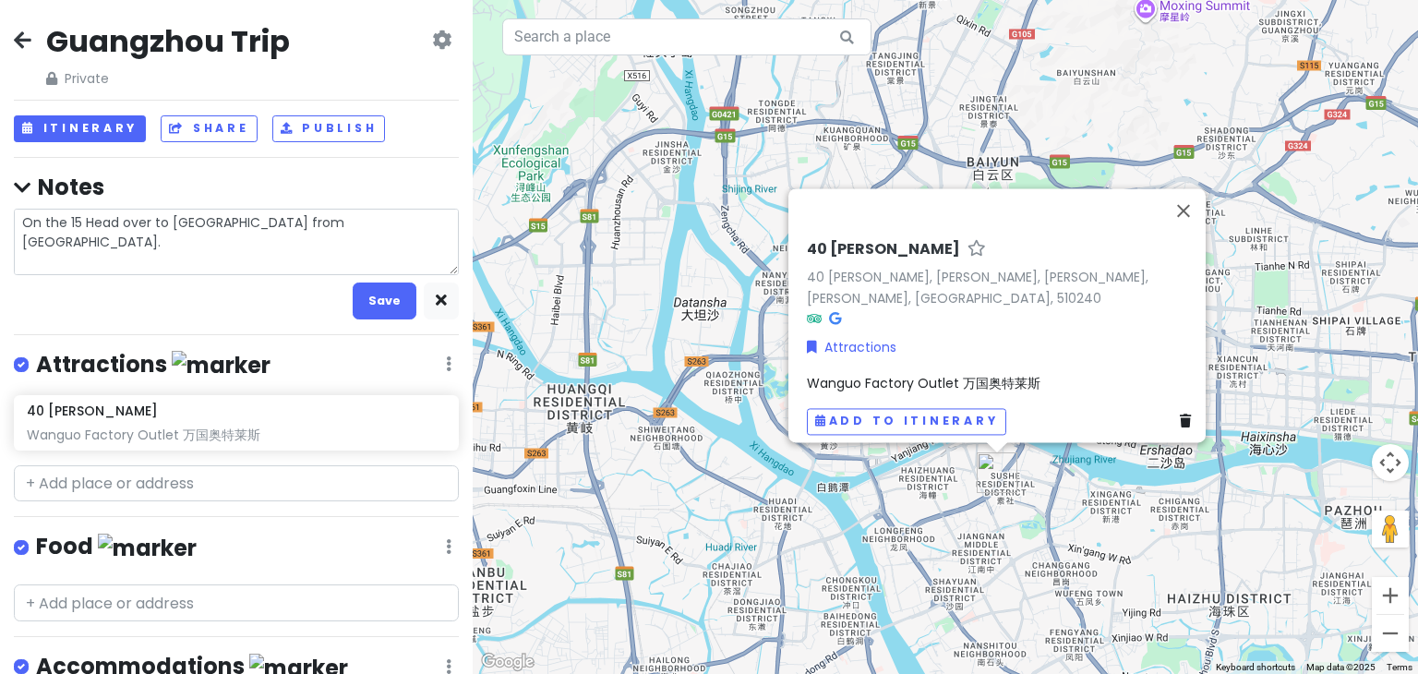
type textarea "x"
type textarea "On the 15 Head over to guangzhou from Shanghai. Fligh"
type textarea "x"
type textarea "On the 15 Head over to guangzhou from Shanghai. Flight"
type textarea "x"
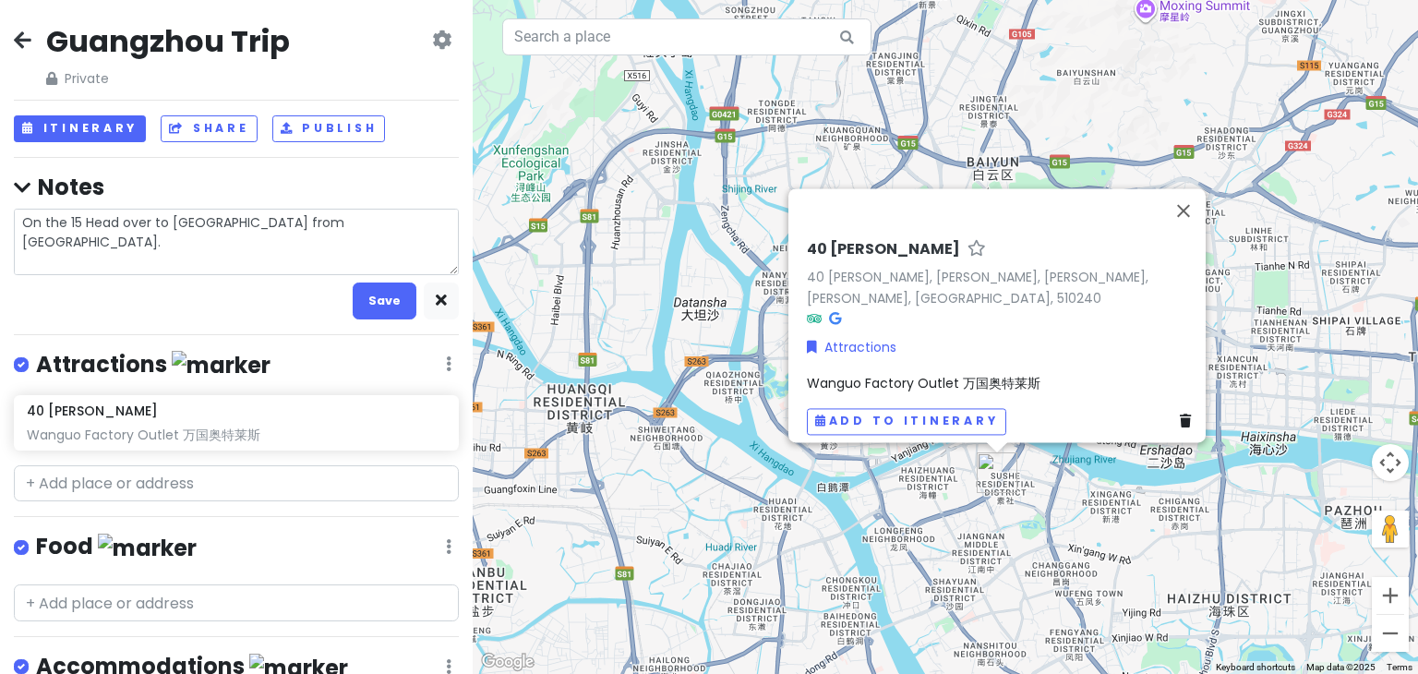
type textarea "On the 15 Head over to guangzhou from Shanghai. Flight"
type textarea "x"
type textarea "On the 15 Head over to guangzhou from Shanghai. Flight b"
type textarea "x"
type textarea "On the 15 Head over to guangzhou from Shanghai. Flight ba"
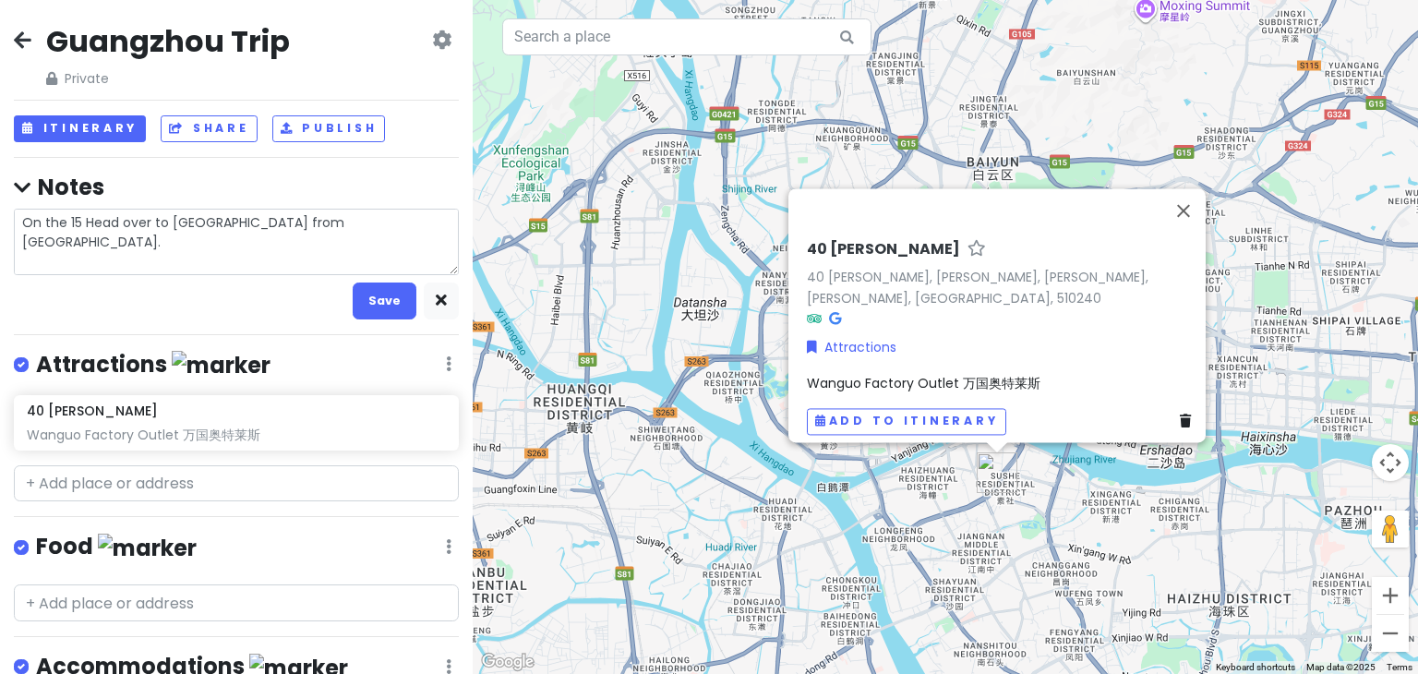
type textarea "x"
type textarea "On the 15 Head over to guangzhou from Shanghai. Flight bac"
type textarea "x"
type textarea "On the 15 Head over to guangzhou from Shanghai. Flight back"
type textarea "x"
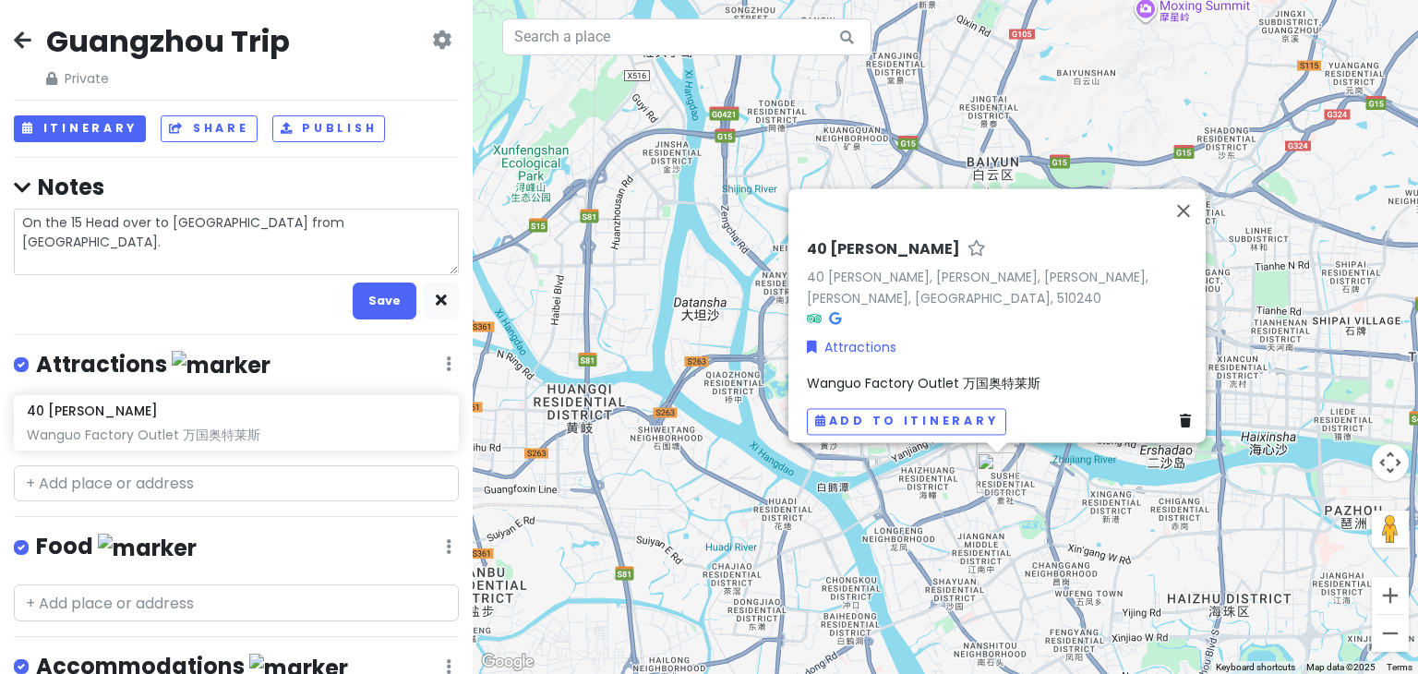
type textarea "On the 15 Head over to guangzhou from Shanghai. Flight back"
type textarea "x"
type textarea "On the 15 Head over to guangzhou from Shanghai. Flight back to"
type textarea "x"
type textarea "On the 15 Head over to guangzhou from Shanghai. Flight back to"
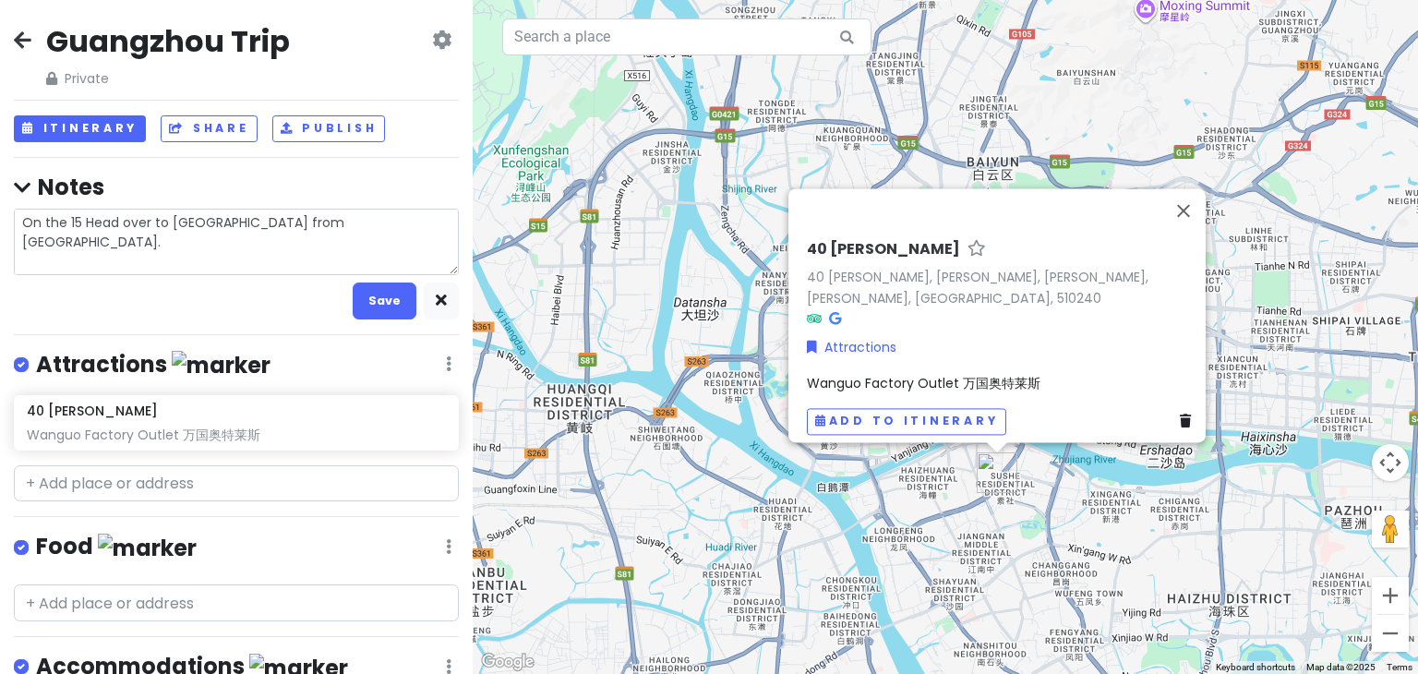
type textarea "x"
type textarea "On the 15 Head over to guangzhou from Shanghai. Flight back to S"
type textarea "x"
type textarea "On the 15 Head over to guangzhou from Shanghai. Flight back to SG"
type textarea "x"
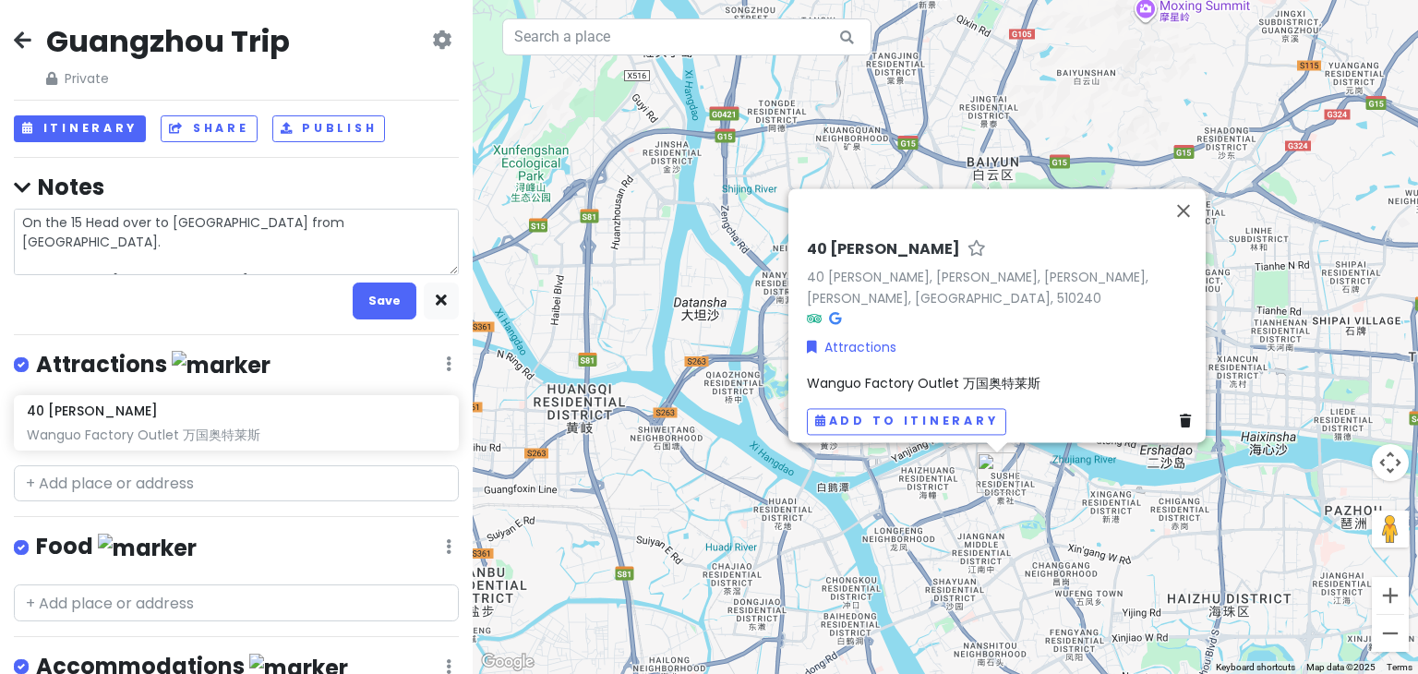
type textarea "On the 15 Head over to guangzhou from Shanghai. Flight back to SG"
type textarea "x"
type textarea "On the 15 Head over to guangzhou from Shanghai. Flight back to SG :"
type textarea "x"
type textarea "On the 15 Head over to guangzhou from Shanghai. Flight back to SG :"
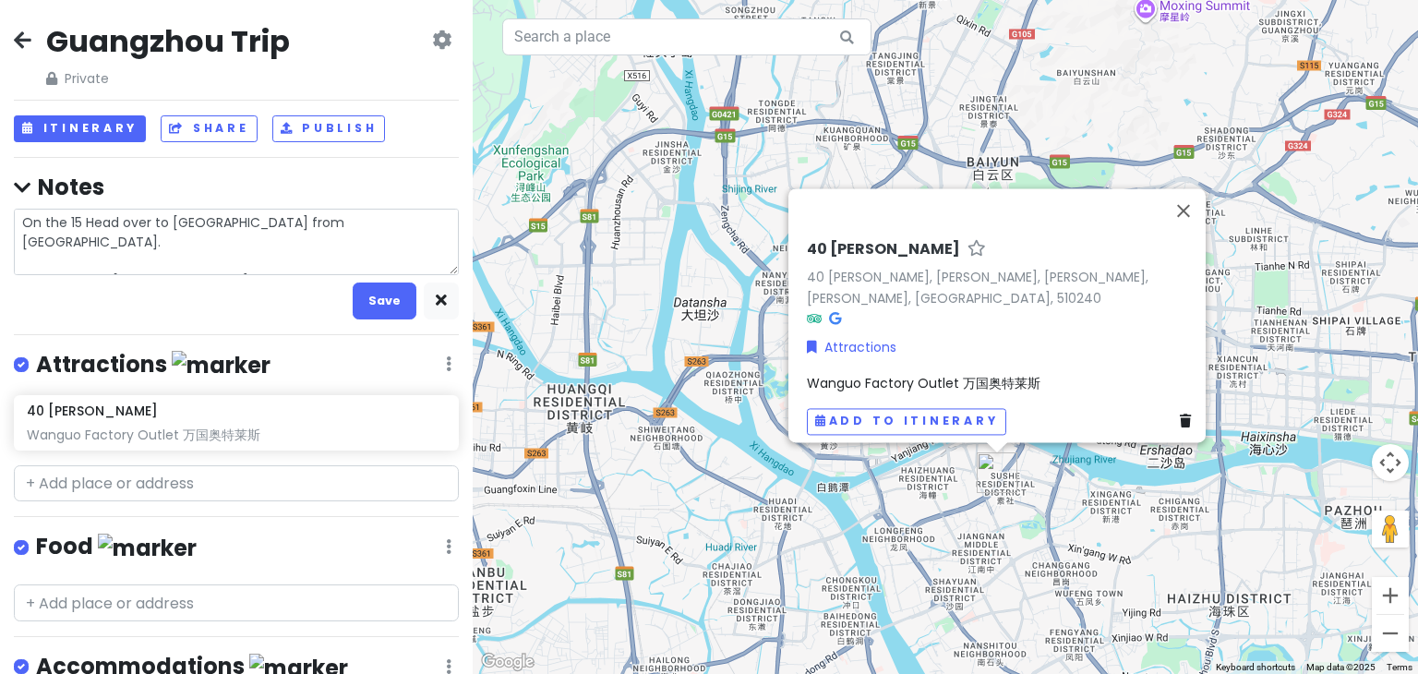
type textarea "x"
type textarea "On the 15 Head over to guangzhou from Shanghai. Flight back to SG :"
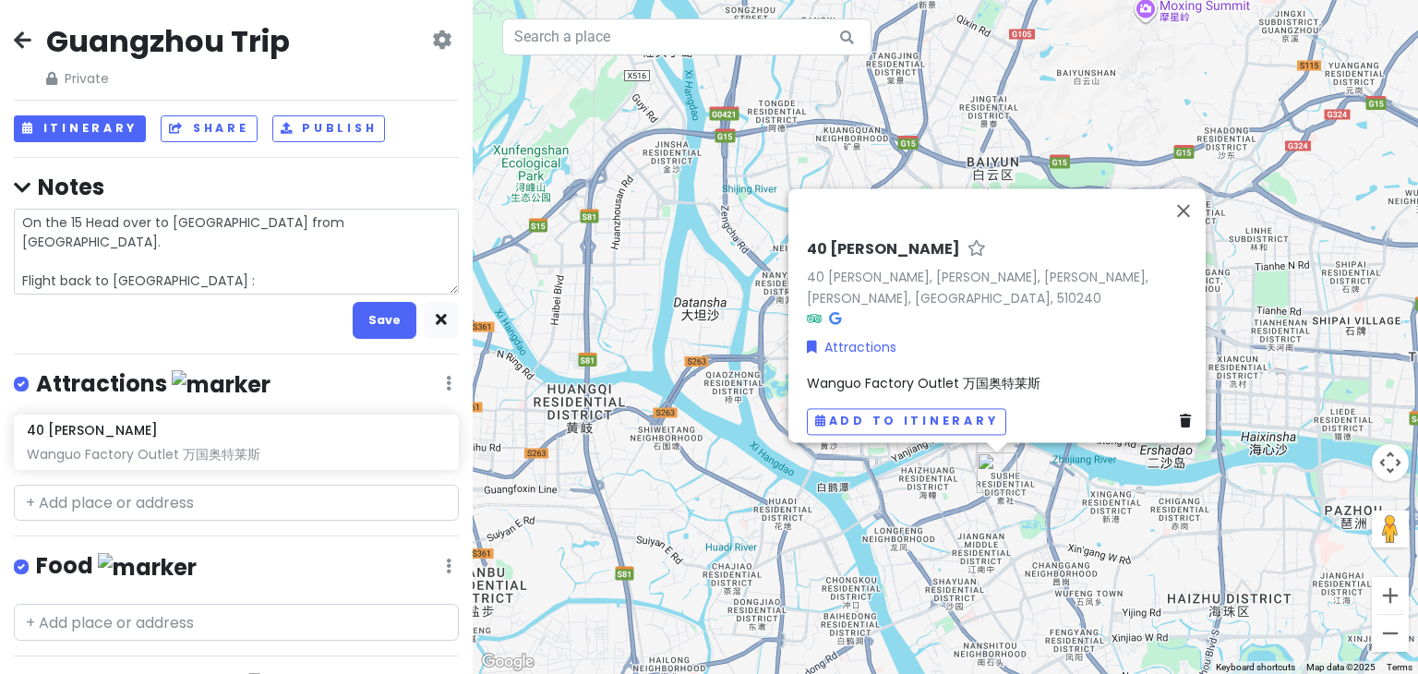
type textarea "x"
type textarea "On the 15 Head over to guangzhou from Shanghai. Flight back to SG : 1"
type textarea "x"
type textarea "On the 15 Head over to guangzhou from Shanghai. Flight back to SG : 18"
type textarea "x"
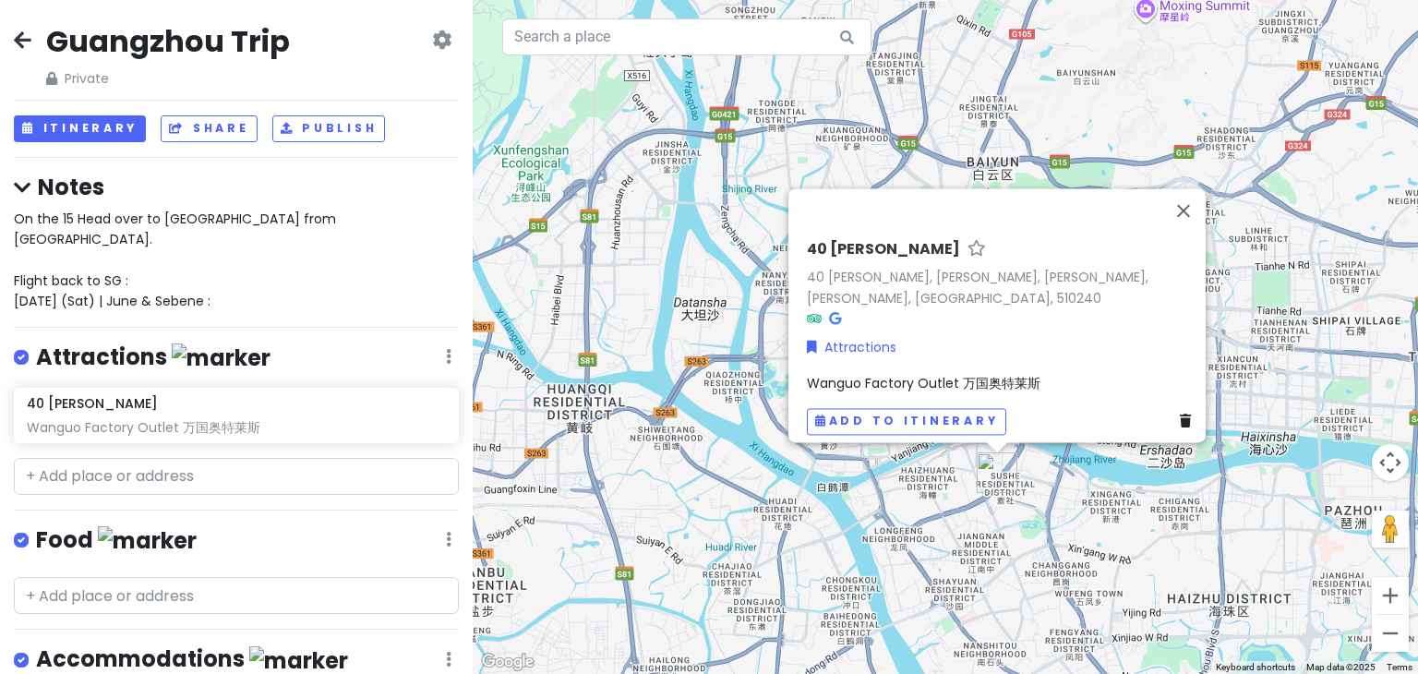
click at [167, 257] on div "On the 15 Head over to guangzhou from Shanghai. Flight back to SG : 18 April (S…" at bounding box center [236, 260] width 445 height 103
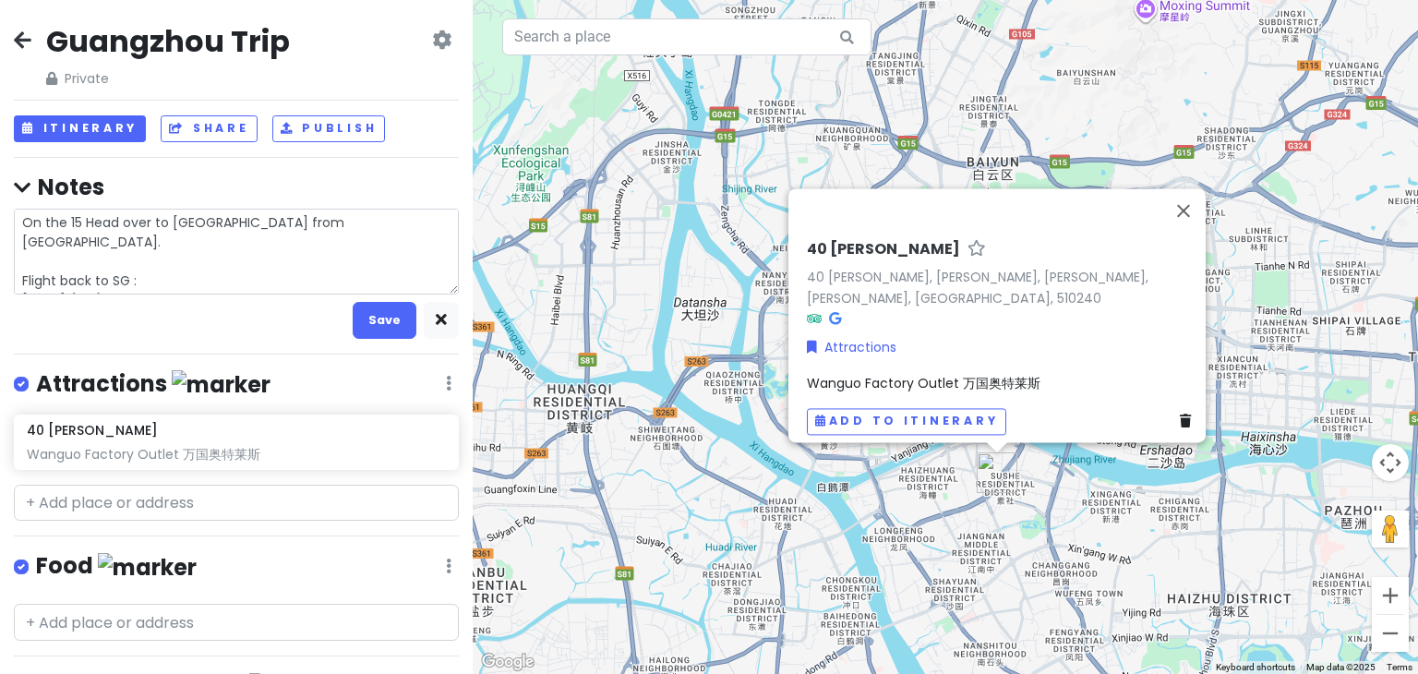
click at [262, 272] on textarea "On the 15 Head over to guangzhou from Shanghai. Flight back to SG : 18 April (S…" at bounding box center [236, 252] width 445 height 87
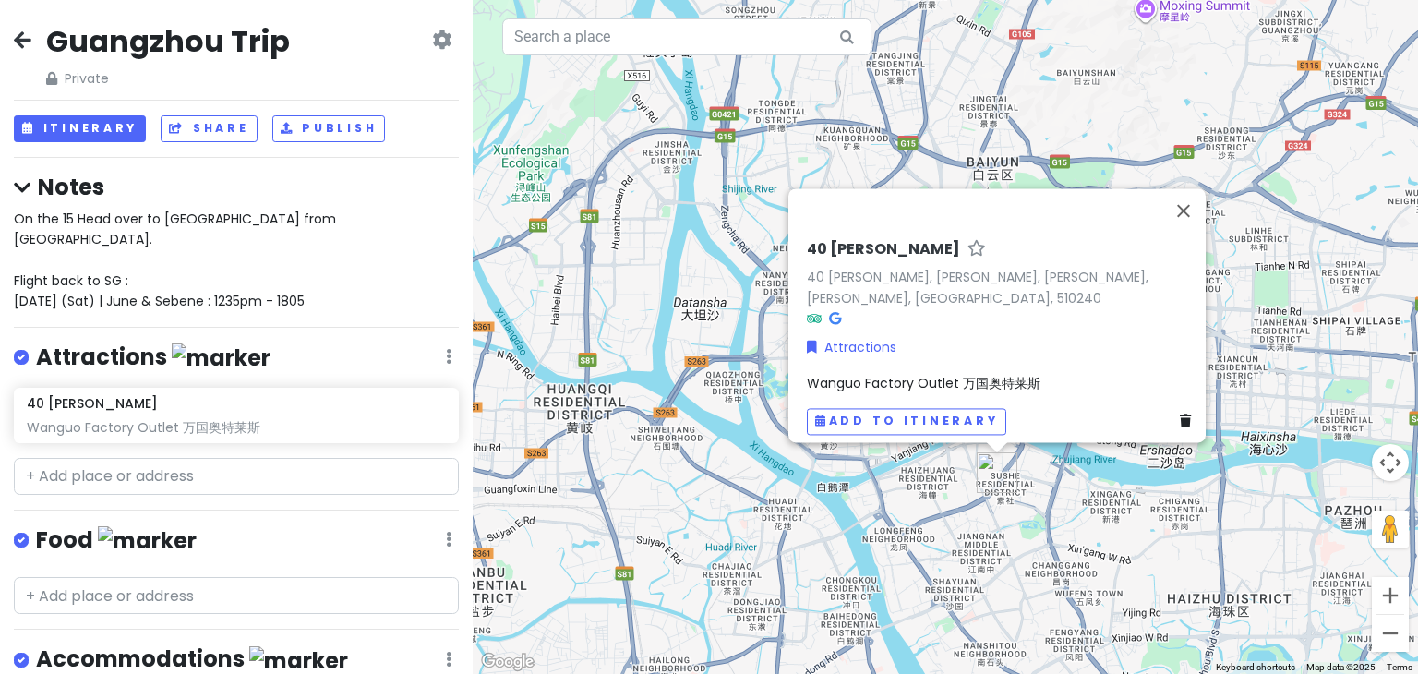
click at [347, 271] on div "On the 15 Head over to guangzhou from Shanghai. Flight back to SG : 18 April (S…" at bounding box center [236, 260] width 445 height 103
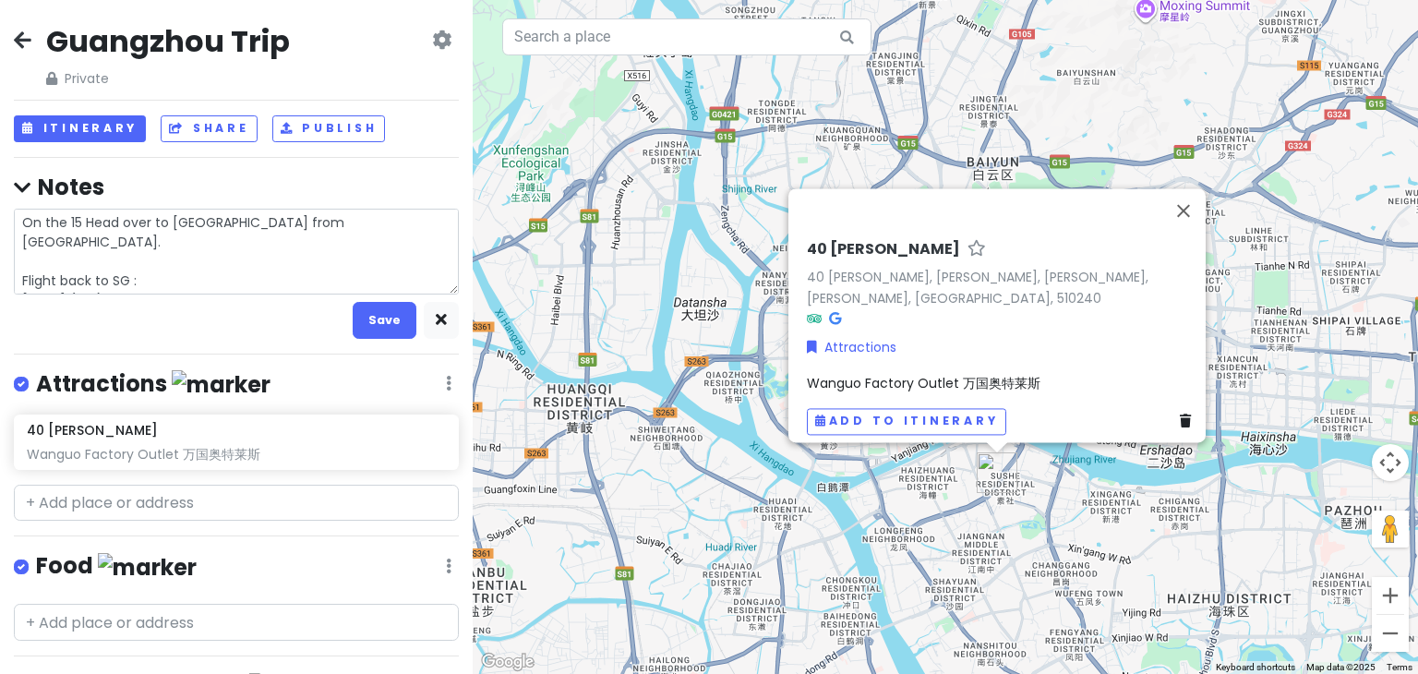
click at [345, 277] on textarea "On the 15 Head over to guangzhou from Shanghai. Flight back to SG : 18 April (S…" at bounding box center [236, 252] width 445 height 87
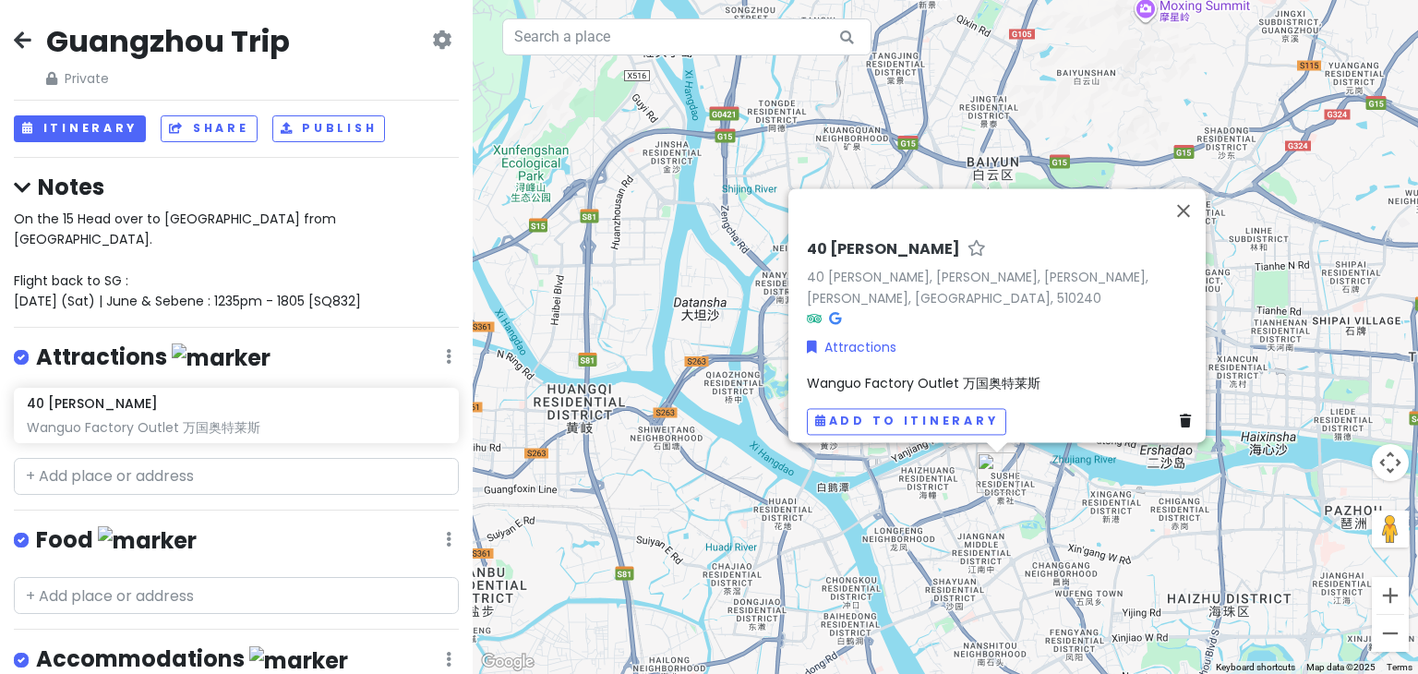
click at [170, 270] on span "On the 15 Head over to guangzhou from Shanghai. Flight back to SG : 18 April (S…" at bounding box center [187, 260] width 347 height 102
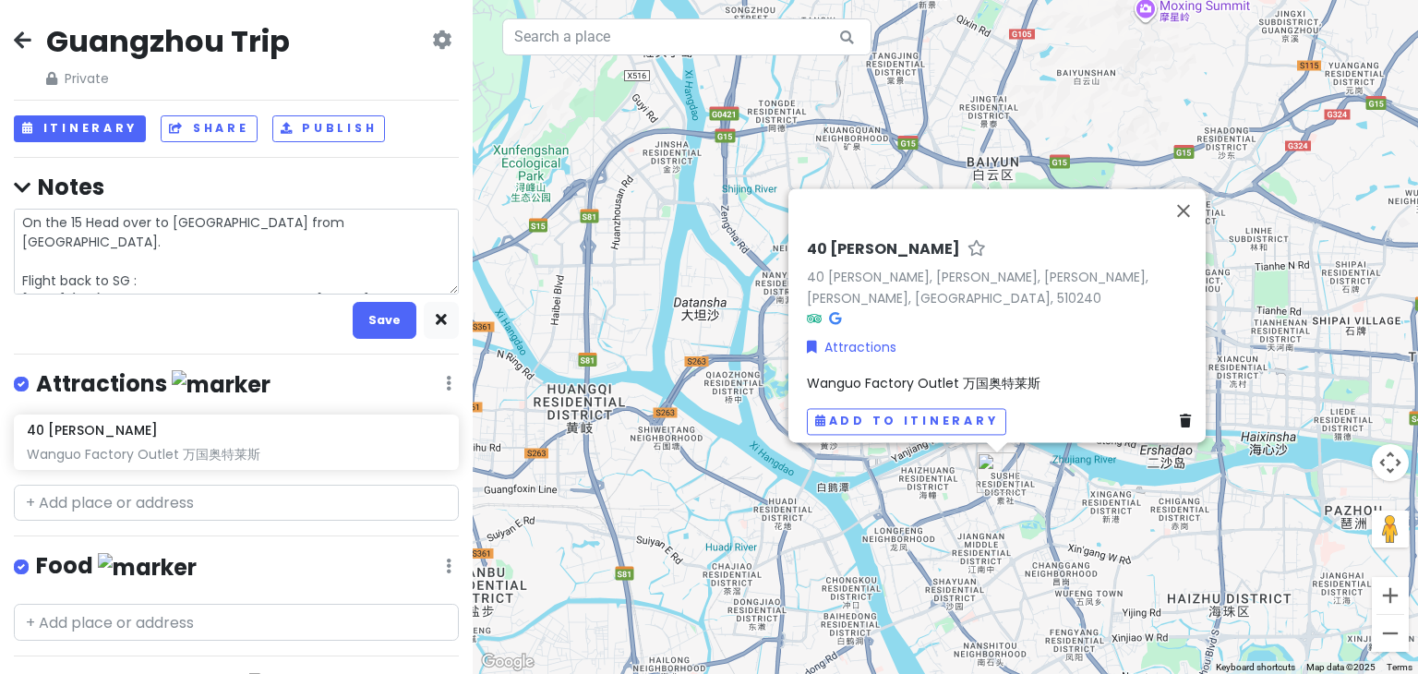
click at [376, 278] on textarea "On the 15 Head over to guangzhou from Shanghai. Flight back to SG : 18 April (S…" at bounding box center [236, 252] width 445 height 87
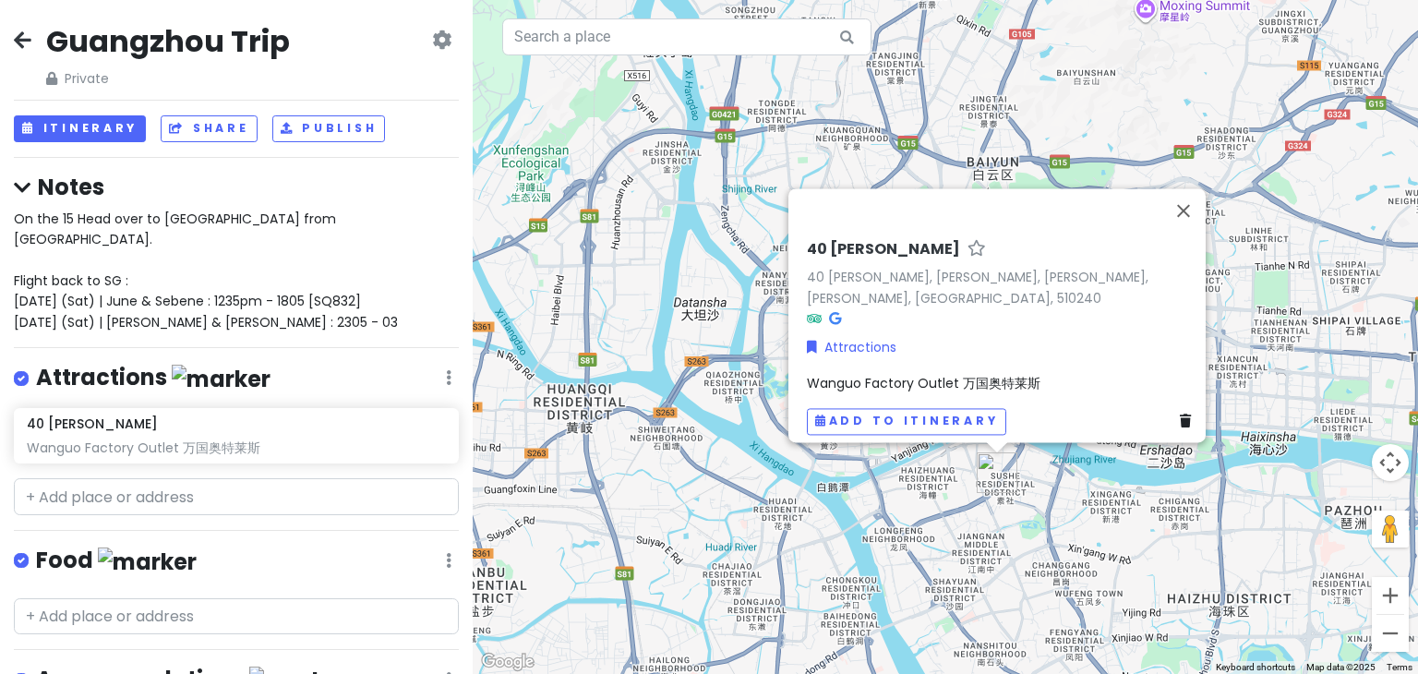
click at [338, 303] on div "On the 15 Head over to guangzhou from Shanghai. Flight back to SG : 18 April (S…" at bounding box center [236, 271] width 445 height 124
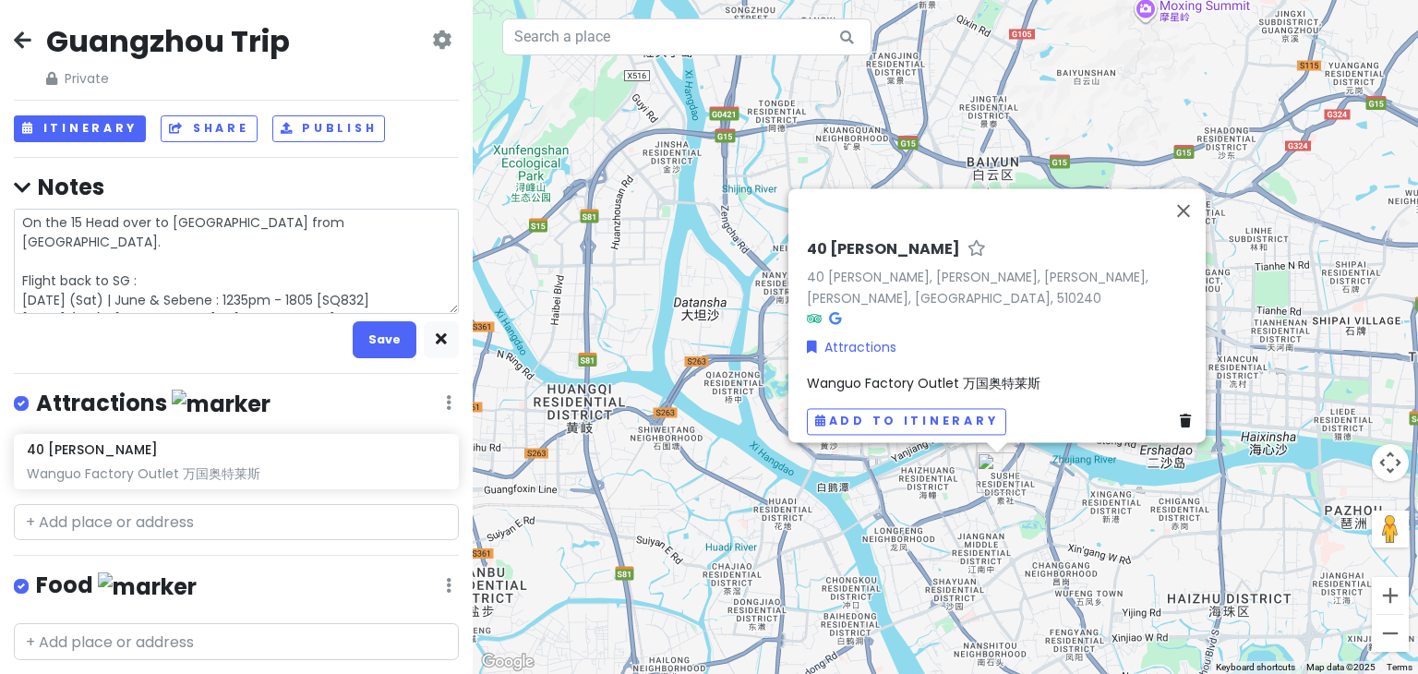
click at [338, 303] on textarea "On the 15 Head over to guangzhou from Shanghai. Flight back to SG : 18 April (S…" at bounding box center [236, 262] width 445 height 106
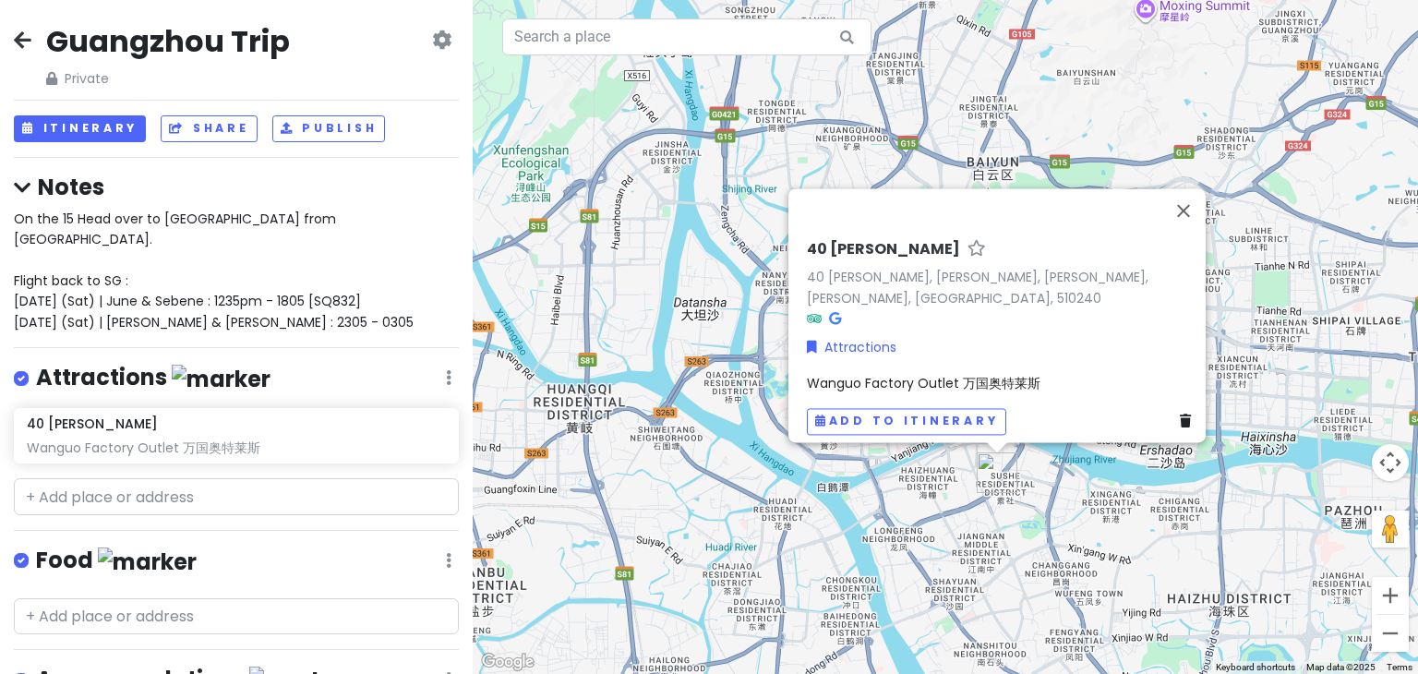
click at [345, 286] on span "On the 15 Head over to guangzhou from Shanghai. Flight back to SG : 18 April (S…" at bounding box center [214, 270] width 400 height 122
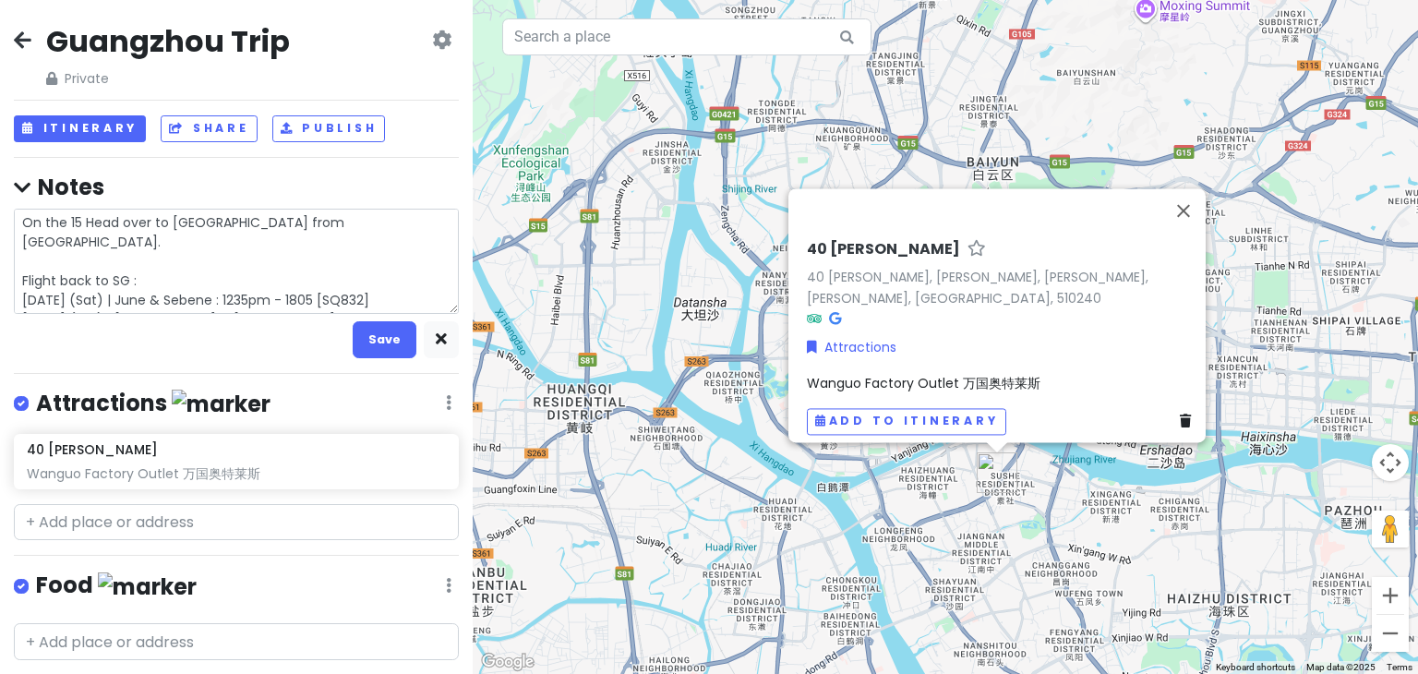
click at [341, 296] on textarea "On the 15 Head over to guangzhou from Shanghai. Flight back to SG : 18 April (S…" at bounding box center [236, 262] width 445 height 106
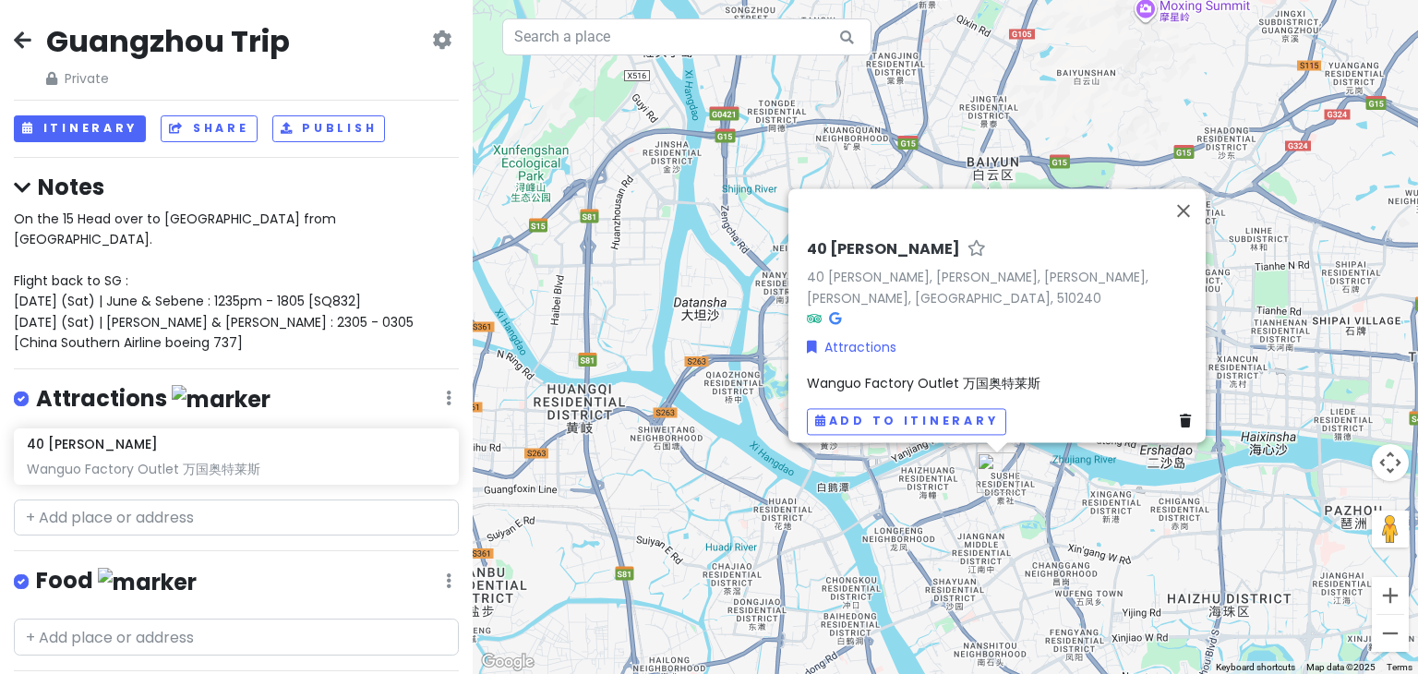
click at [151, 322] on div "On the 15 Head over to guangzhou from Shanghai. Flight back to SG : 18 April (S…" at bounding box center [236, 281] width 445 height 145
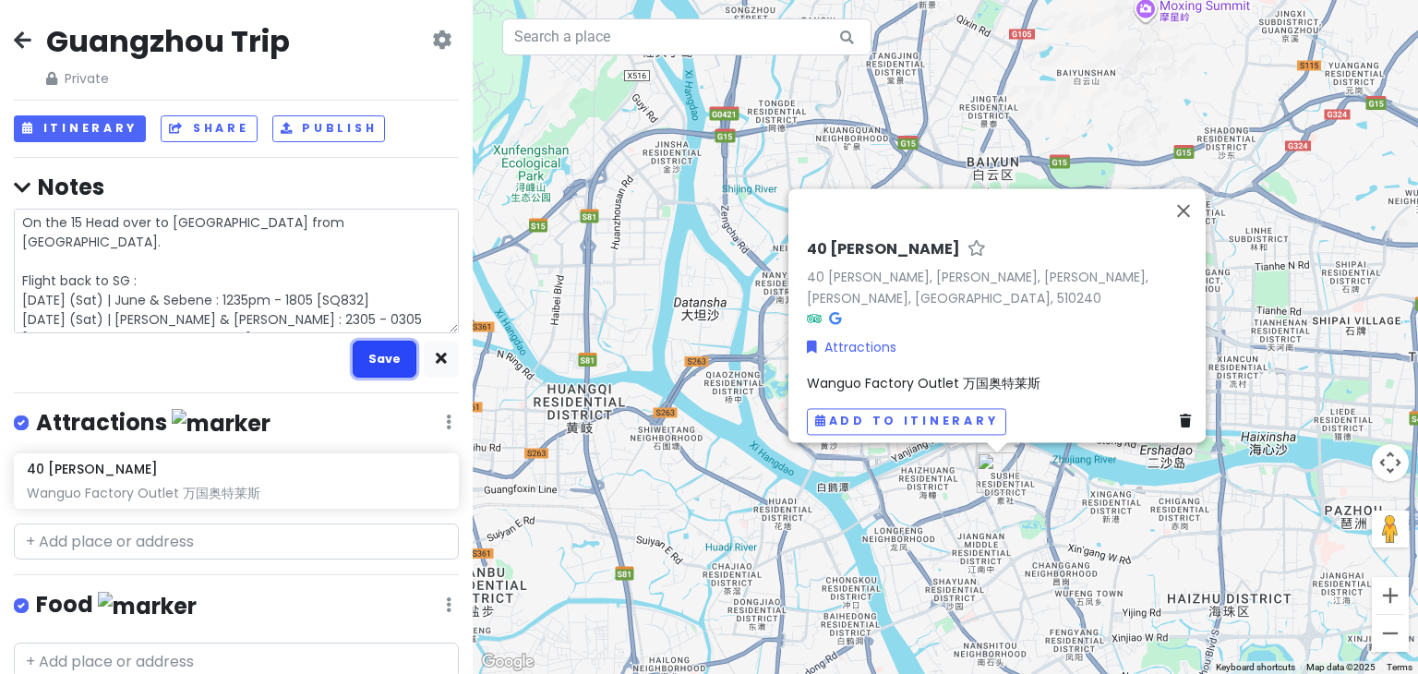
click at [363, 347] on button "Save" at bounding box center [385, 359] width 64 height 36
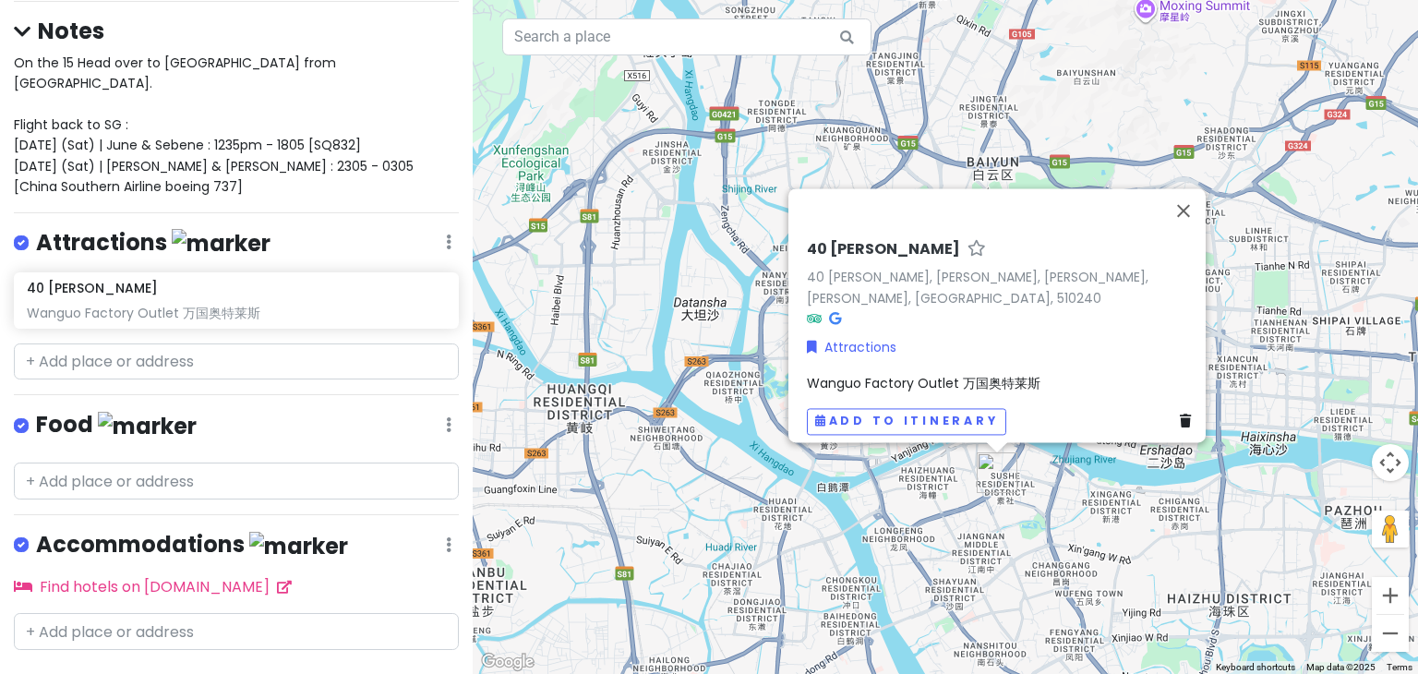
scroll to position [174, 0]
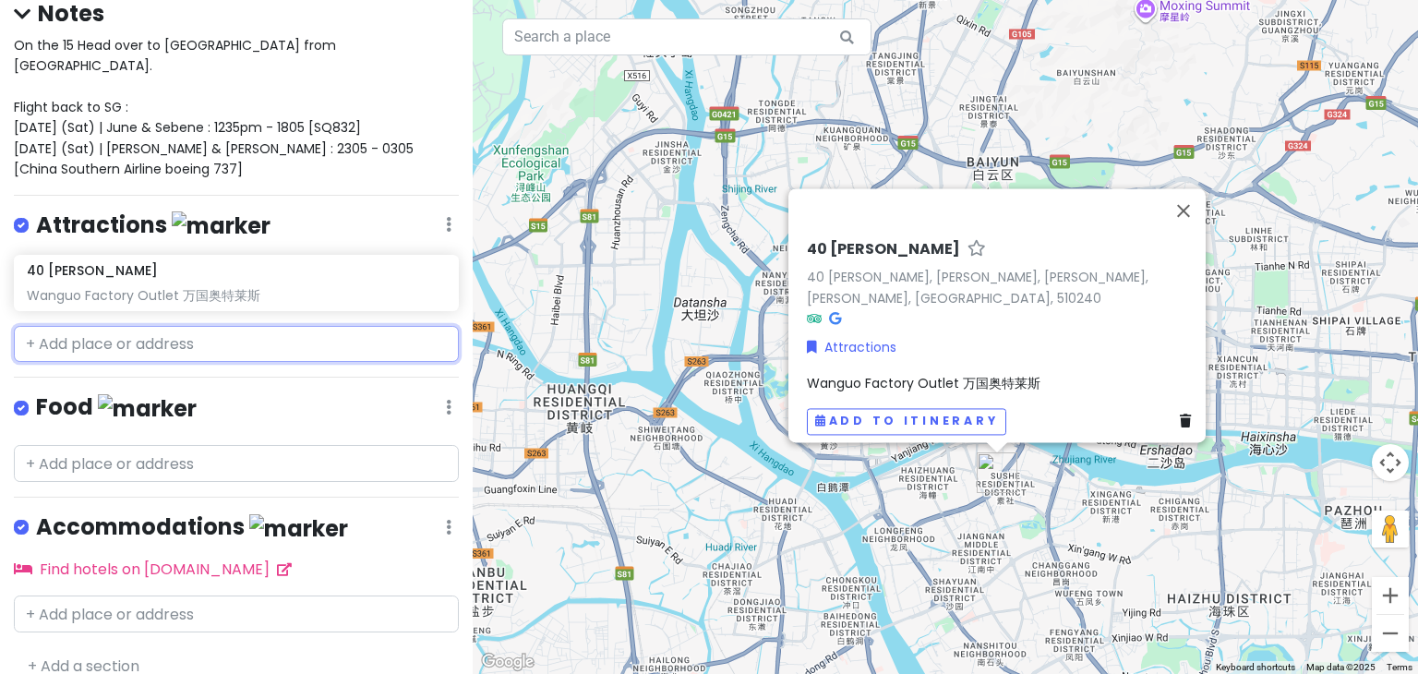
click at [150, 326] on input "text" at bounding box center [236, 344] width 445 height 37
paste input "Shangxiajiu Commercial Pedestrian Street"
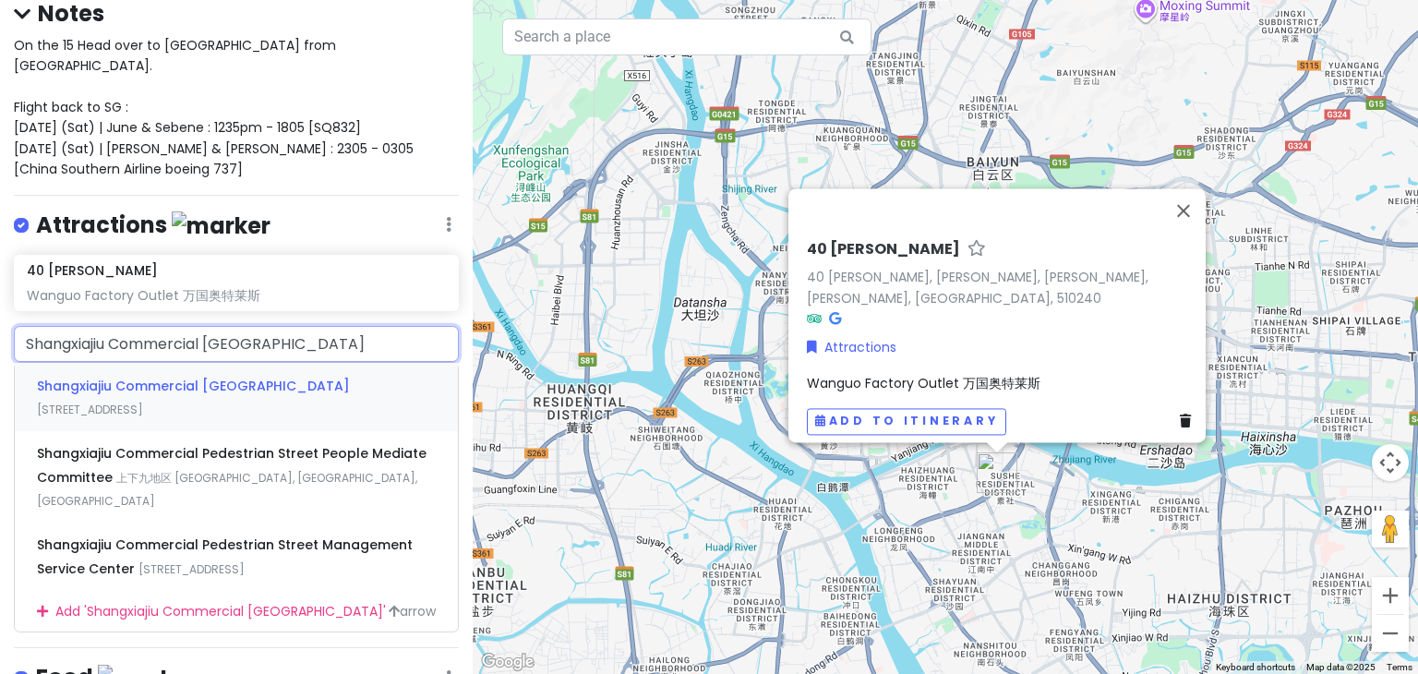
click at [155, 371] on div "Shangxiajiu Commercial Pedestrian Street Shangxiajiu Street, 上下九地区 Liwan Distri…" at bounding box center [236, 397] width 443 height 68
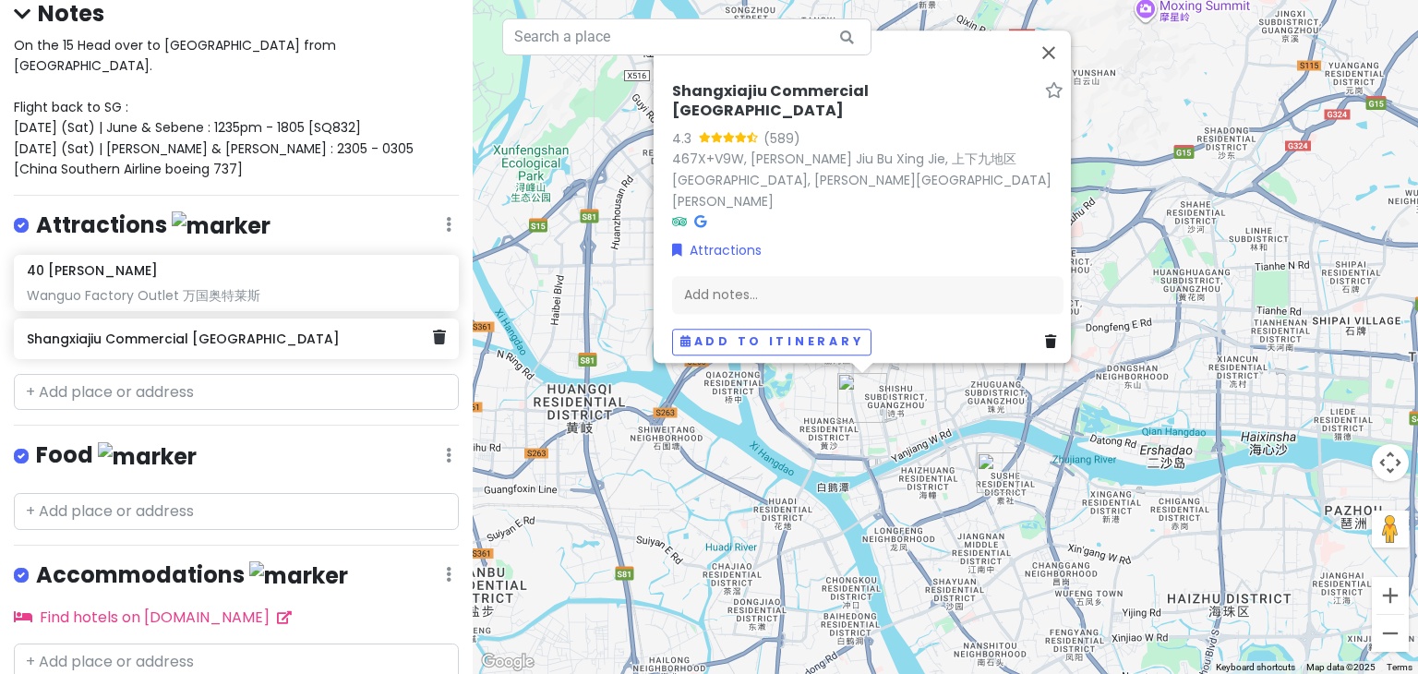
click at [322, 328] on div "Shangxiajiu Commercial Pedestrian Street" at bounding box center [229, 339] width 405 height 26
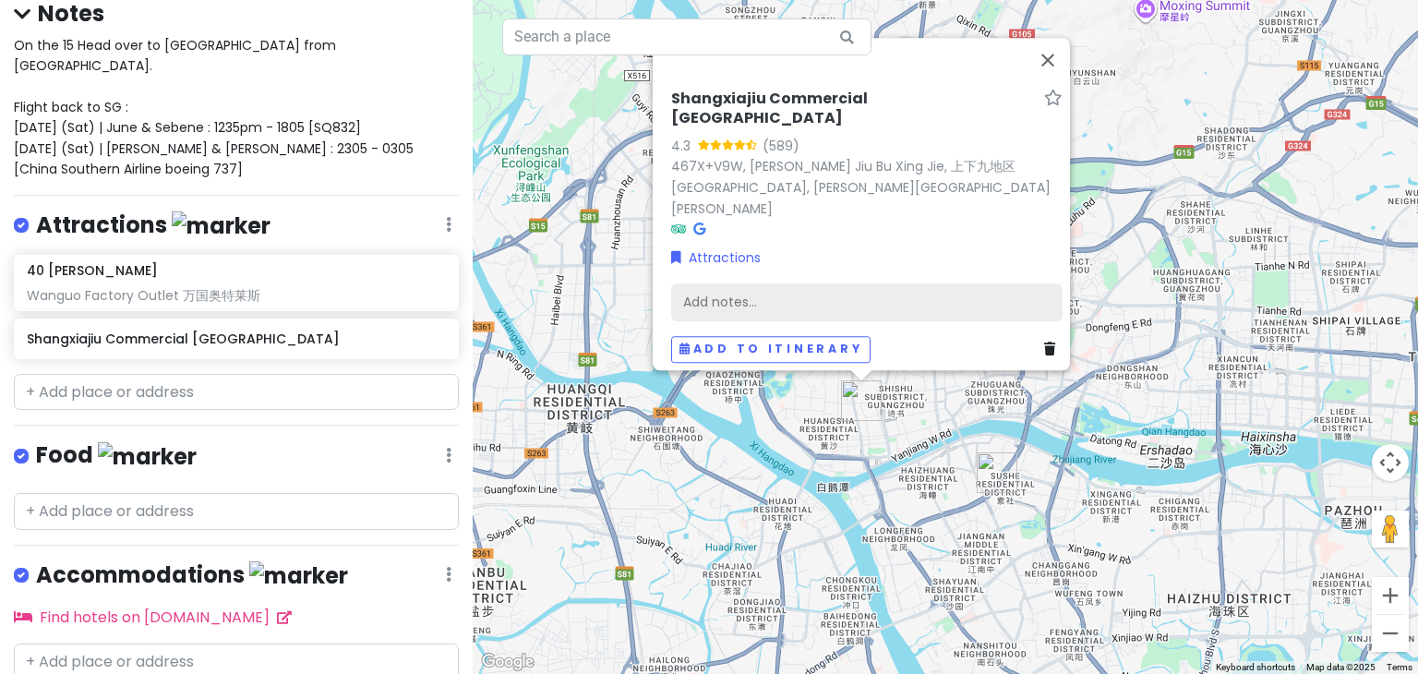
click at [784, 294] on div "Add notes..." at bounding box center [866, 302] width 391 height 39
click at [750, 283] on div "Add notes..." at bounding box center [866, 302] width 391 height 39
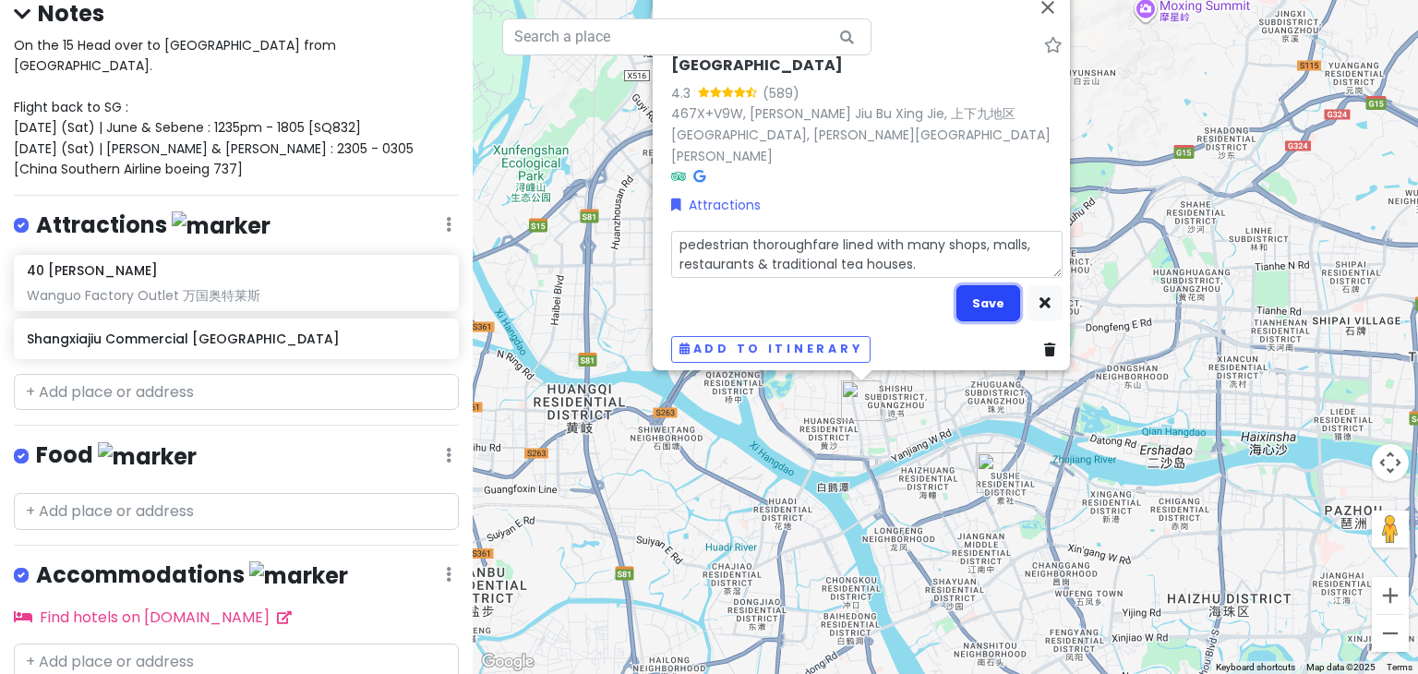
click at [964, 288] on button "Save" at bounding box center [988, 303] width 64 height 36
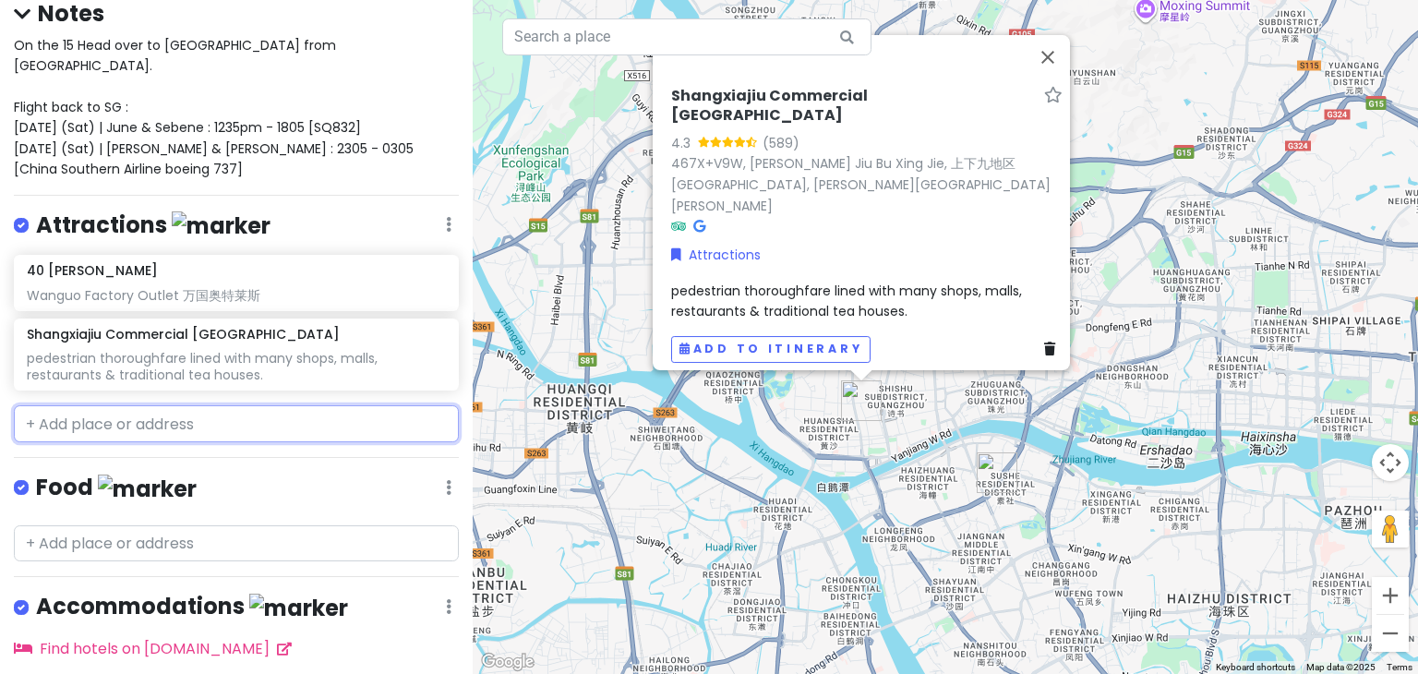
click at [183, 405] on input "text" at bounding box center [236, 423] width 445 height 37
paste input "广州沙河南城"
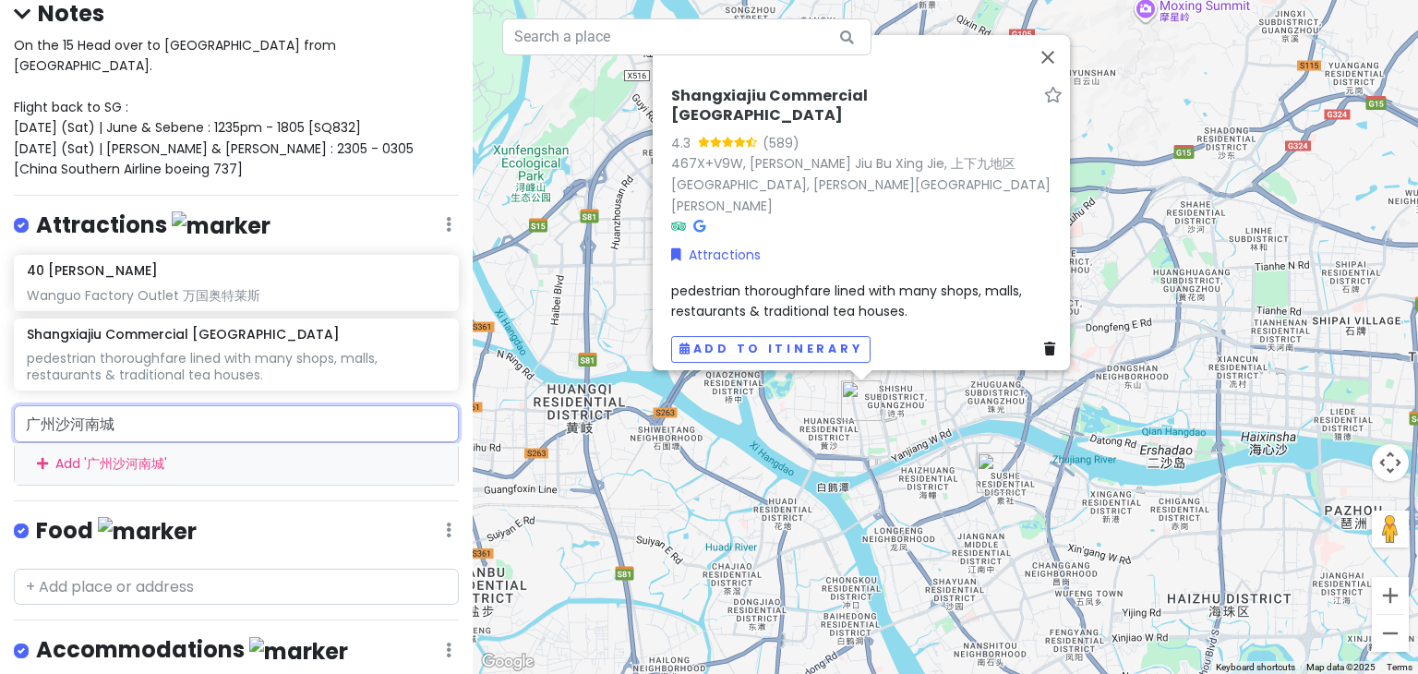
click at [104, 443] on div "Add ' 广州沙河南城 '" at bounding box center [236, 464] width 443 height 42
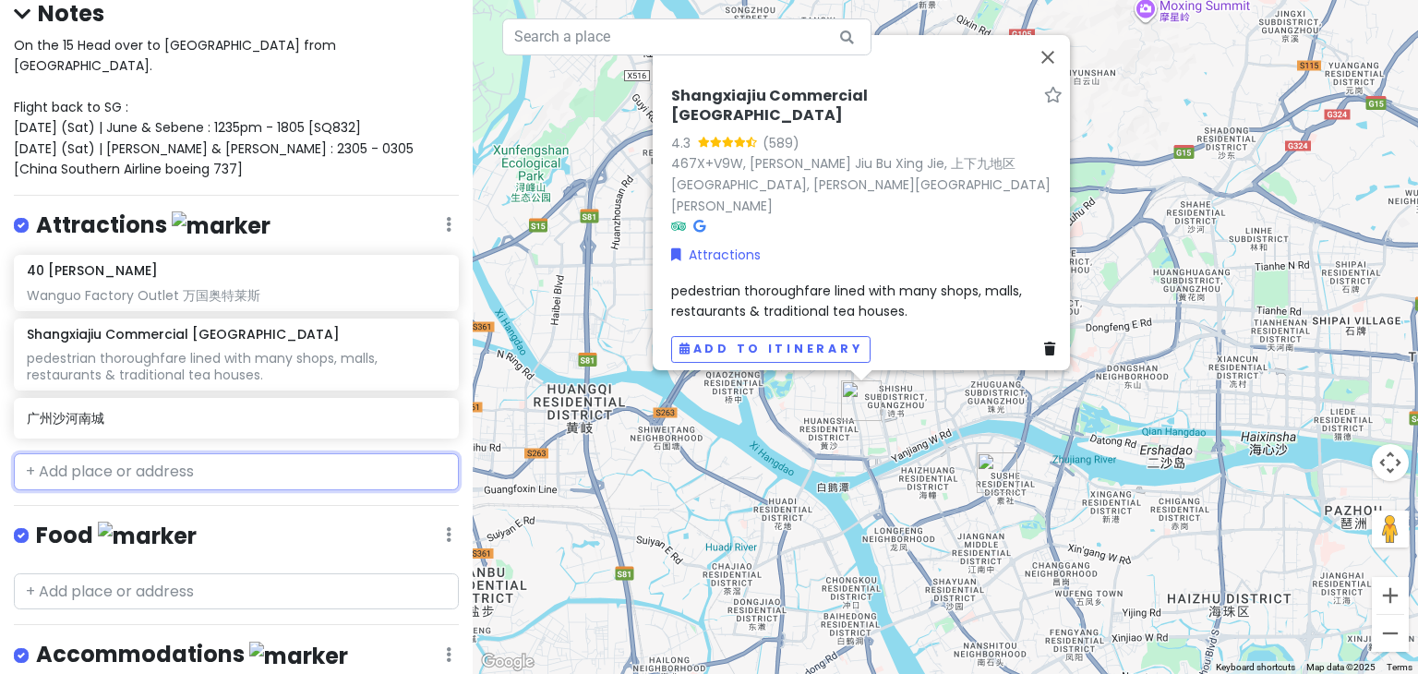
paste input "广东省广州市天河区天河街21号"
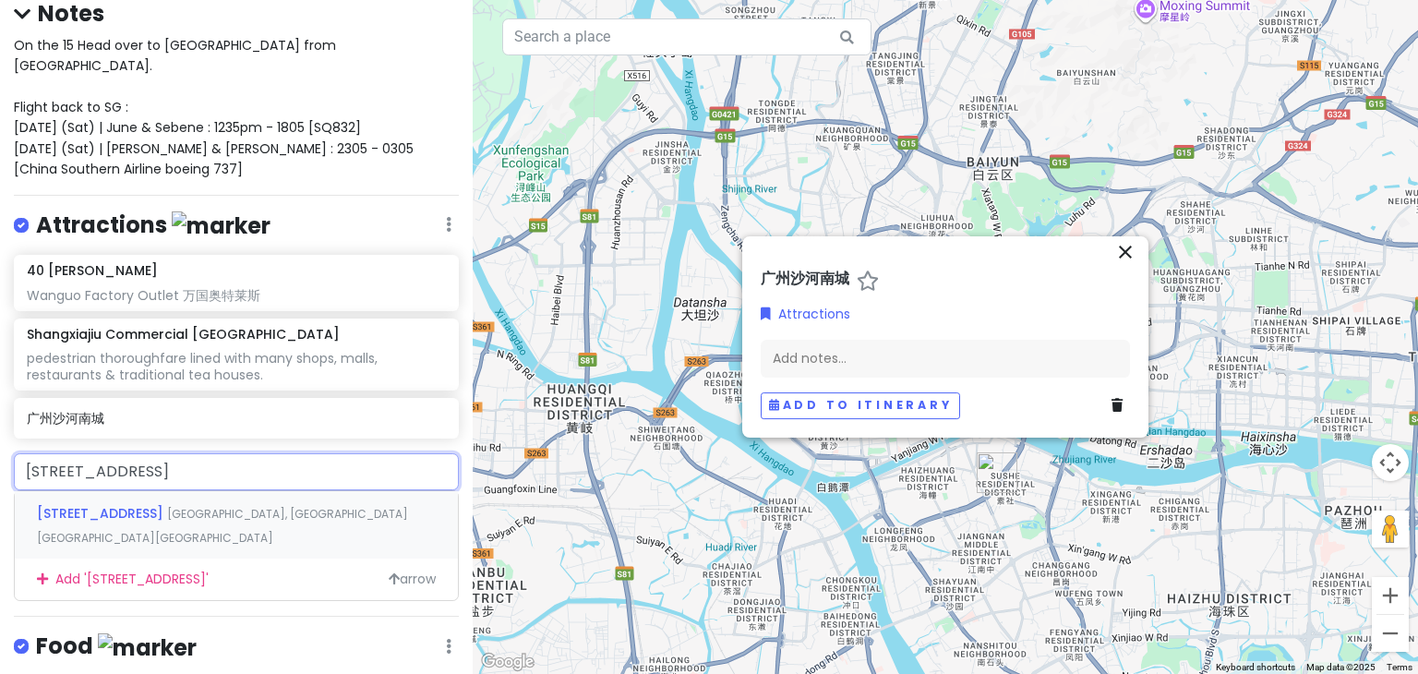
click at [116, 499] on div "天河街21号 China, 广东省广州市天河区" at bounding box center [236, 525] width 443 height 68
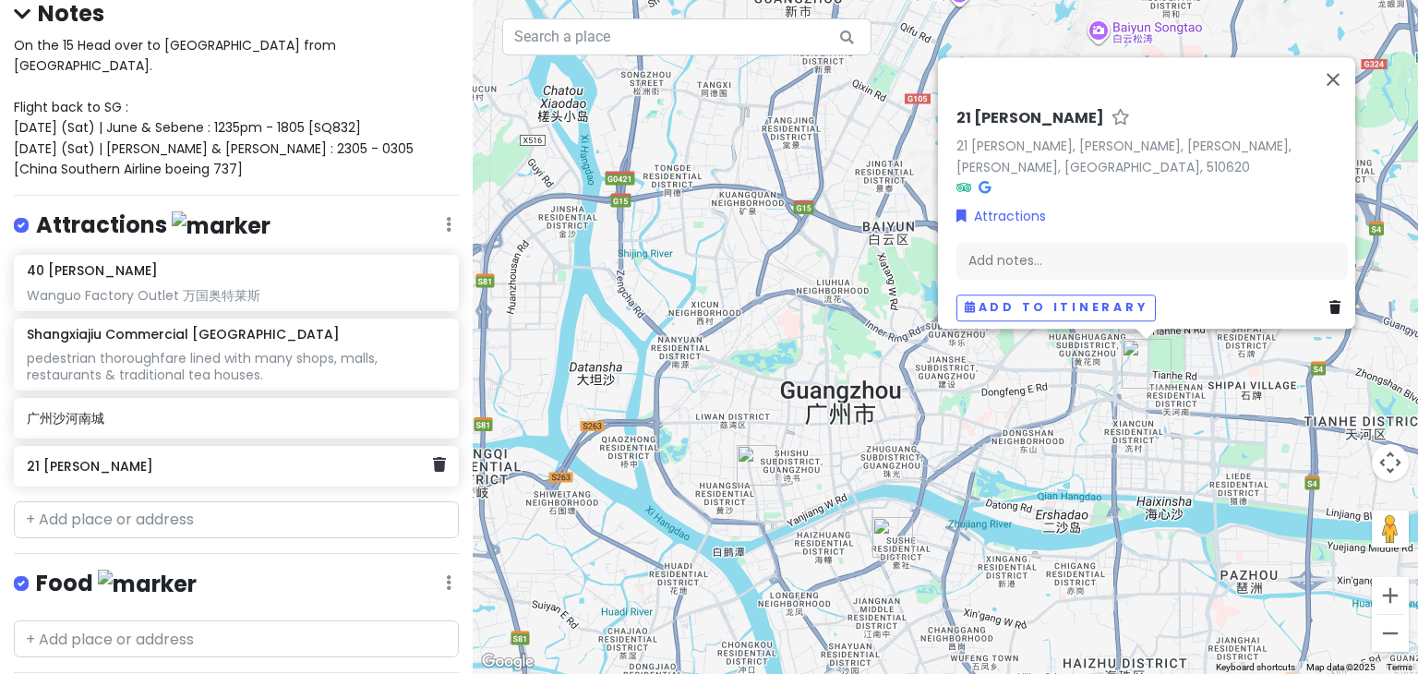
click at [150, 453] on div "21 Tian He Jie" at bounding box center [229, 466] width 405 height 26
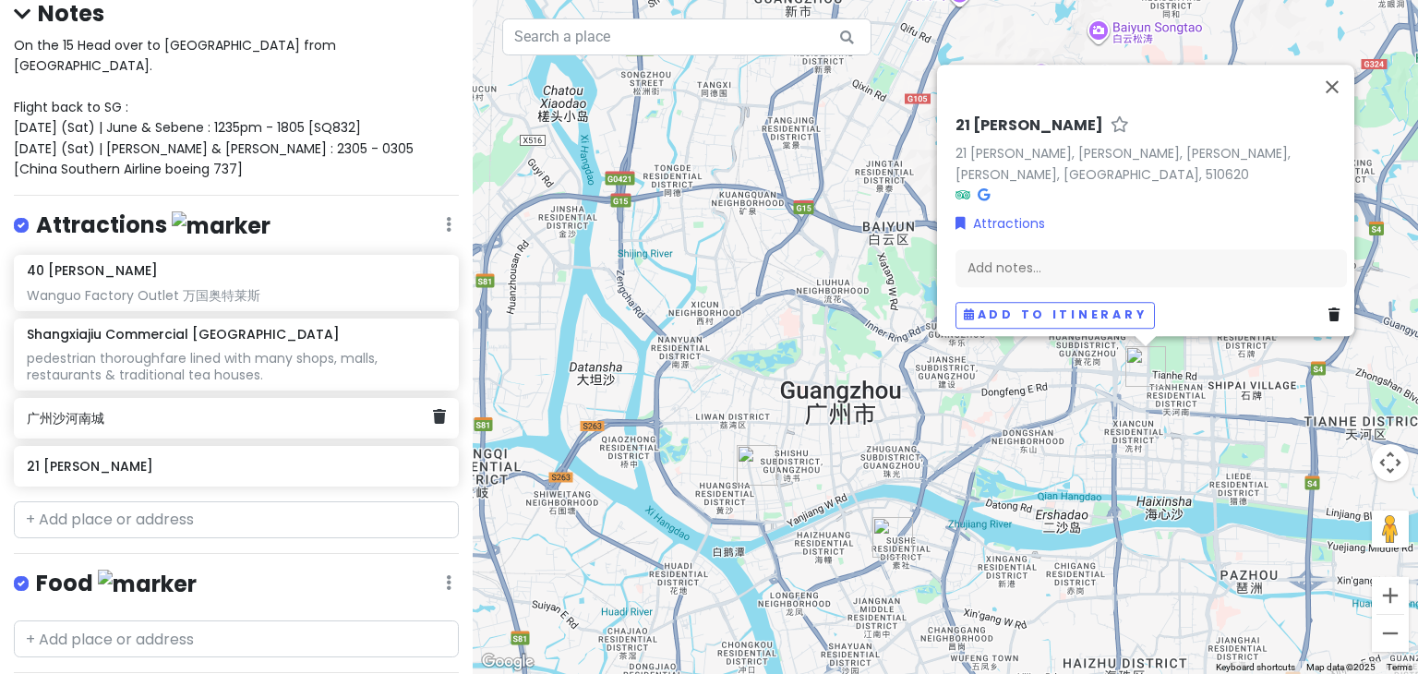
click at [281, 410] on h6 "广州沙河南城" at bounding box center [229, 418] width 405 height 17
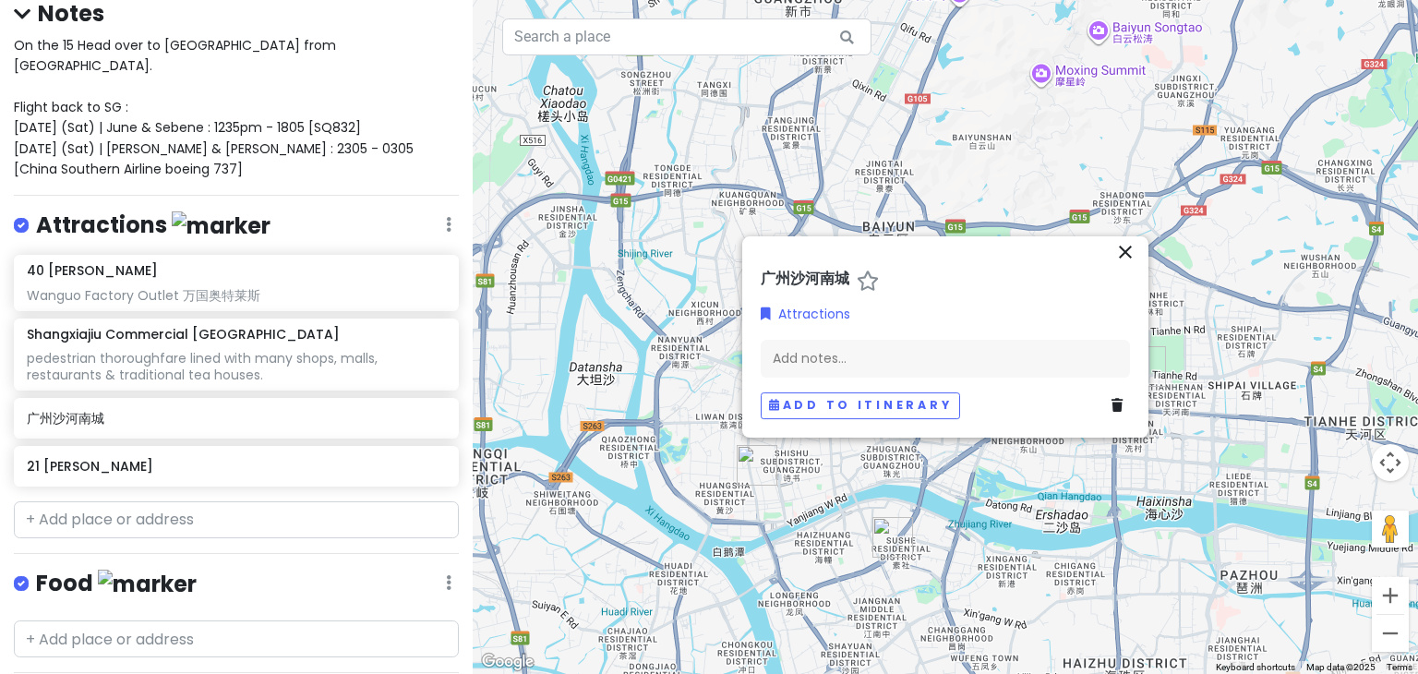
click at [823, 286] on h6 "广州沙河南城" at bounding box center [804, 279] width 89 height 19
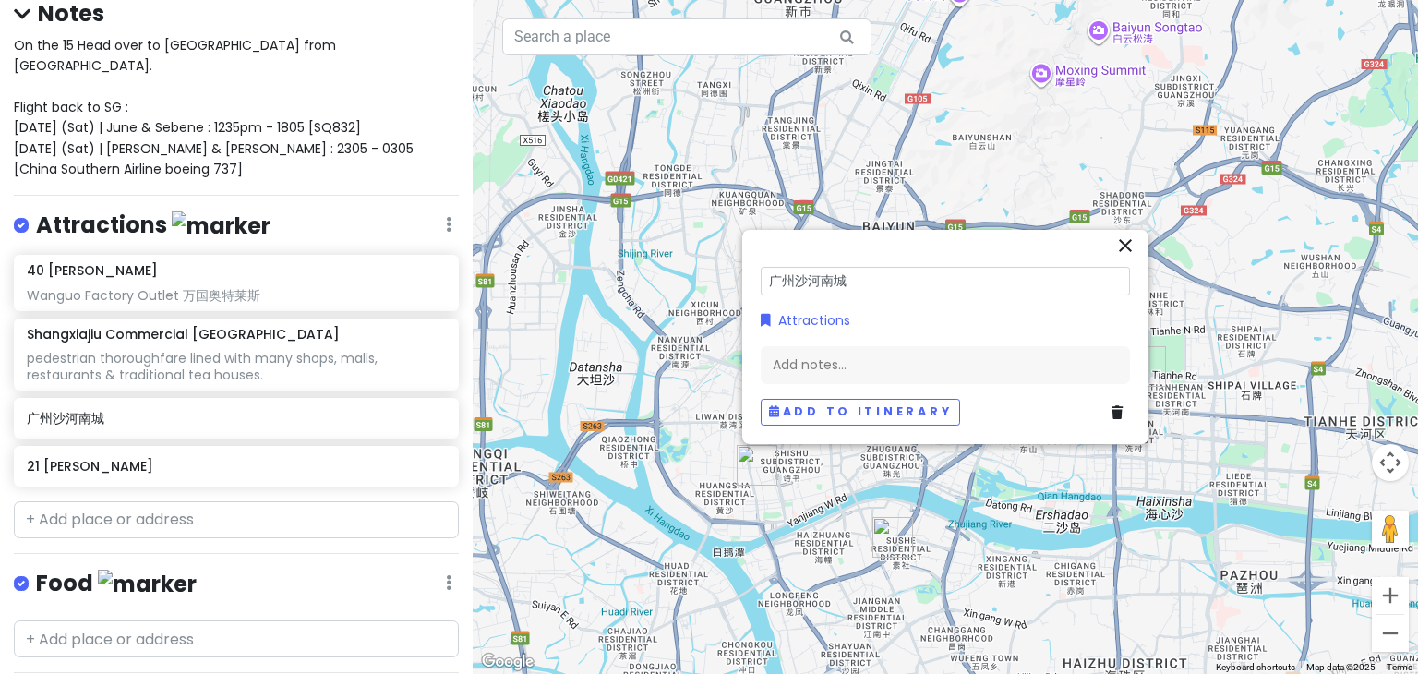
click at [823, 286] on input "广州沙河南城" at bounding box center [944, 281] width 369 height 29
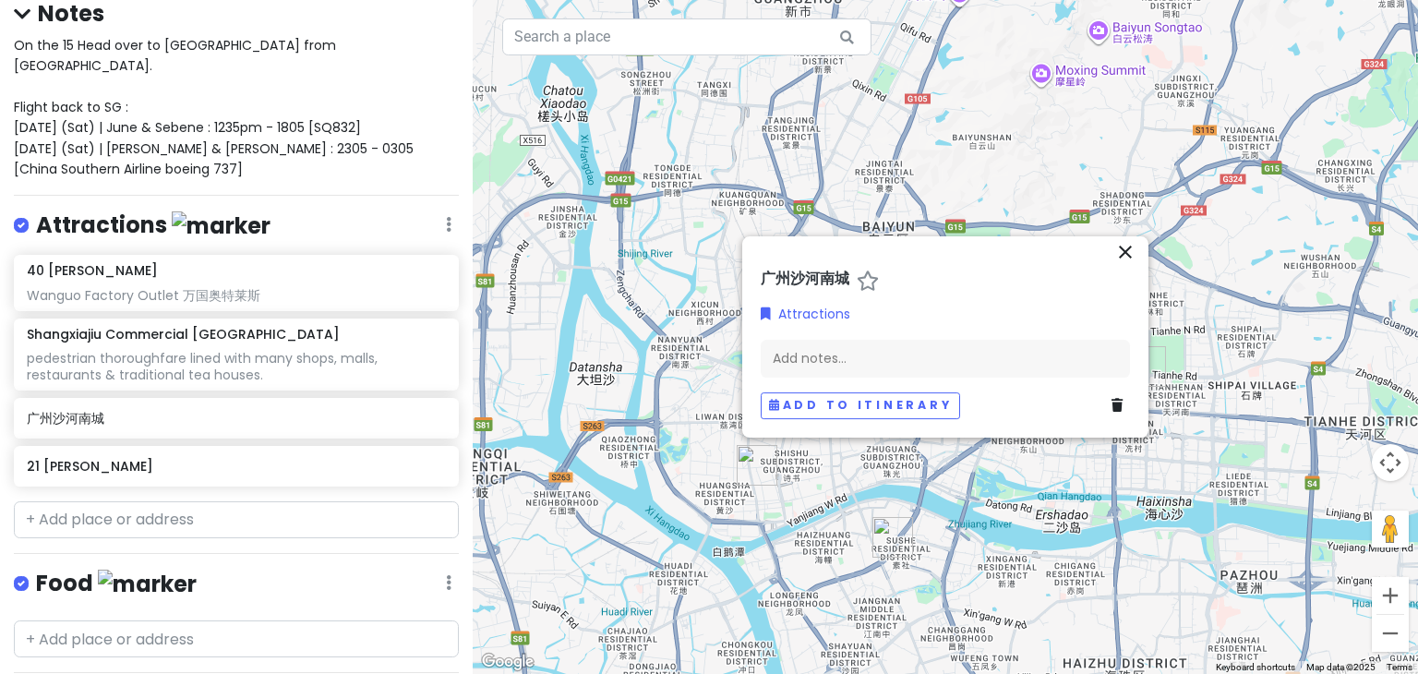
click at [174, 464] on div "40 Qian Jin Lu Wanguo Factory Outlet 万国奥特莱斯 Shangxiajiu Commercial Pedestrian S…" at bounding box center [236, 374] width 473 height 239
click at [178, 459] on div "21 Tian He Jie" at bounding box center [236, 466] width 445 height 41
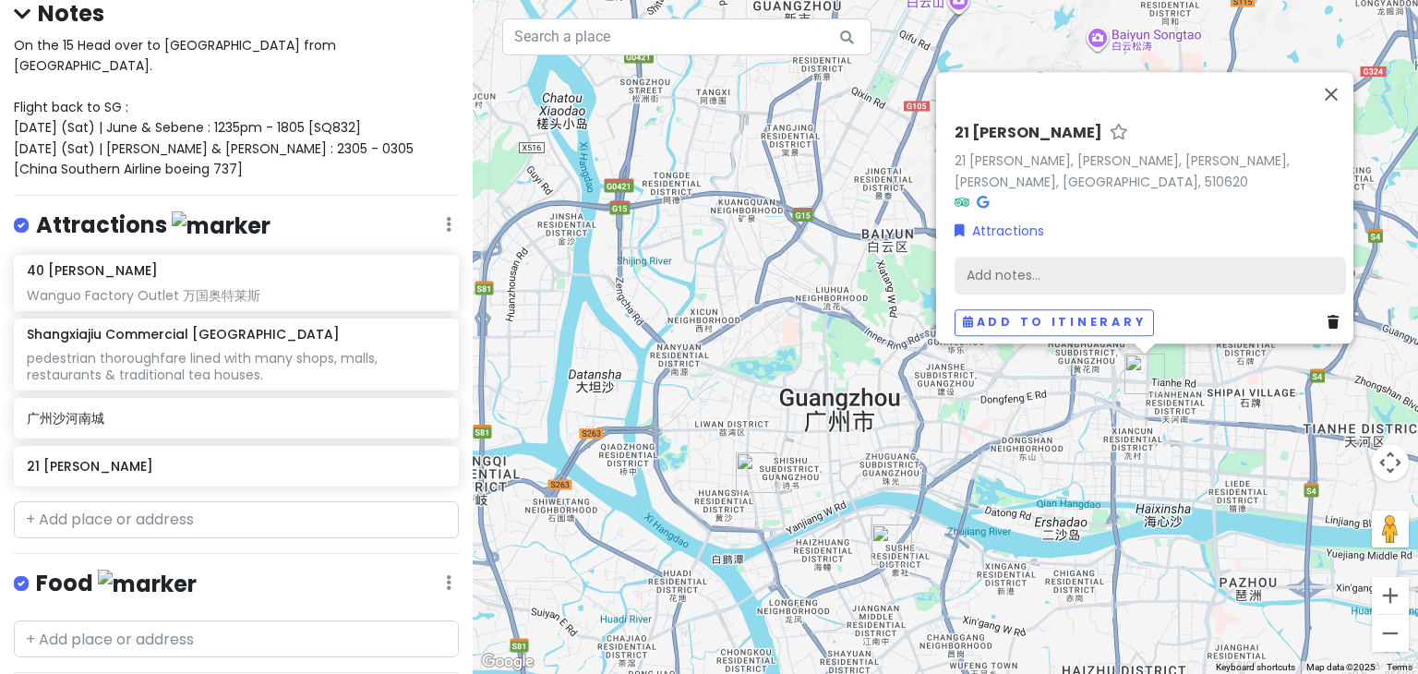
click at [984, 265] on div "Add notes..." at bounding box center [1149, 276] width 391 height 39
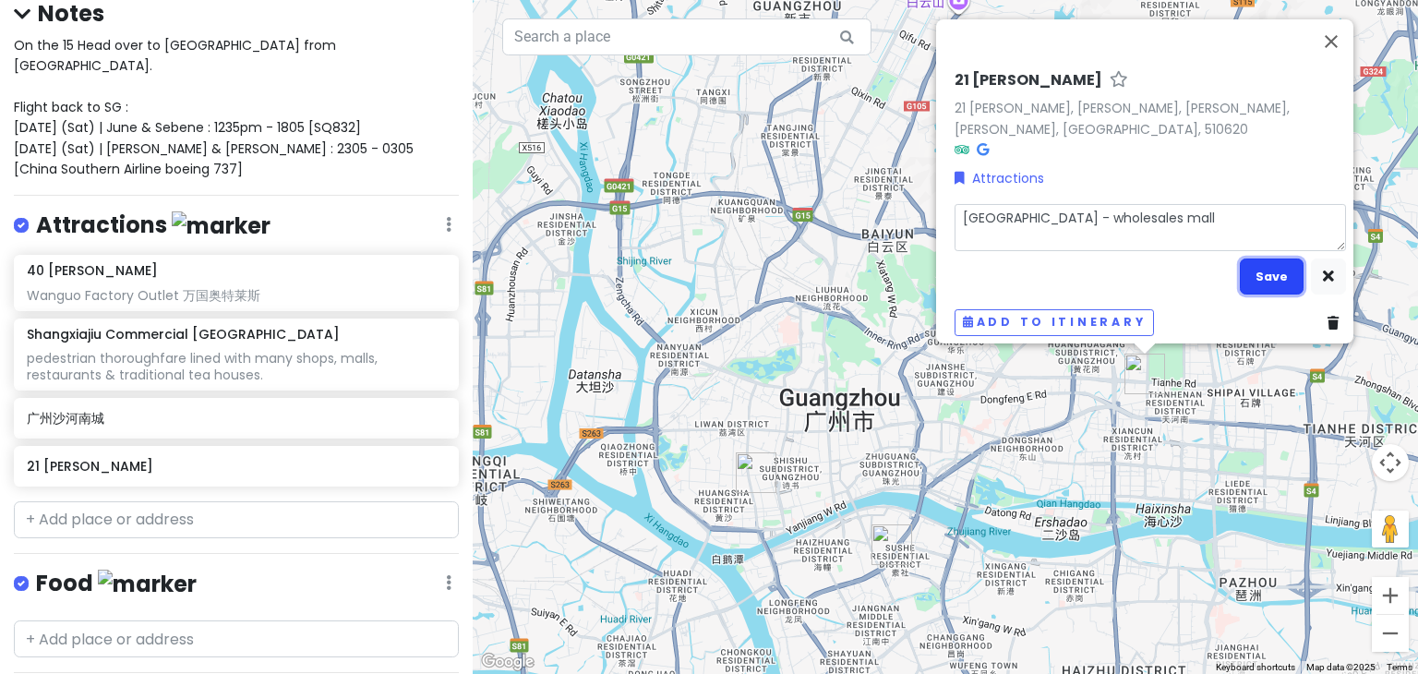
click at [1255, 265] on button "Save" at bounding box center [1271, 276] width 64 height 36
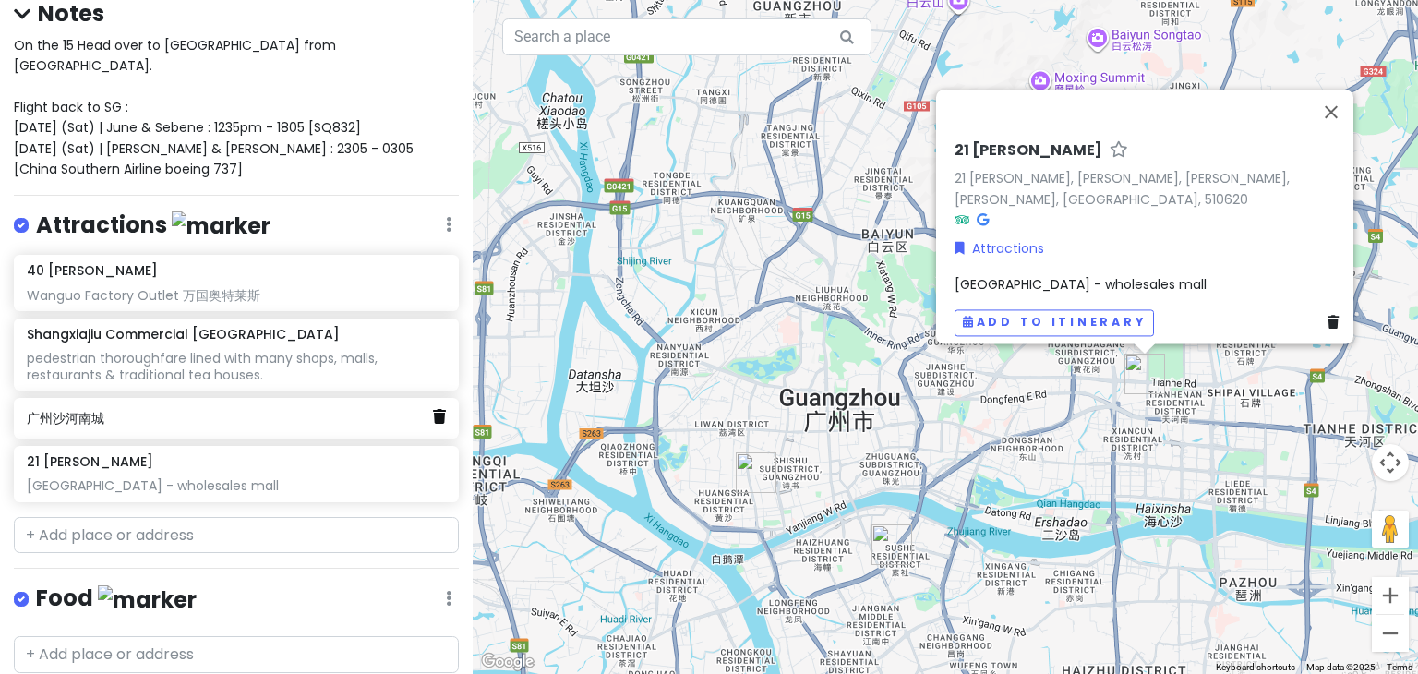
click at [433, 409] on icon at bounding box center [439, 416] width 13 height 15
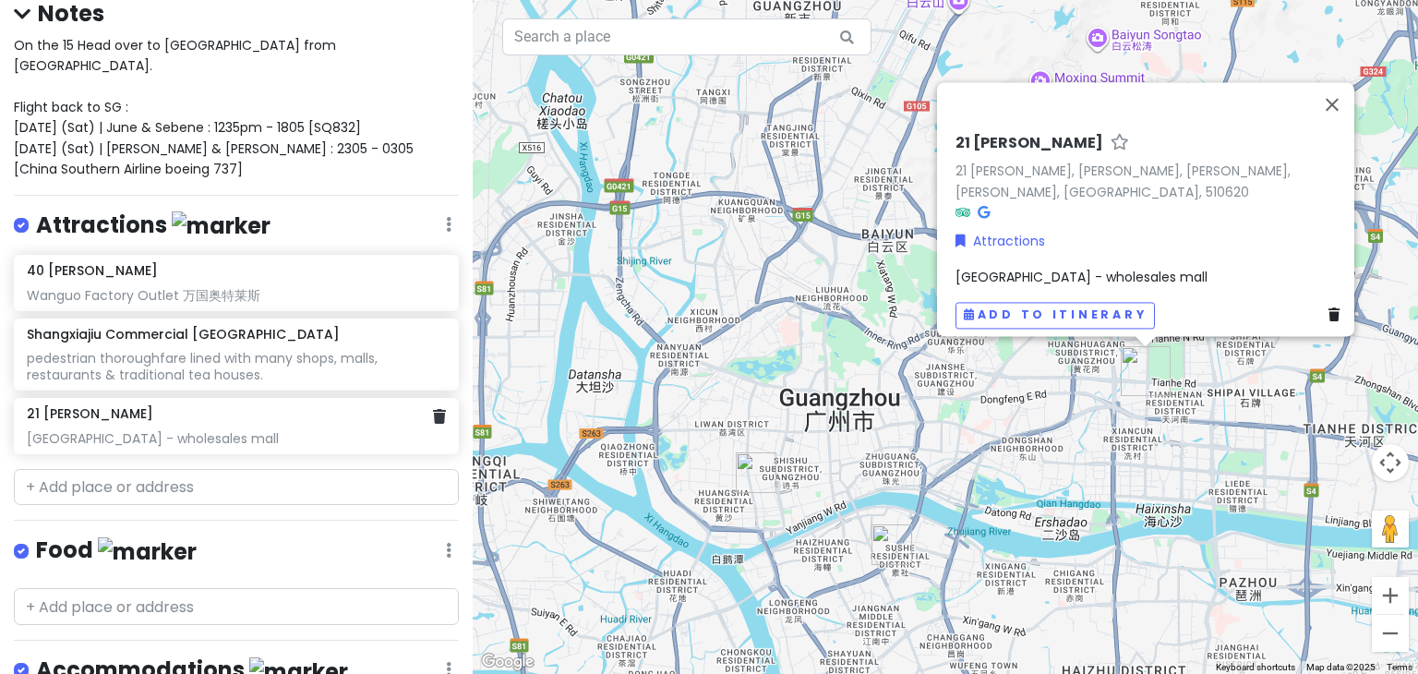
click at [175, 430] on div "广州沙河南城 - wholesales mall" at bounding box center [236, 438] width 418 height 17
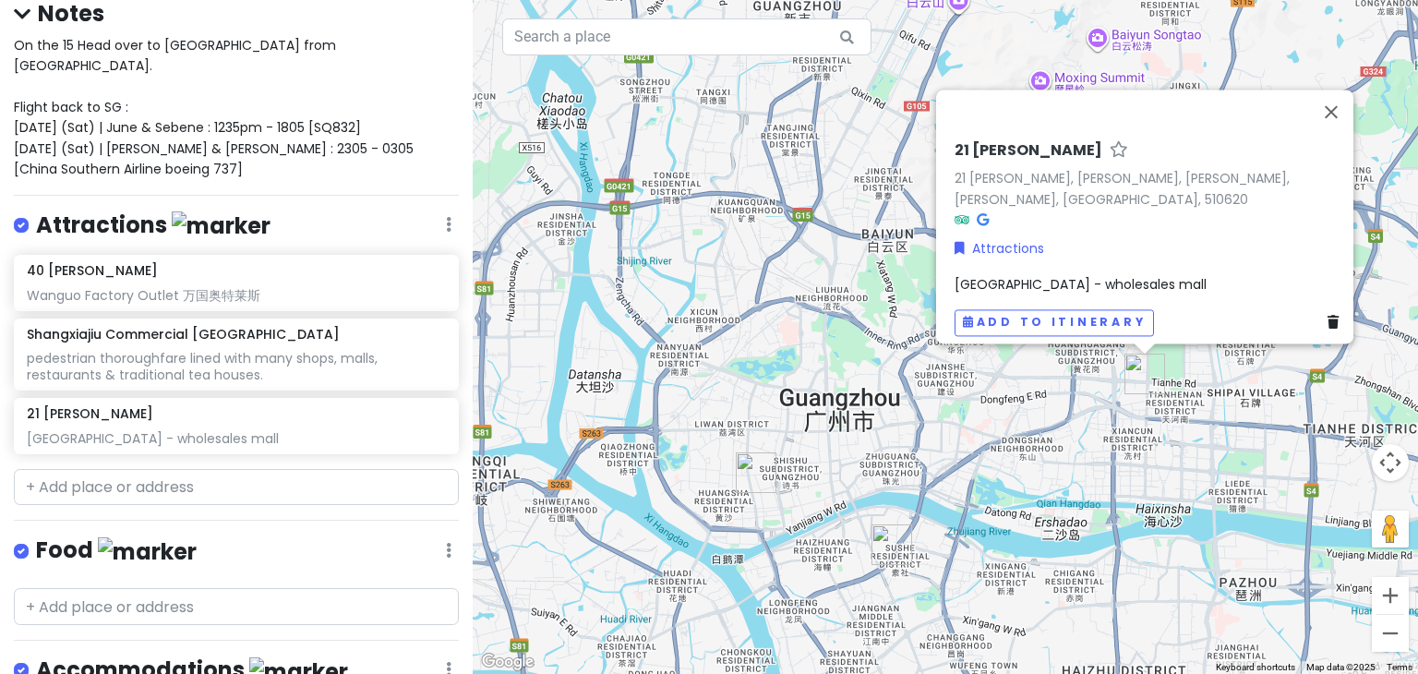
click at [1204, 275] on div "广州沙河南城 - wholesales mall" at bounding box center [1149, 284] width 391 height 20
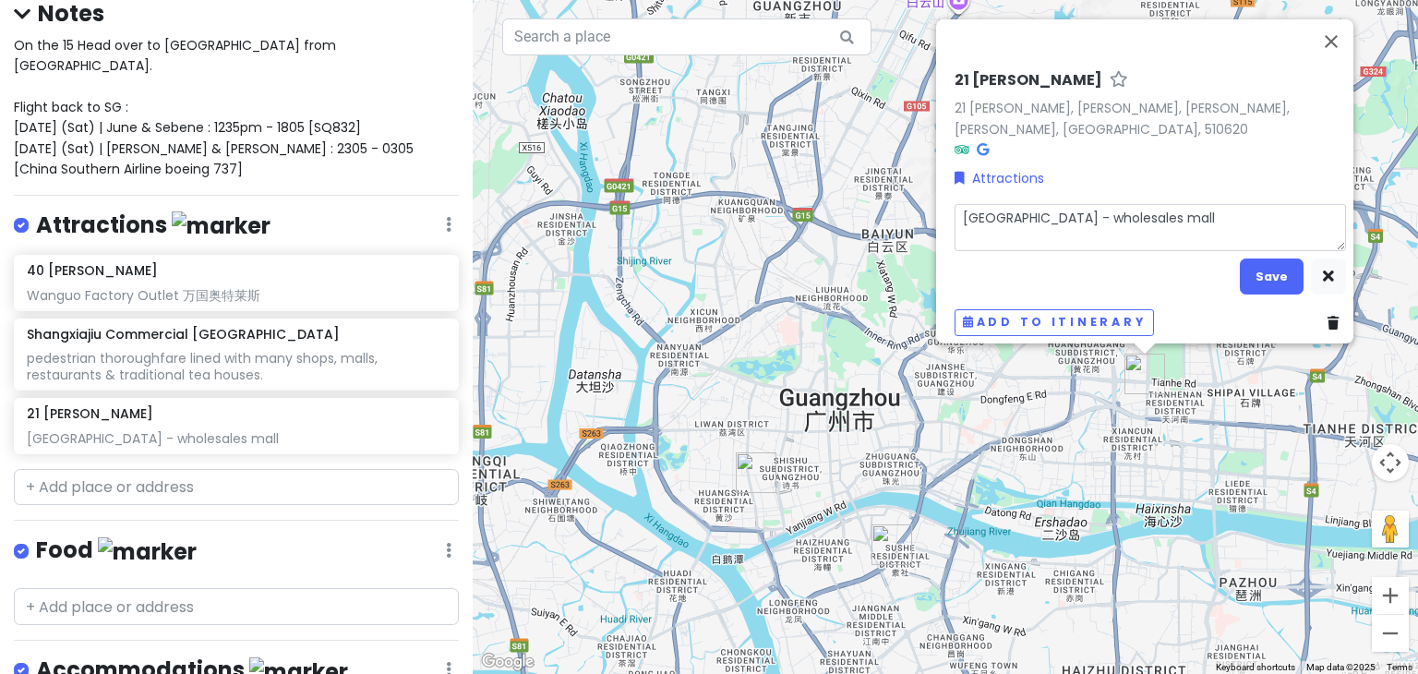
click at [1218, 231] on textarea "广州沙河南城 - wholesales mall" at bounding box center [1149, 228] width 391 height 48
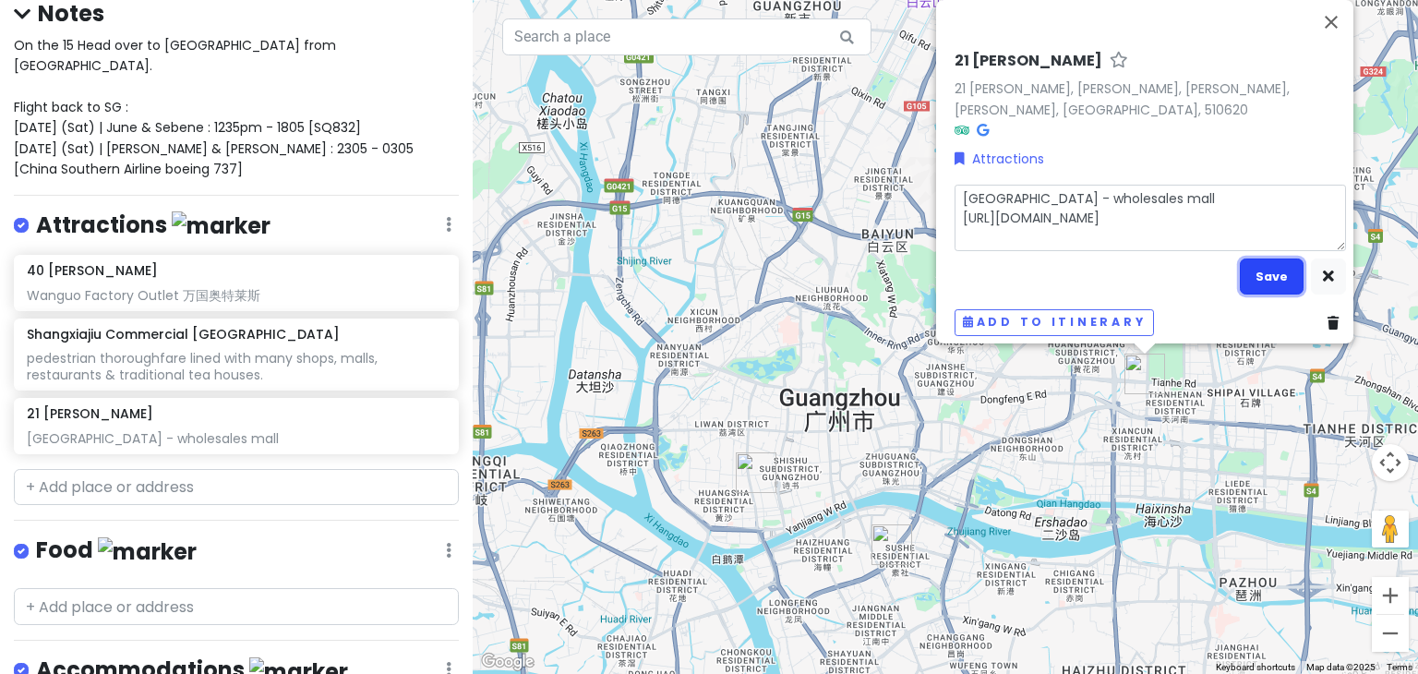
click at [1247, 258] on button "Save" at bounding box center [1271, 276] width 64 height 36
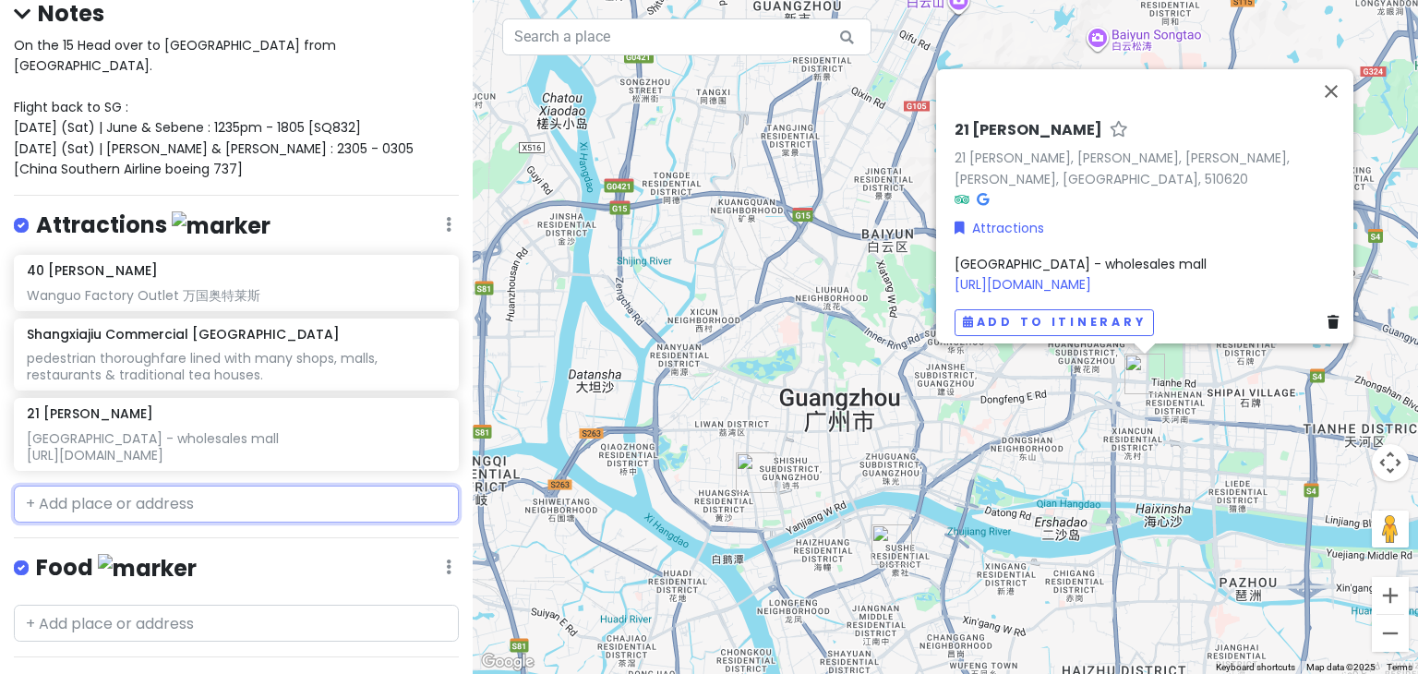
click at [141, 497] on input "text" at bounding box center [236, 503] width 445 height 37
paste input "十三行服装批发市场"
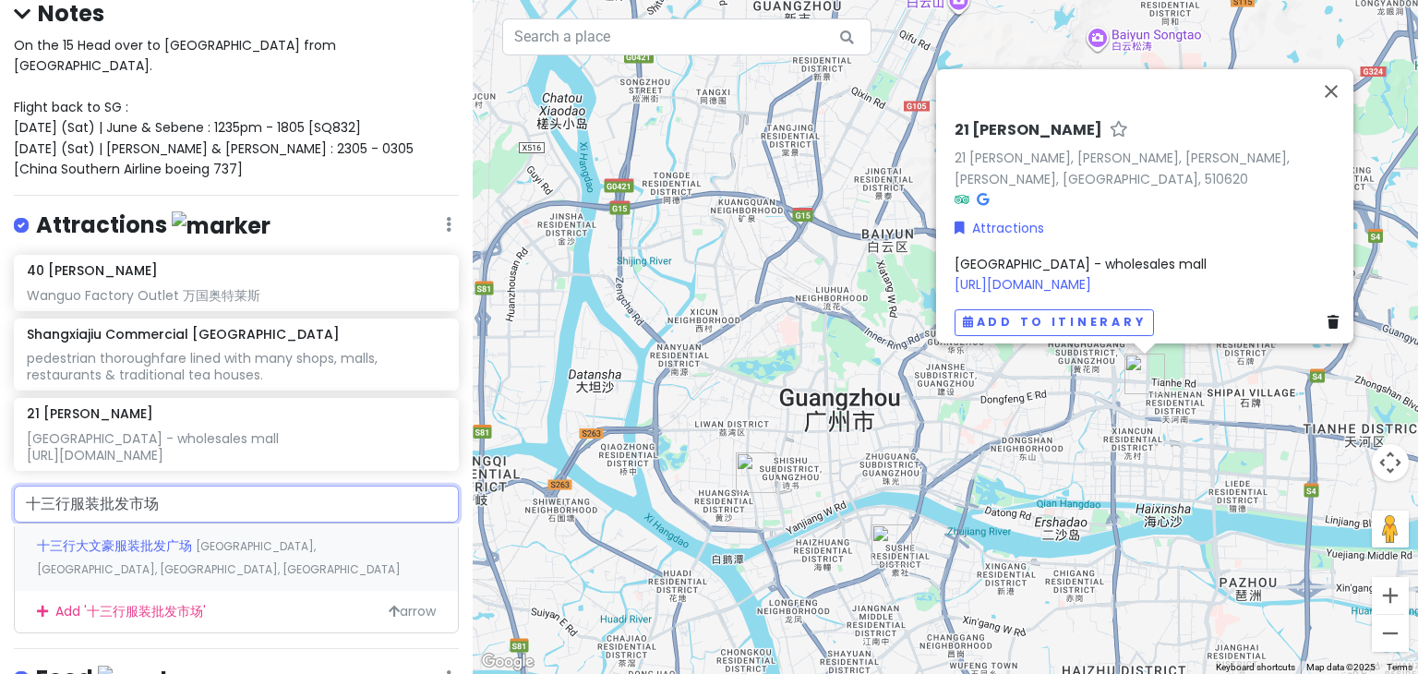
click at [134, 547] on span "十三行大文豪服装批发广场" at bounding box center [116, 545] width 159 height 18
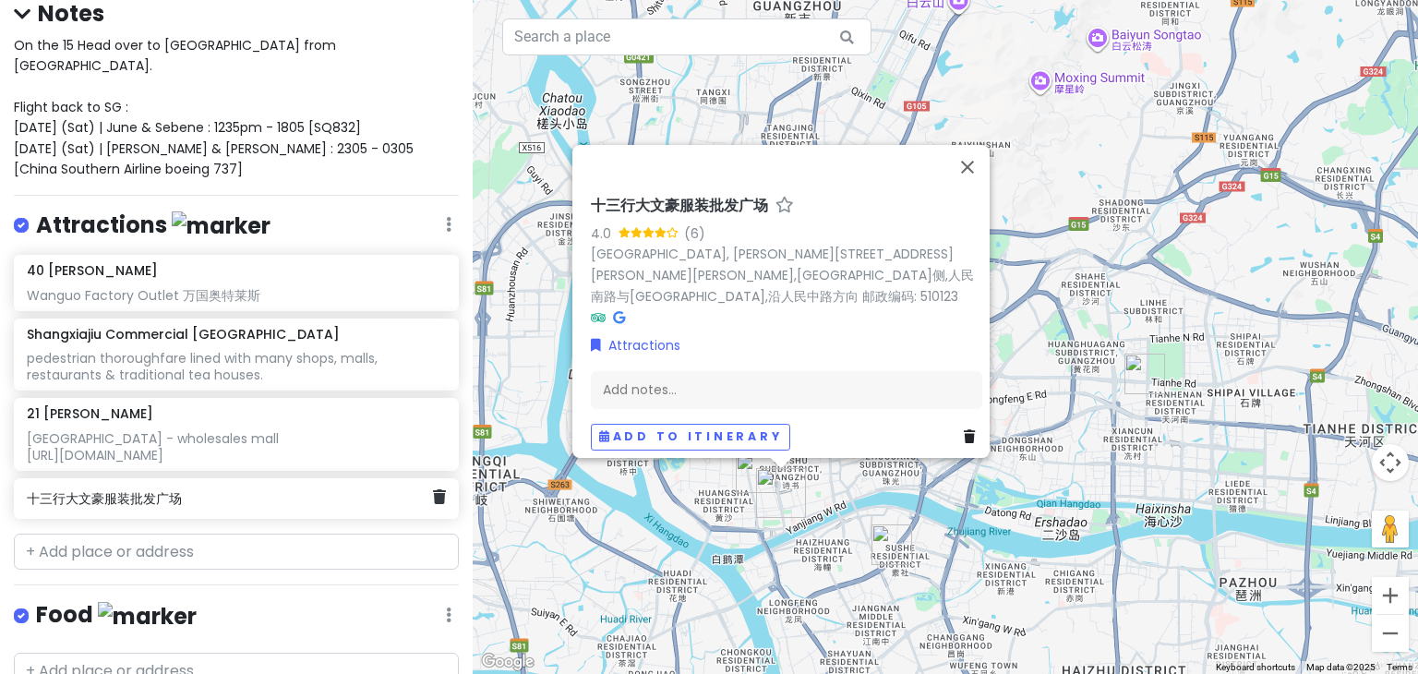
click at [210, 492] on h6 "十三行大文豪服装批发广场" at bounding box center [229, 498] width 405 height 17
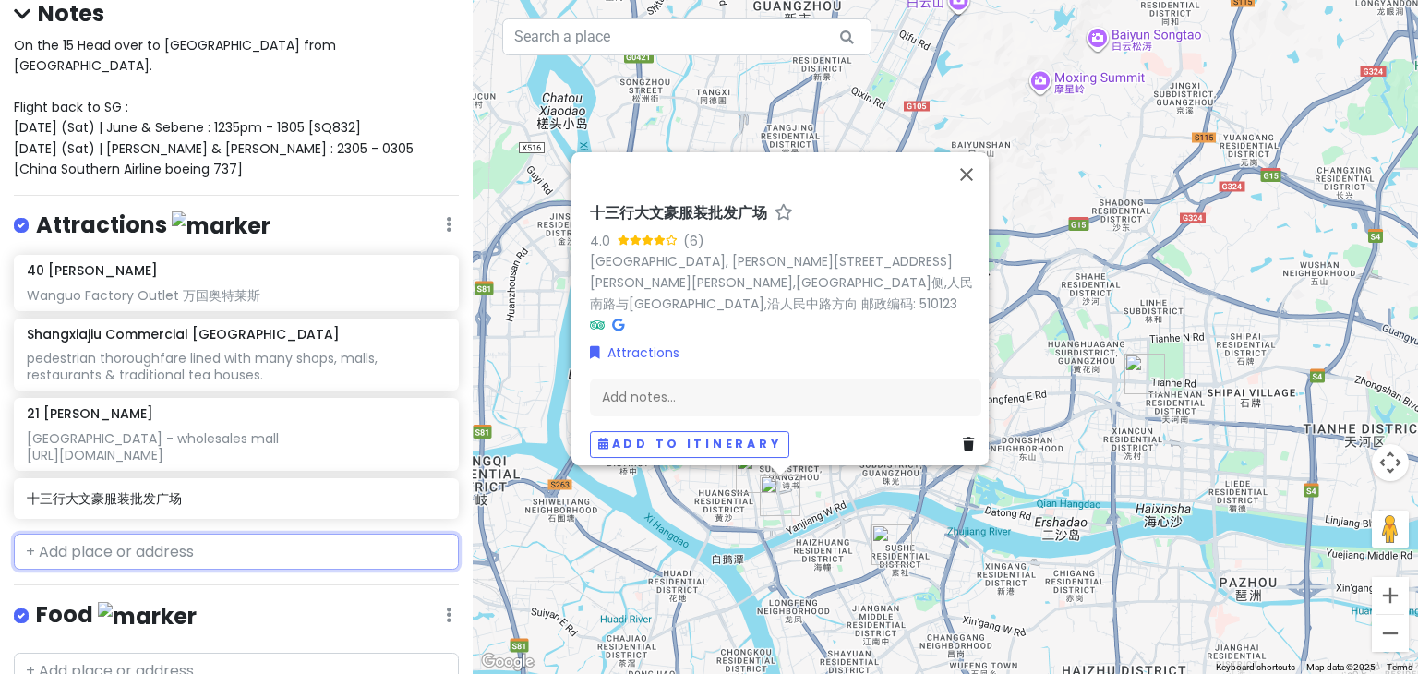
click at [188, 552] on input "text" at bounding box center [236, 551] width 445 height 37
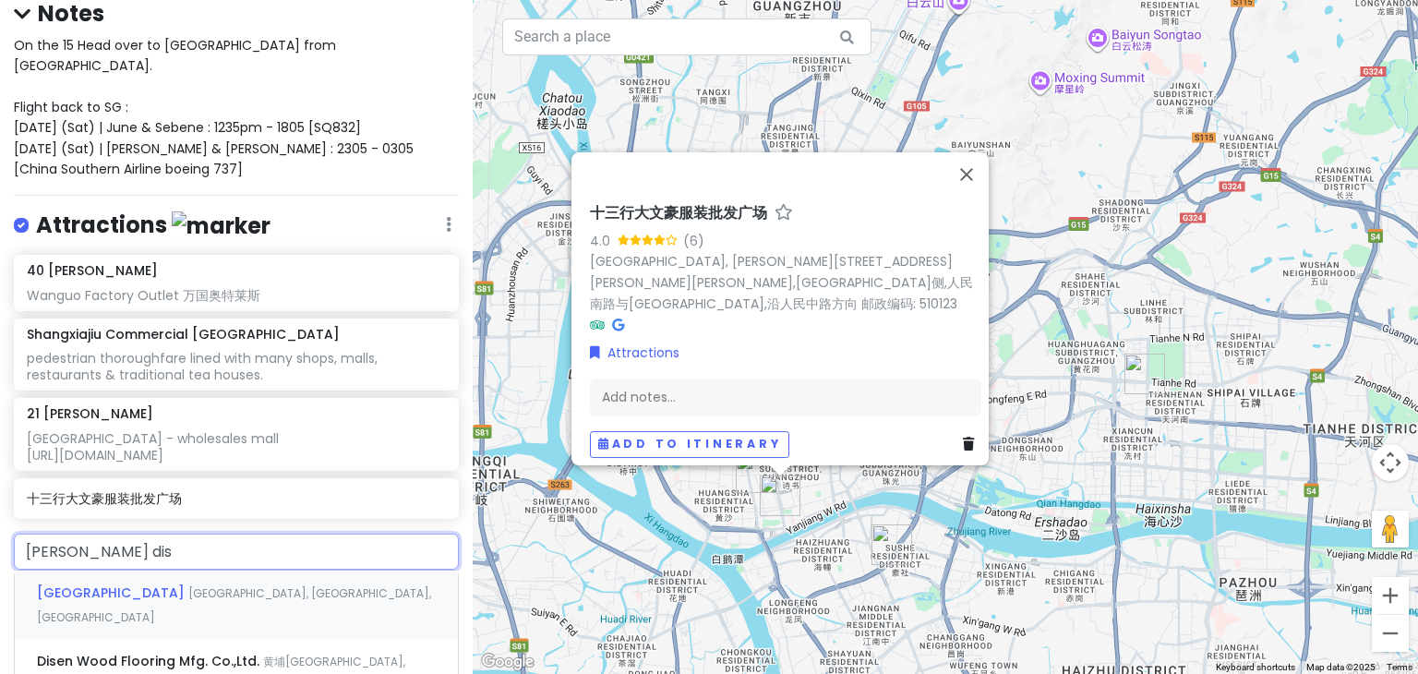
click at [230, 592] on span "Guangzhou, Guangdong Province, China" at bounding box center [234, 605] width 394 height 40
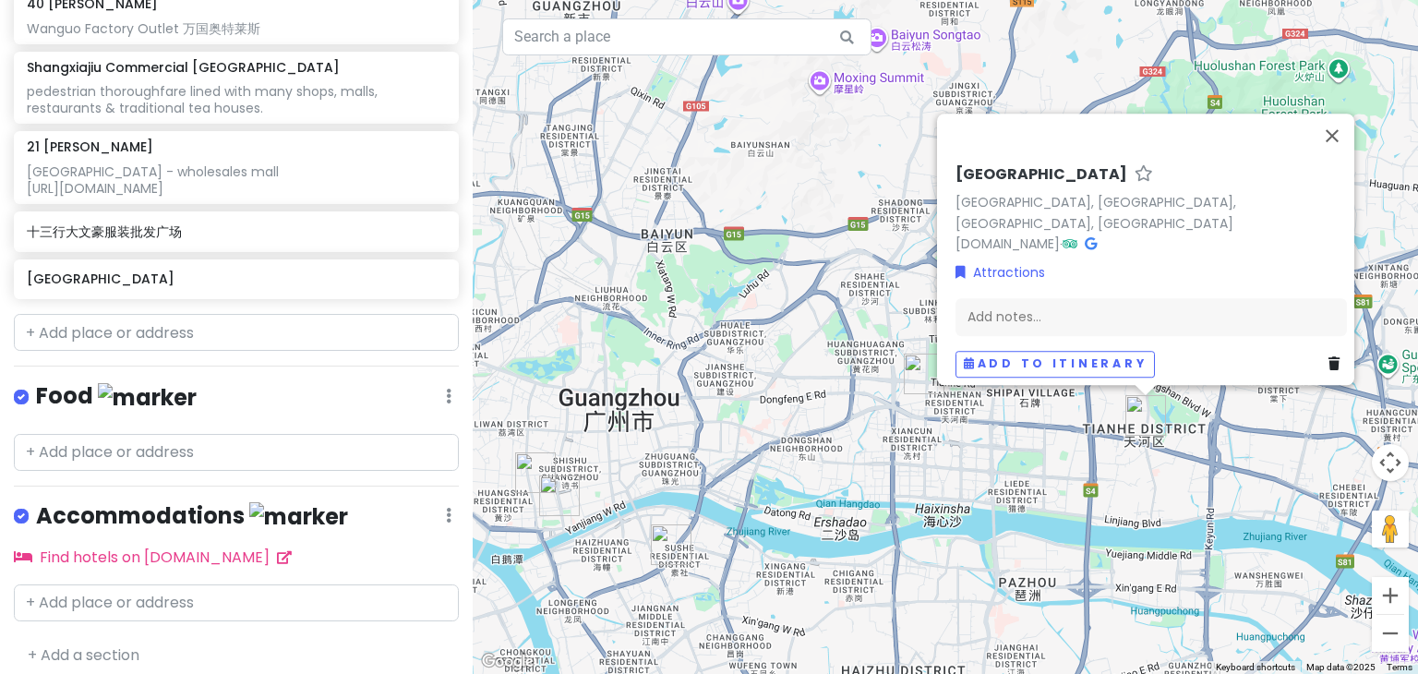
scroll to position [446, 0]
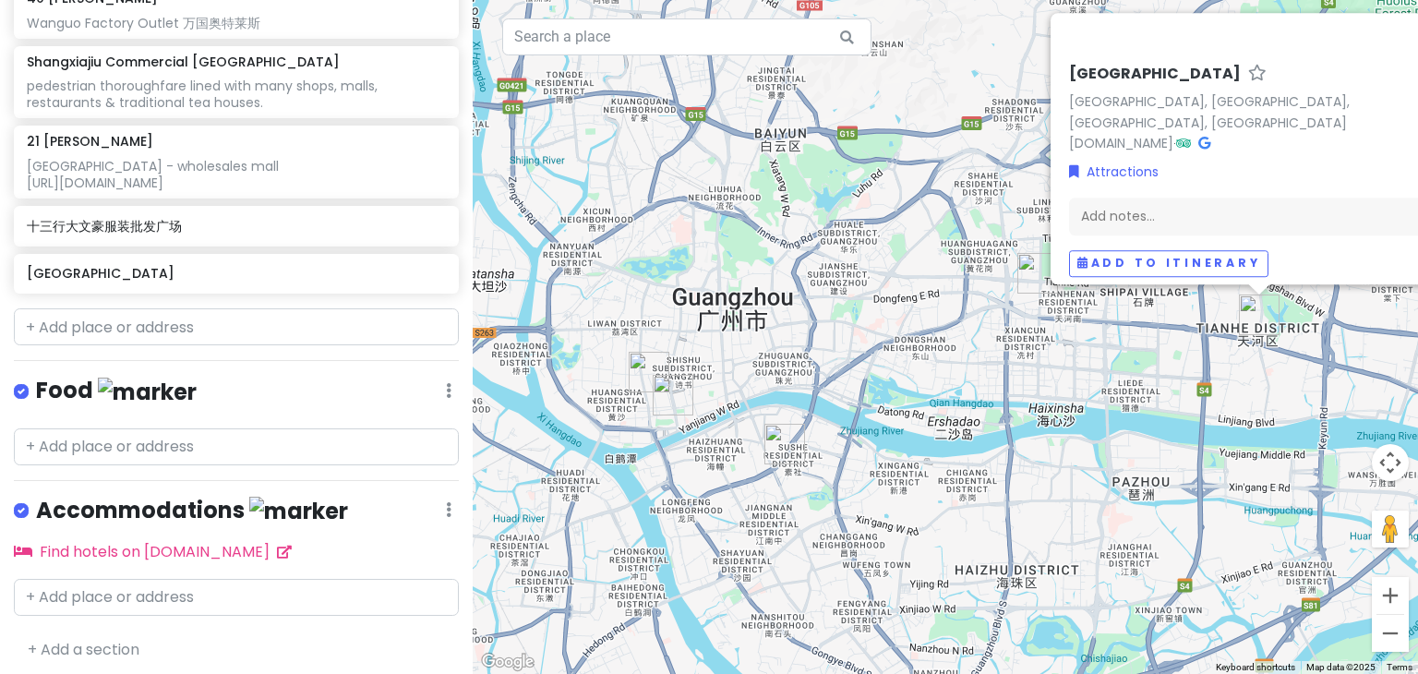
drag, startPoint x: 768, startPoint y: 503, endPoint x: 883, endPoint y: 402, distance: 153.1
click at [883, 402] on div "Tianhe District Tianhe District, Guangzhou, Guangdong Province, China www.thnet…" at bounding box center [945, 337] width 945 height 674
click at [194, 541] on link "Find hotels on Booking.com" at bounding box center [153, 551] width 278 height 21
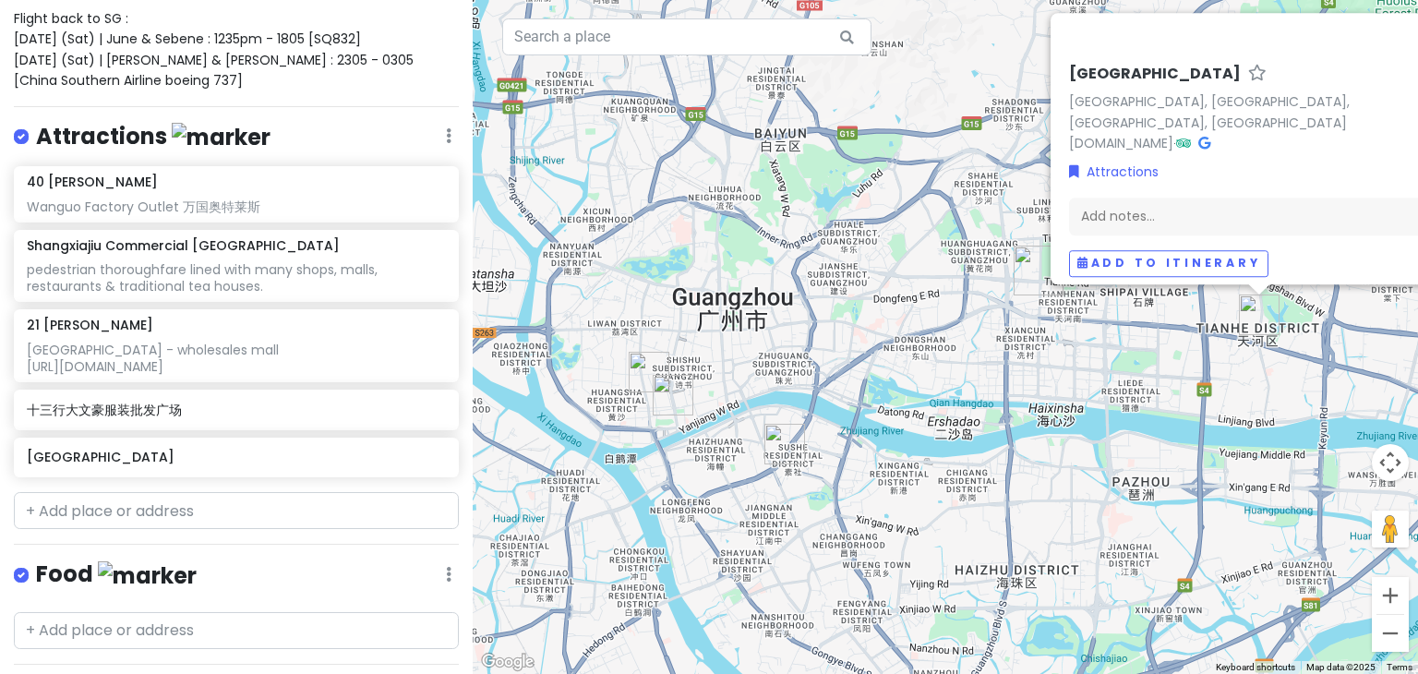
scroll to position [0, 0]
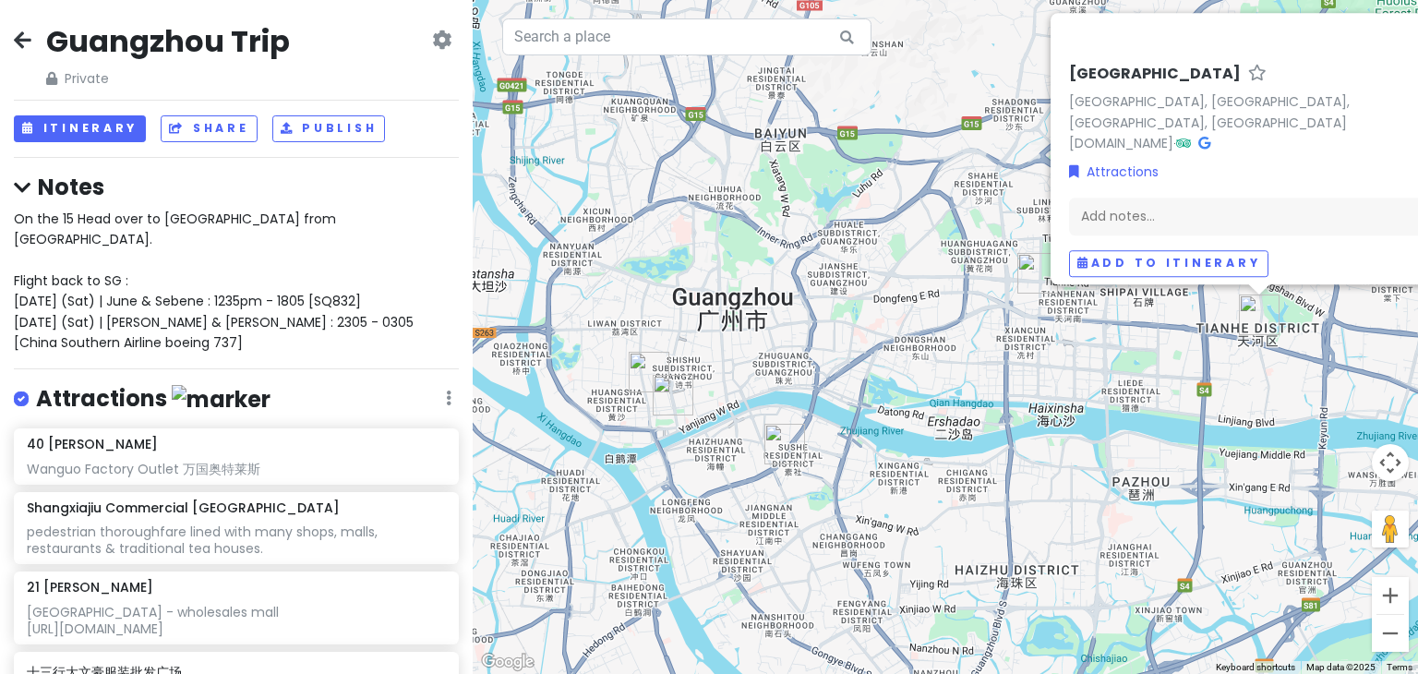
click at [14, 32] on icon at bounding box center [23, 39] width 18 height 15
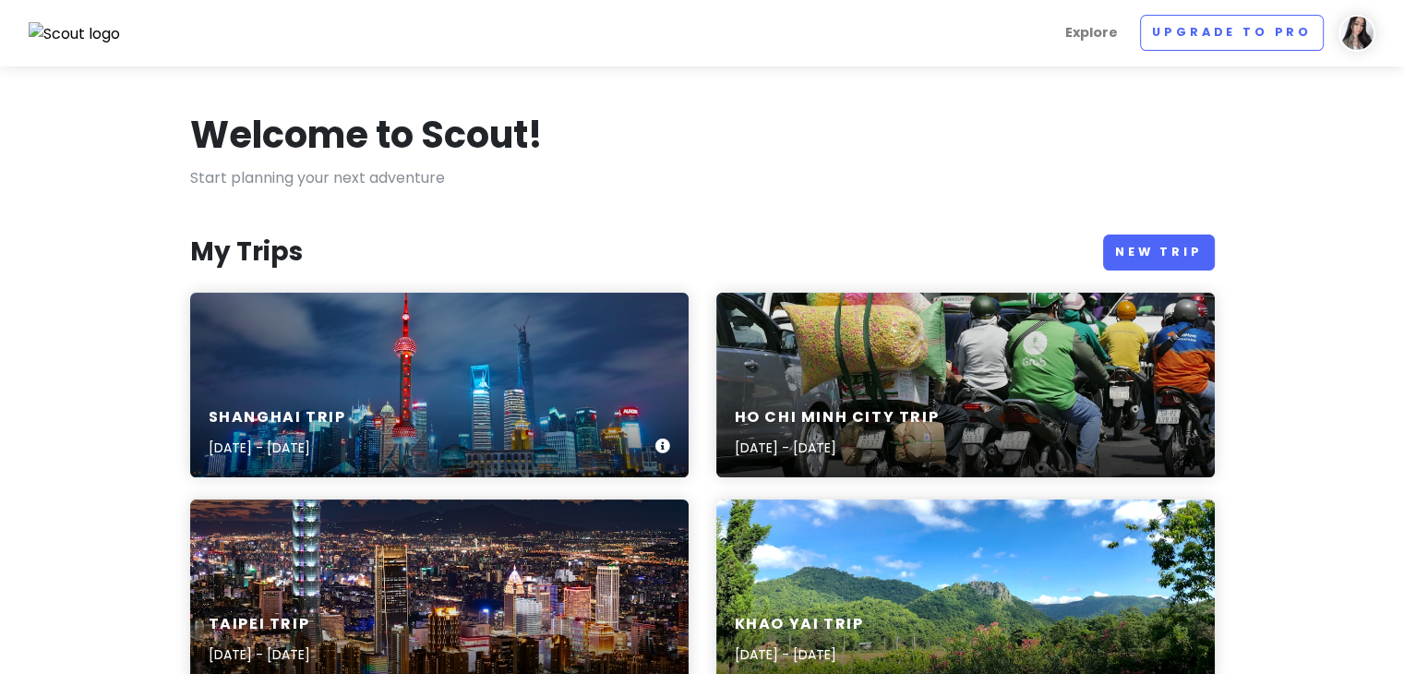
click at [399, 375] on div "Shanghai Trip Apr 11, 2026 - Apr 15, 2026" at bounding box center [439, 385] width 498 height 185
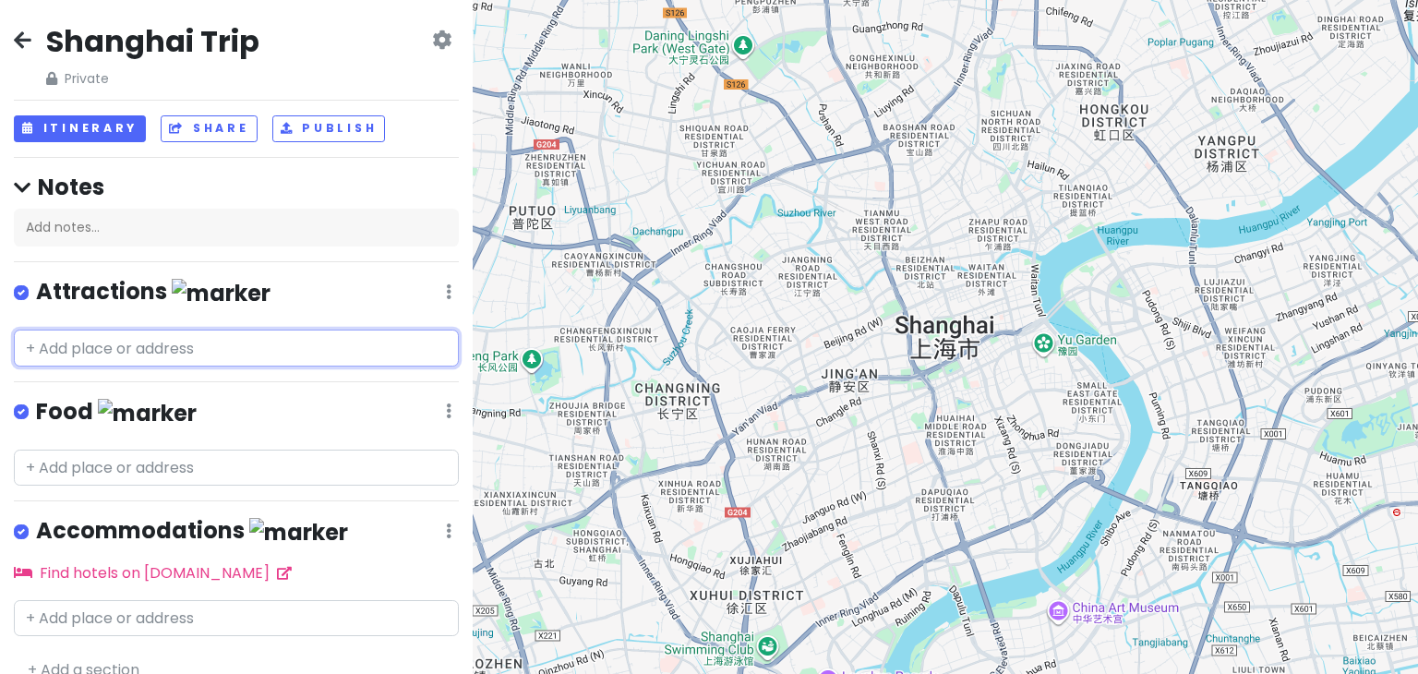
click at [111, 346] on input "text" at bounding box center [236, 347] width 445 height 37
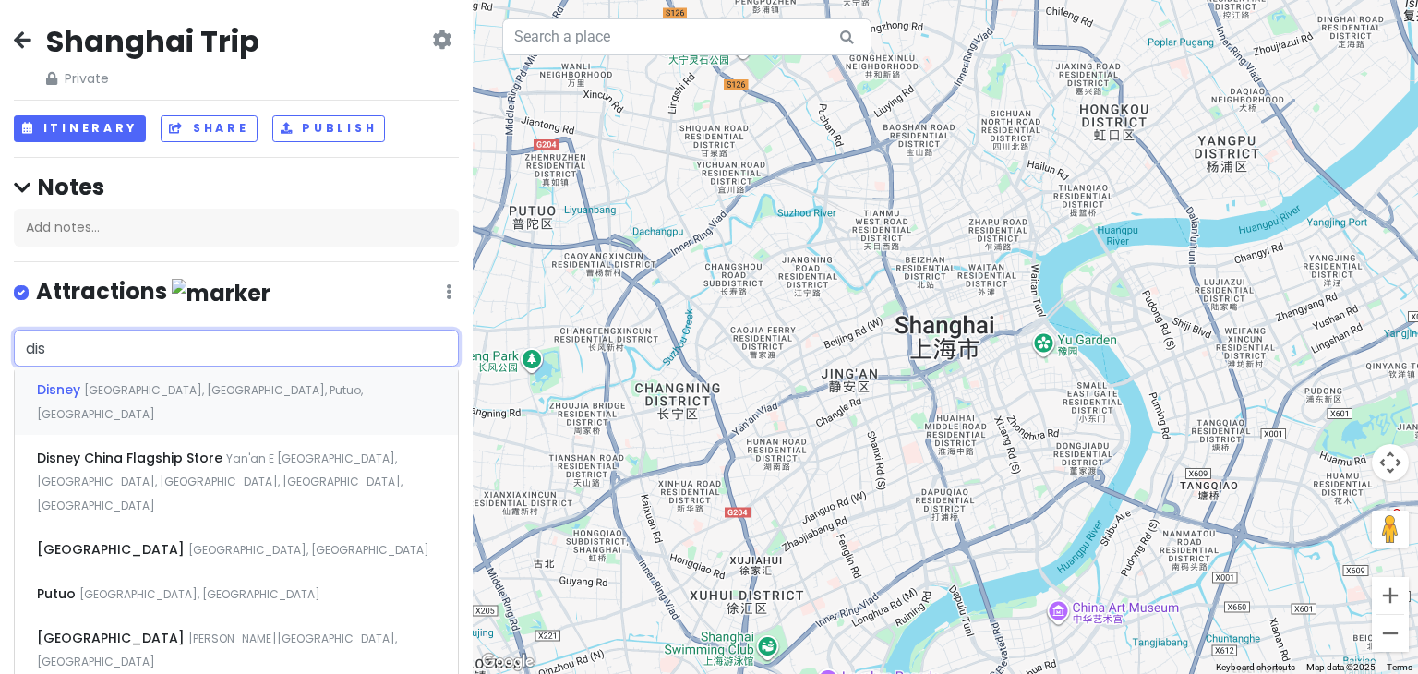
click at [281, 385] on span "China, Shanghai, Putuo, Daduhe Road" at bounding box center [200, 402] width 326 height 40
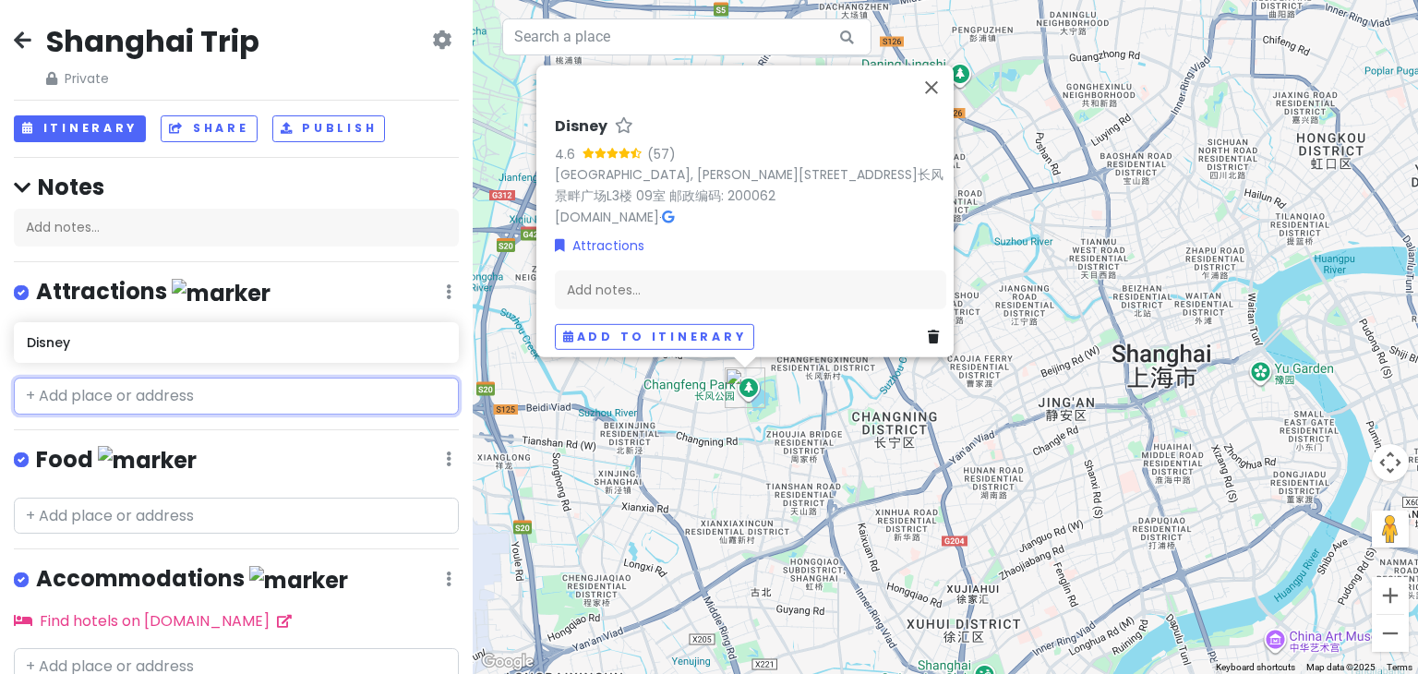
click at [214, 381] on input "text" at bounding box center [236, 395] width 445 height 37
